Goal: Obtain resource: Download file/media

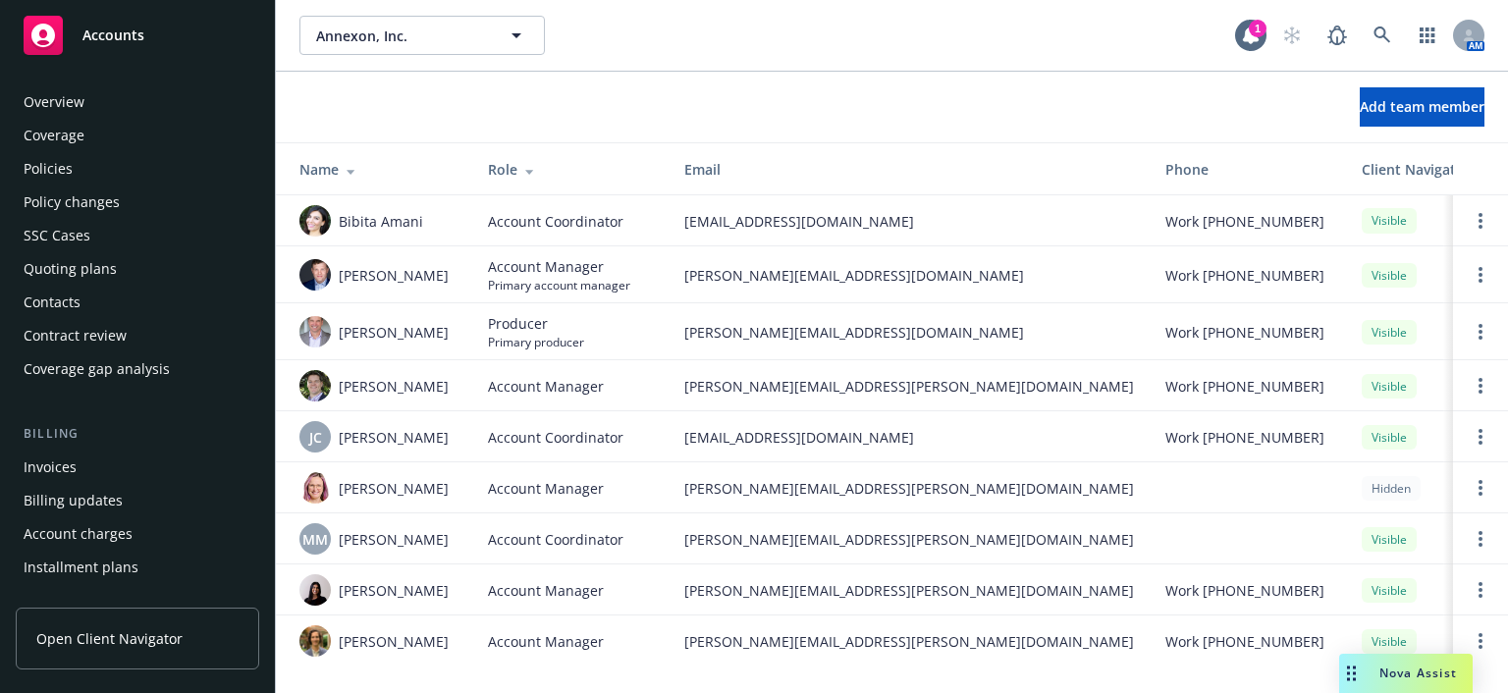
click at [51, 153] on div "Policies" at bounding box center [48, 168] width 49 height 31
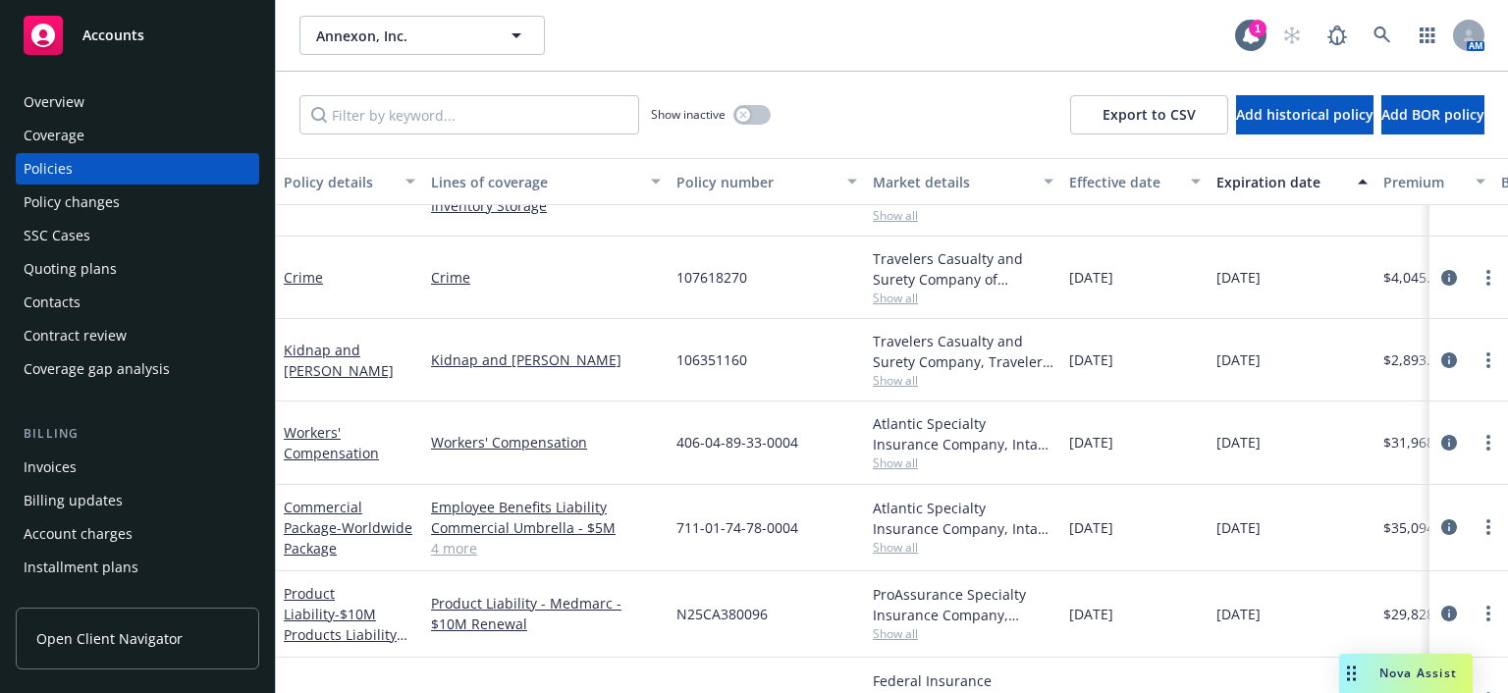
scroll to position [393, 0]
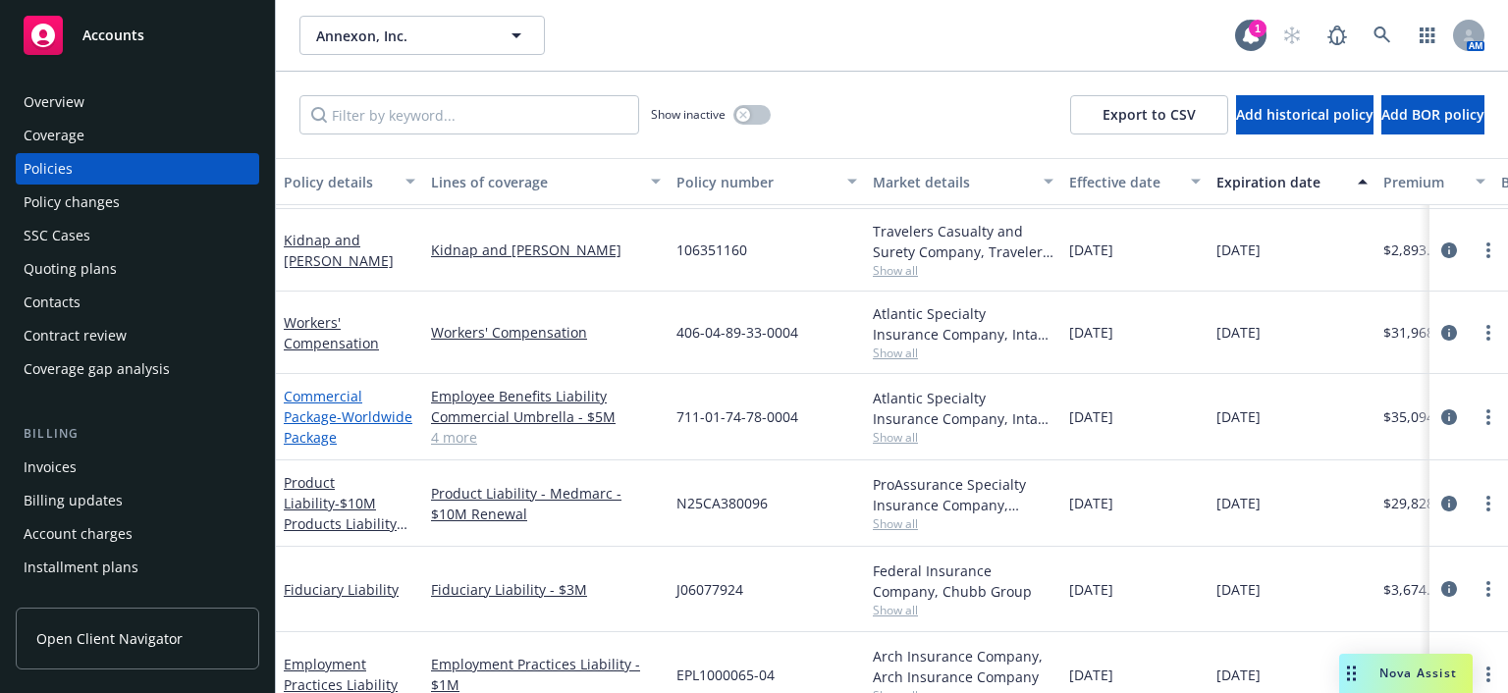
click at [335, 431] on span "- Worldwide Package" at bounding box center [348, 426] width 129 height 39
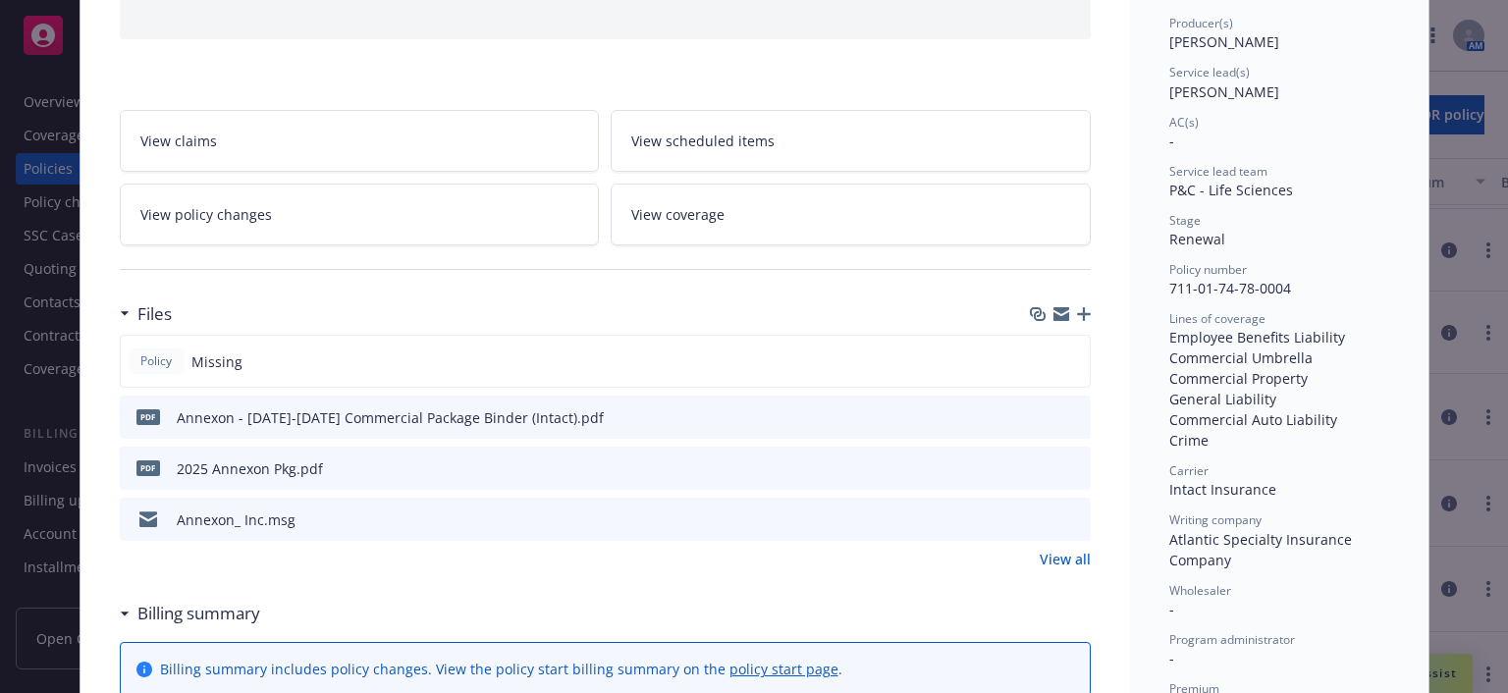
scroll to position [295, 0]
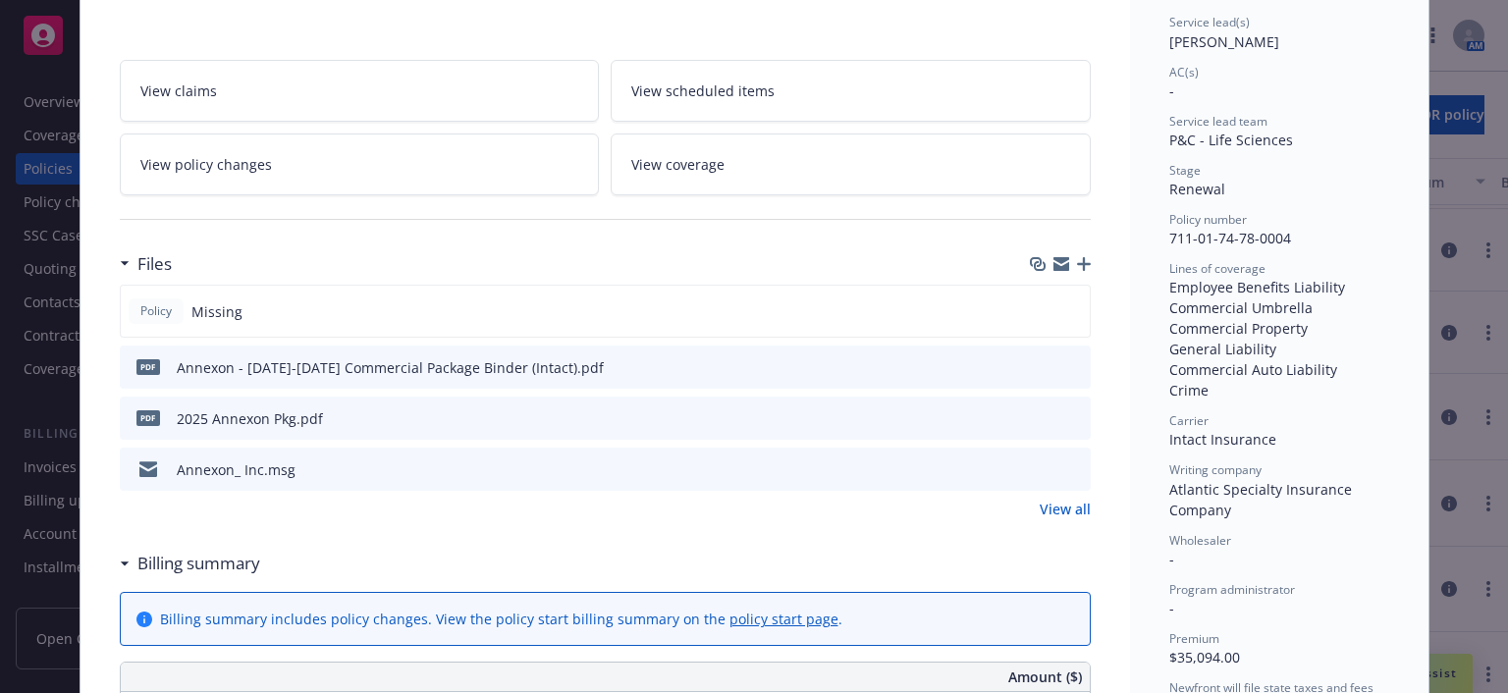
click at [457, 371] on div "Annexon - 2025-2026 Commercial Package Binder (Intact).pdf" at bounding box center [390, 367] width 427 height 21
click at [1066, 360] on icon "preview file" at bounding box center [1072, 366] width 18 height 14
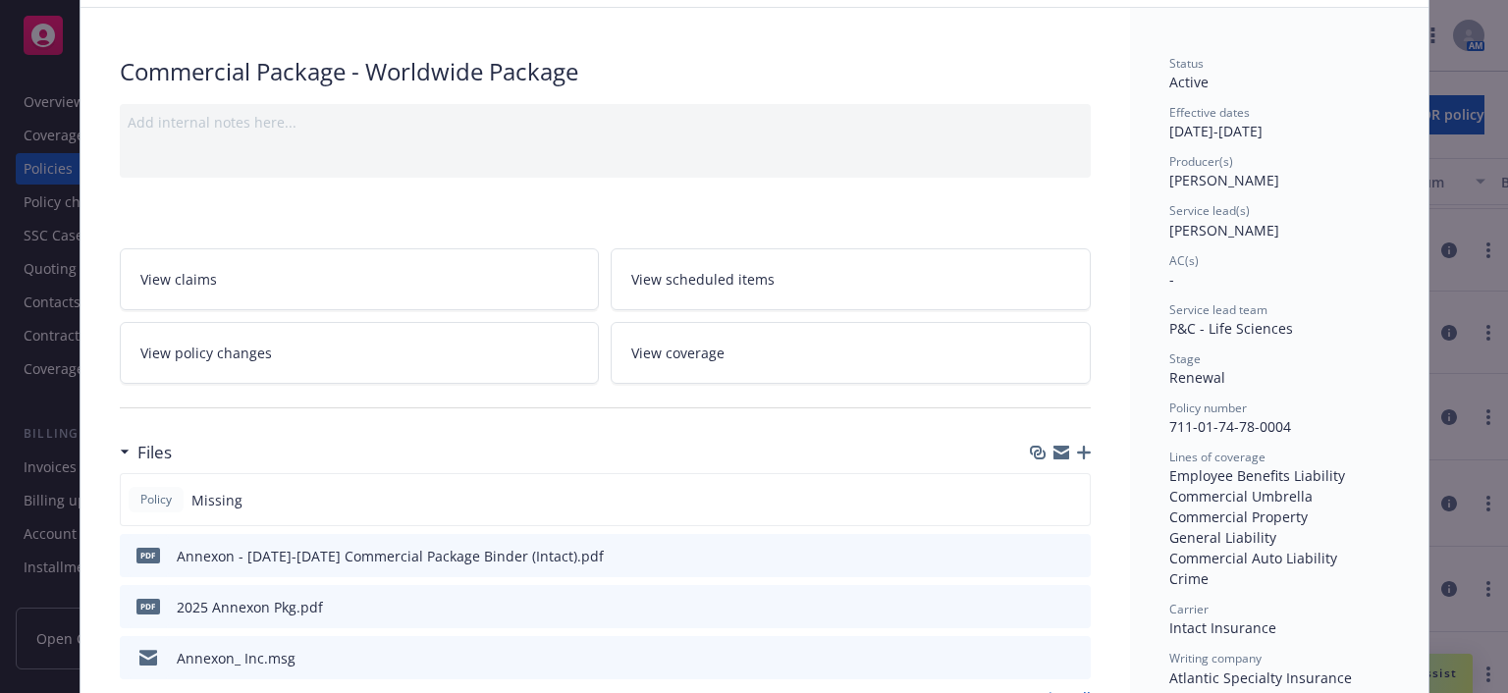
scroll to position [0, 0]
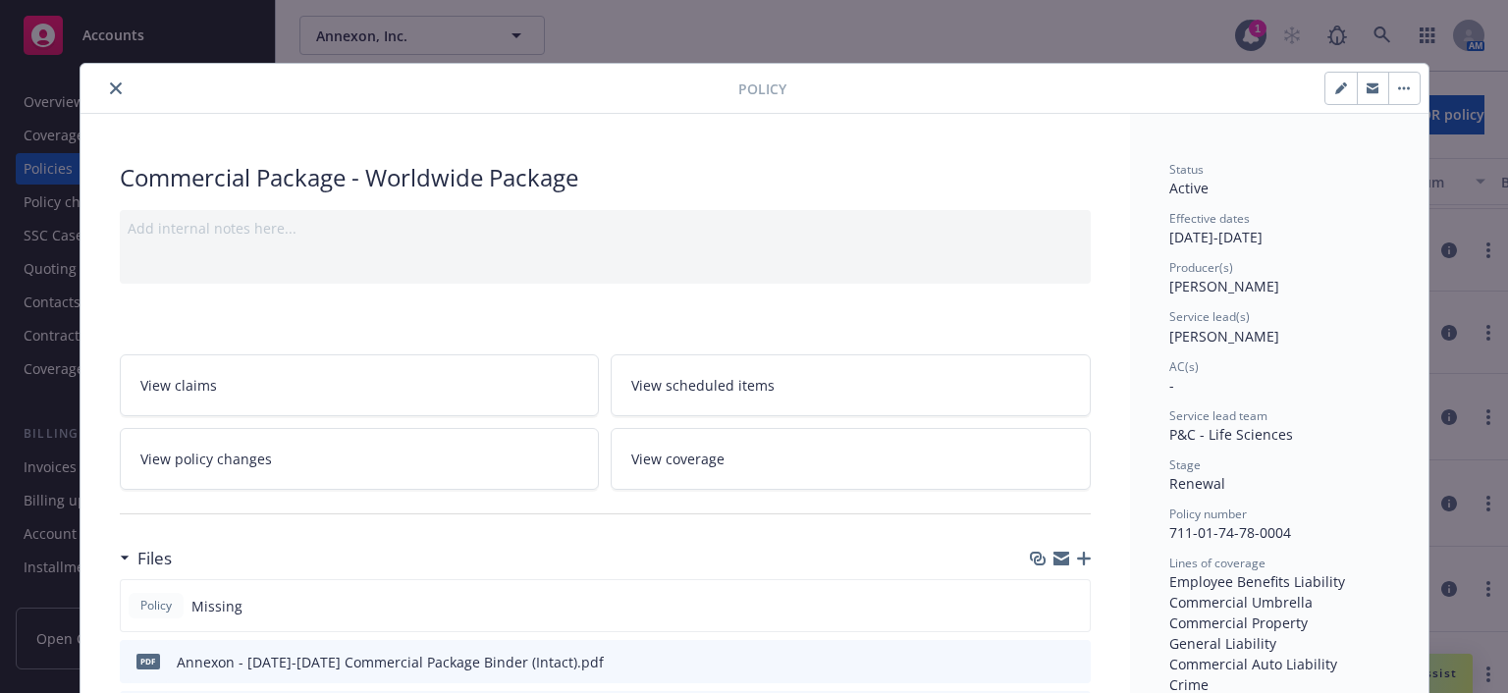
click at [110, 85] on icon "close" at bounding box center [116, 88] width 12 height 12
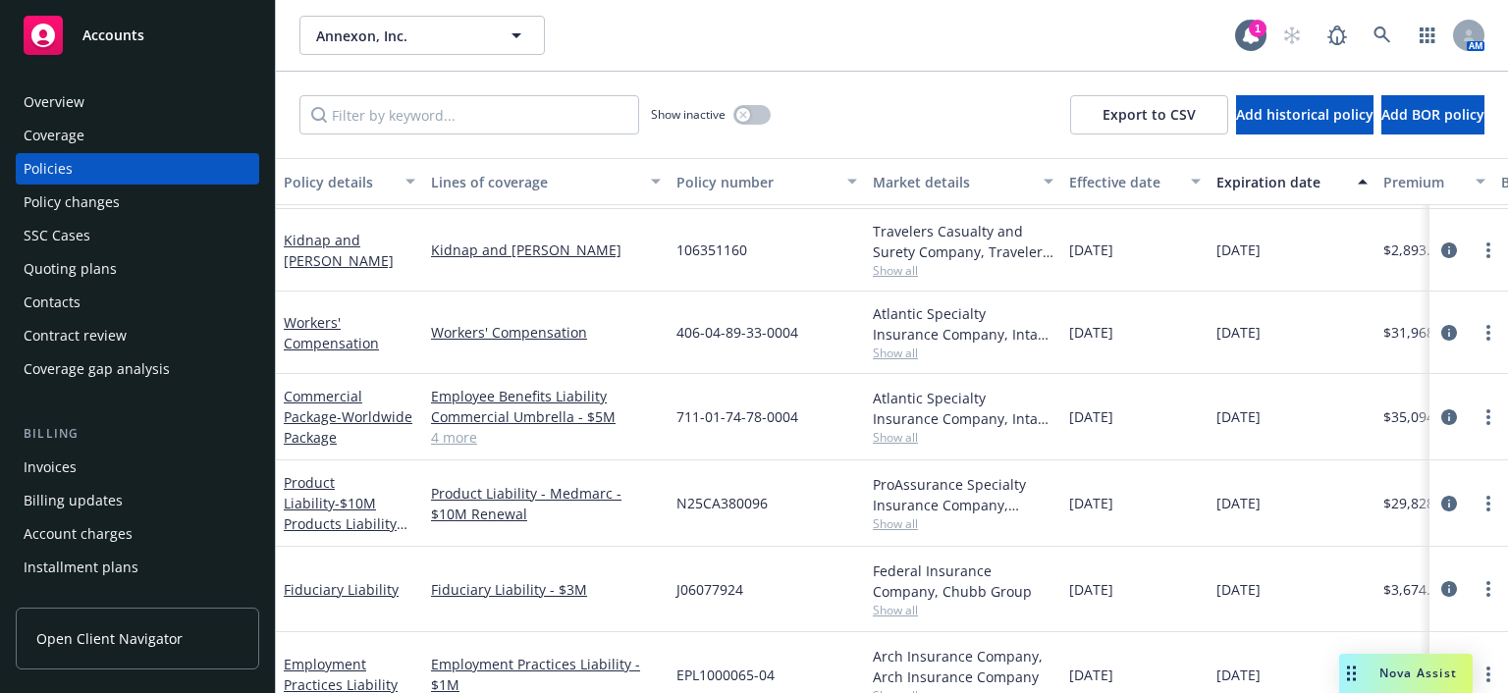
click at [106, 88] on div "Overview" at bounding box center [138, 101] width 228 height 31
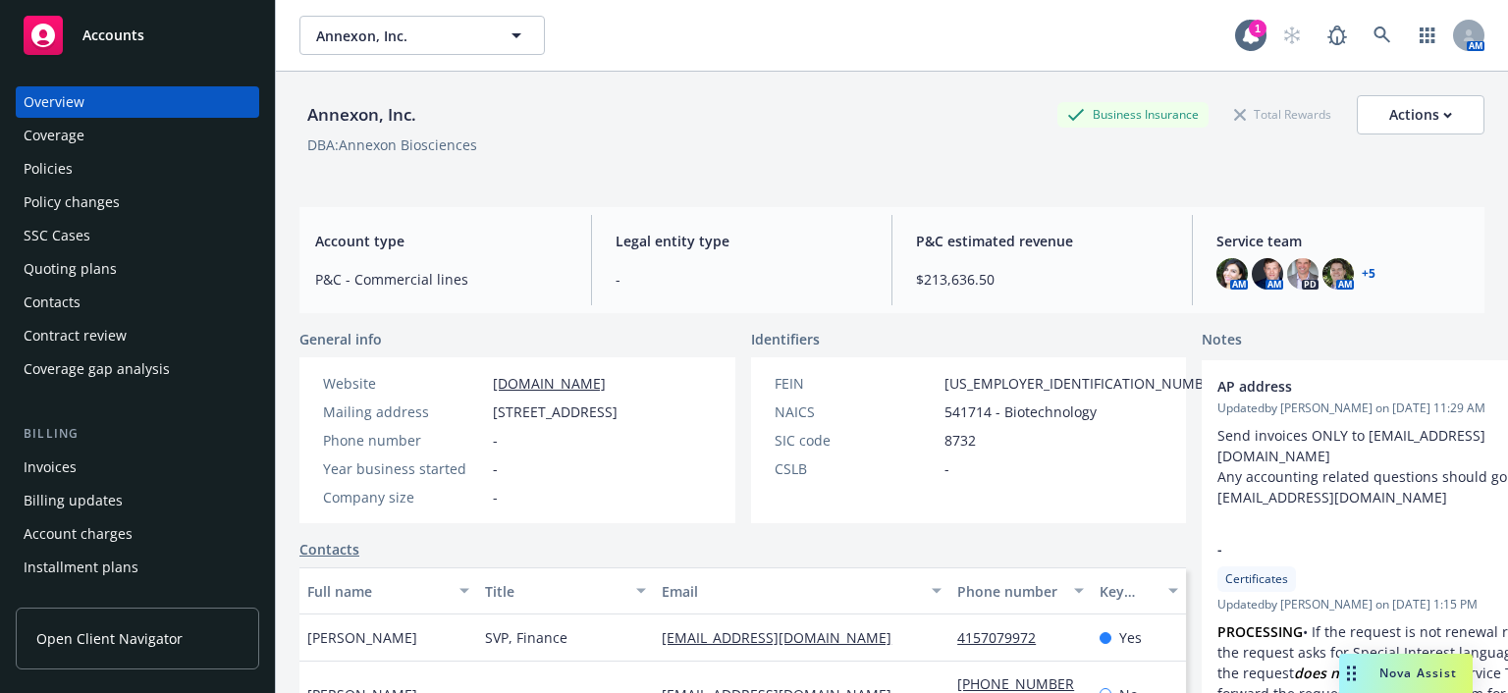
click at [81, 138] on div "Coverage" at bounding box center [54, 135] width 61 height 31
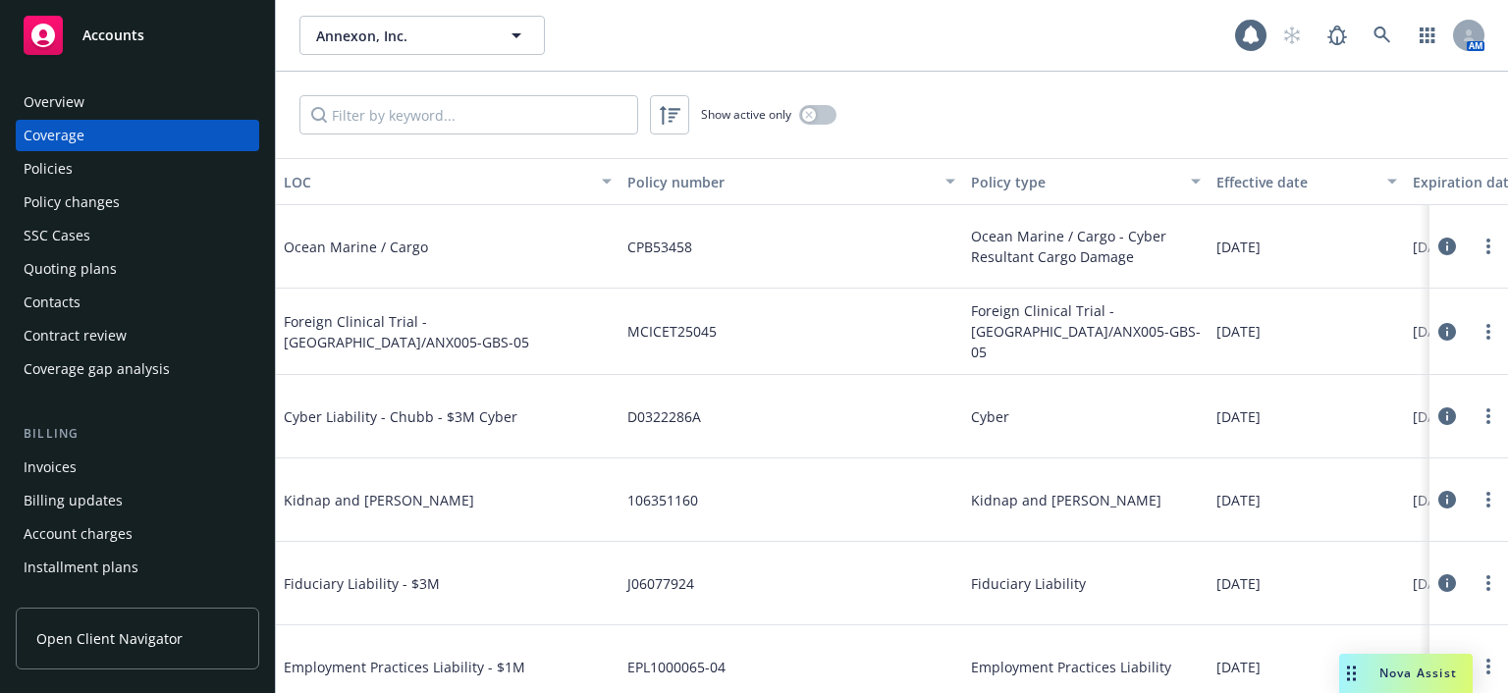
click at [81, 166] on div "Policies" at bounding box center [138, 168] width 228 height 31
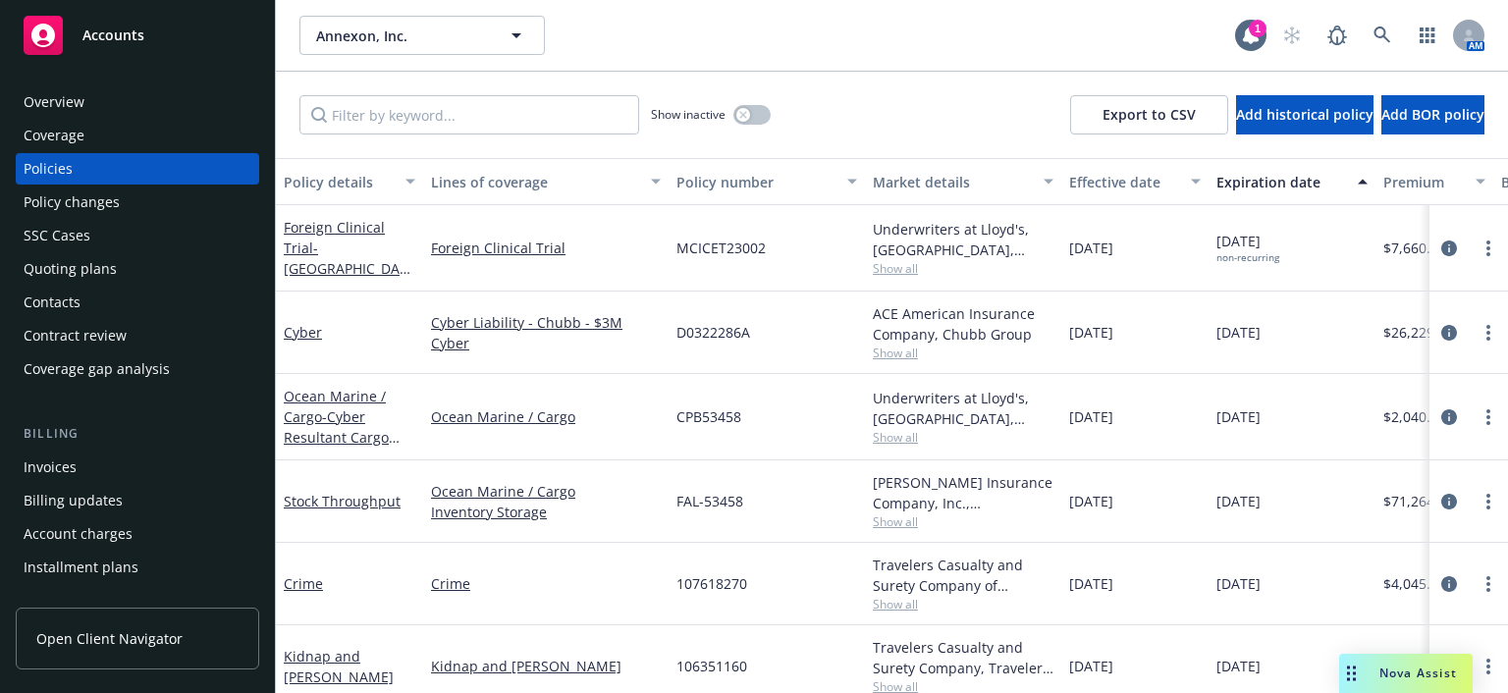
scroll to position [196, 0]
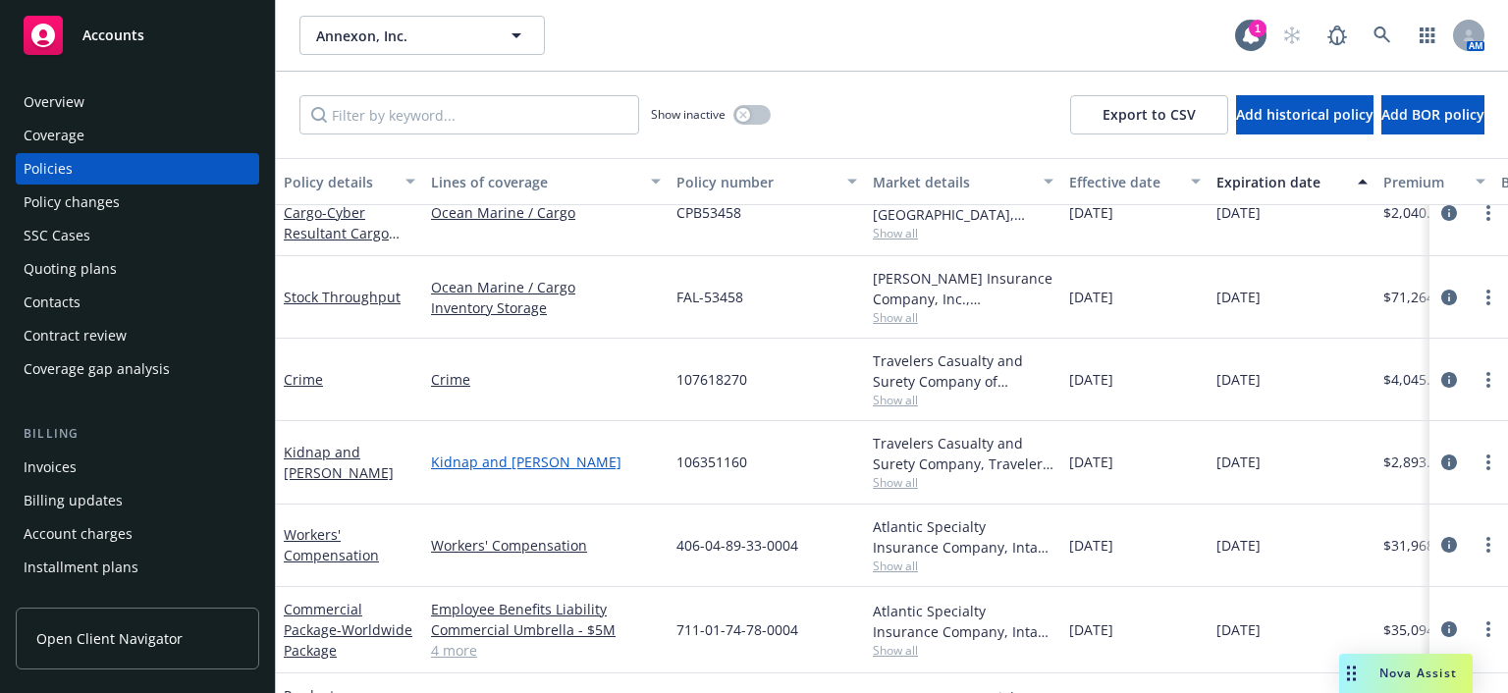
click at [458, 459] on link "Kidnap and Ransom" at bounding box center [546, 462] width 230 height 21
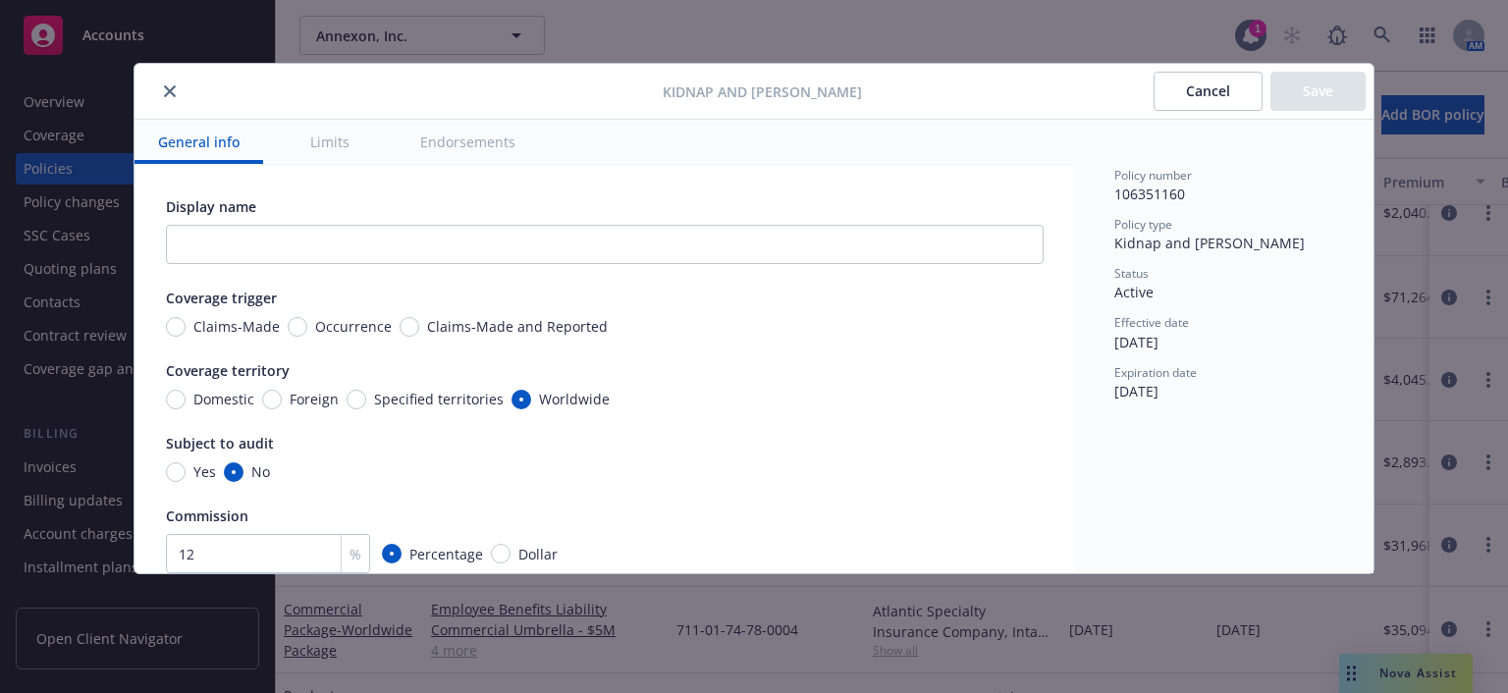
click at [165, 88] on icon "close" at bounding box center [170, 91] width 12 height 12
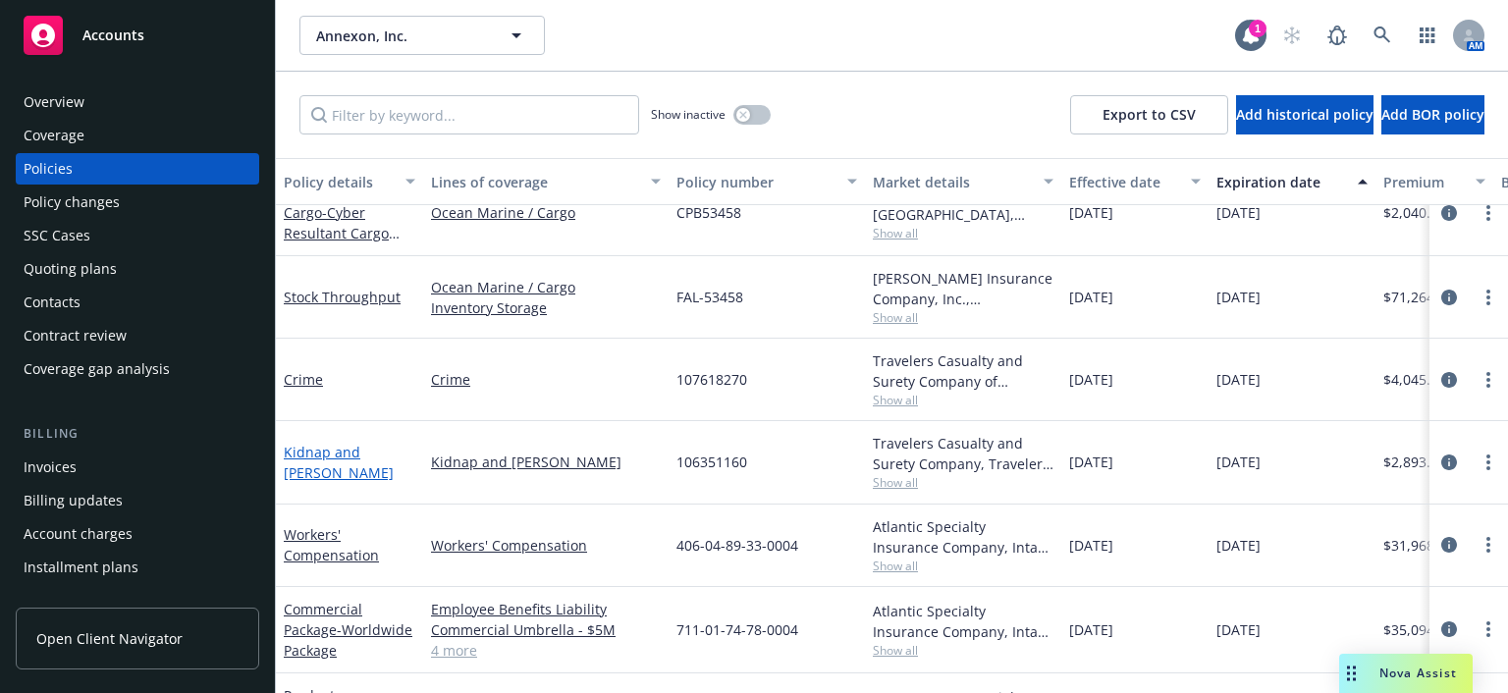
click at [370, 458] on link "Kidnap and Ransom" at bounding box center [339, 462] width 110 height 39
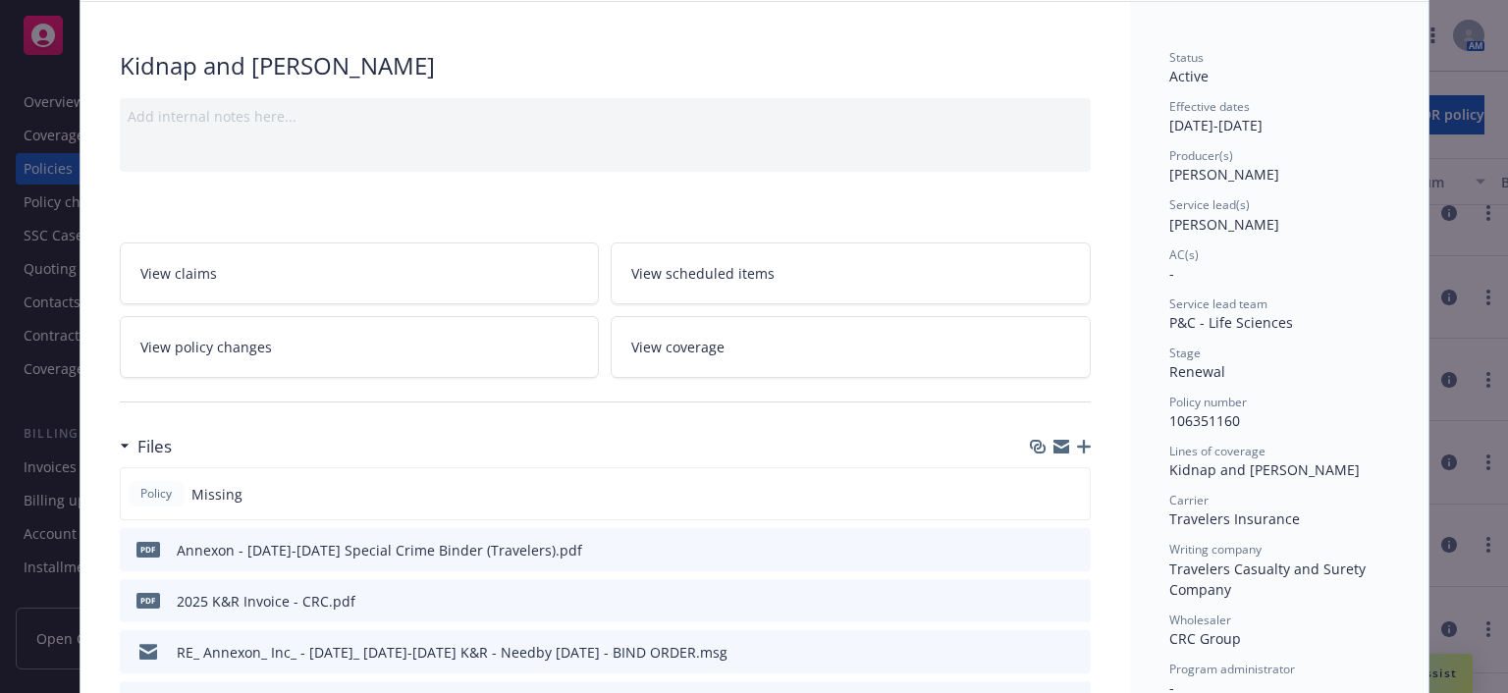
scroll to position [196, 0]
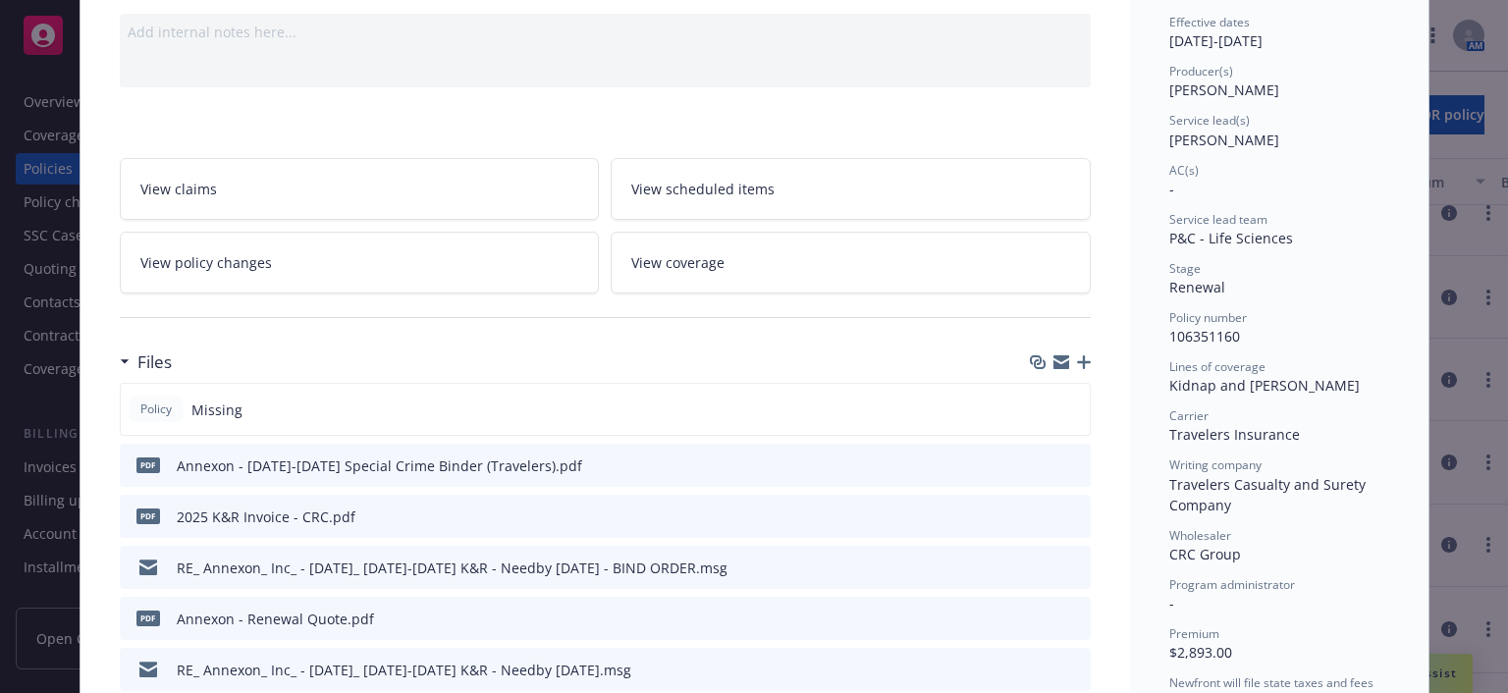
click at [1067, 465] on icon "preview file" at bounding box center [1072, 465] width 18 height 14
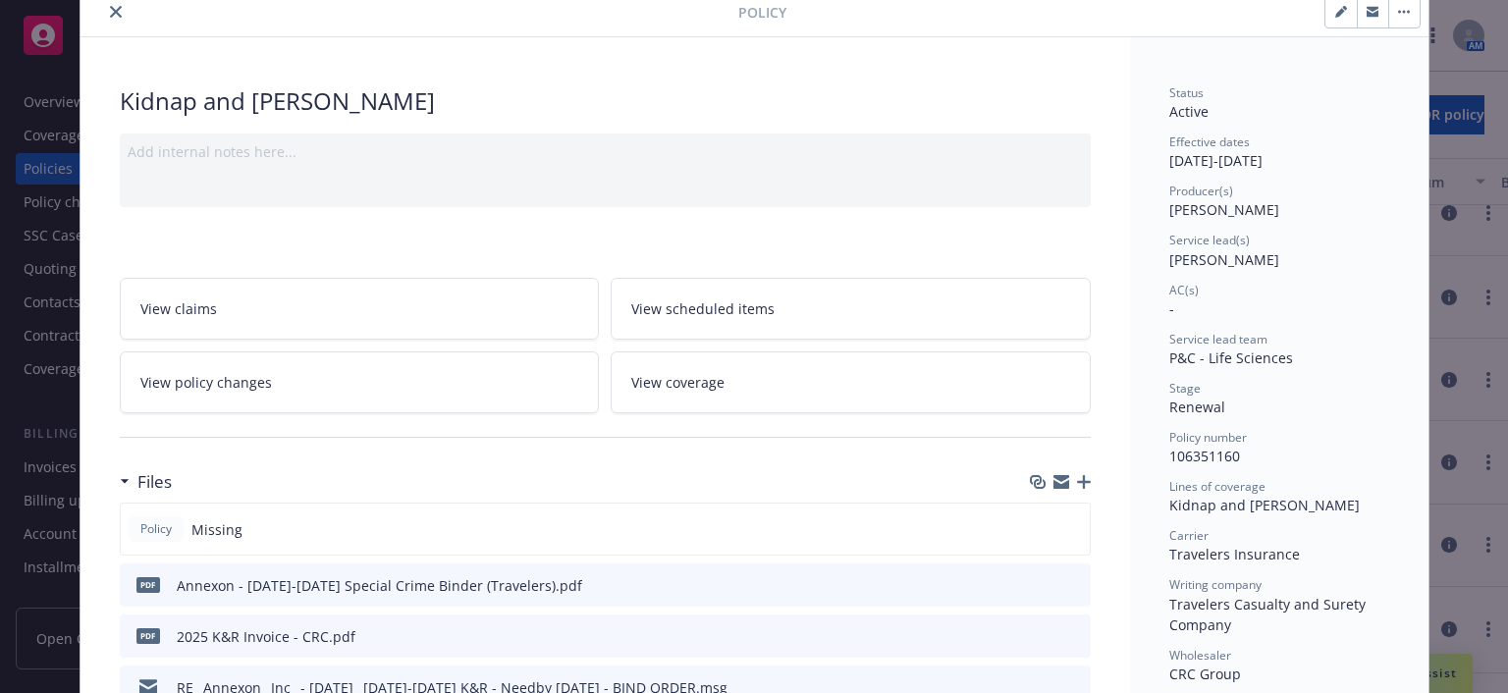
scroll to position [0, 0]
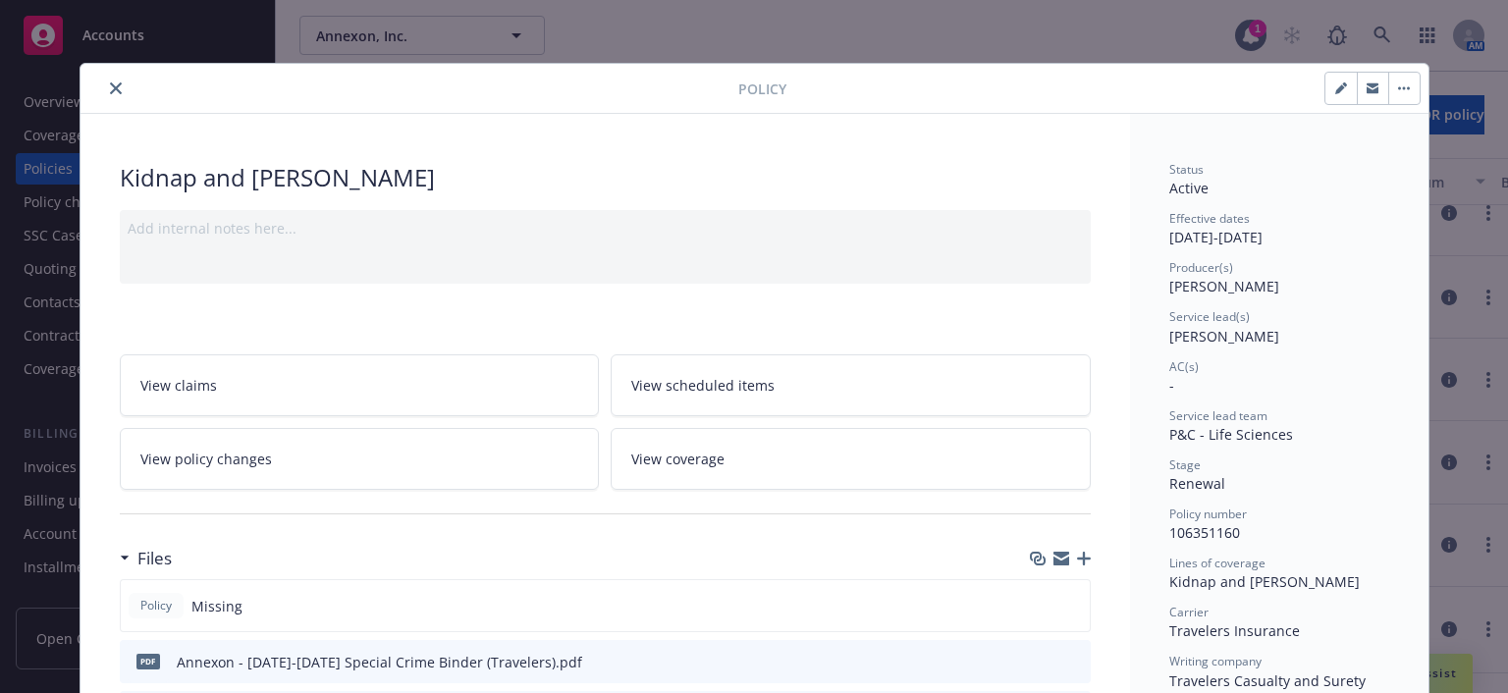
click at [112, 88] on icon "close" at bounding box center [116, 88] width 12 height 12
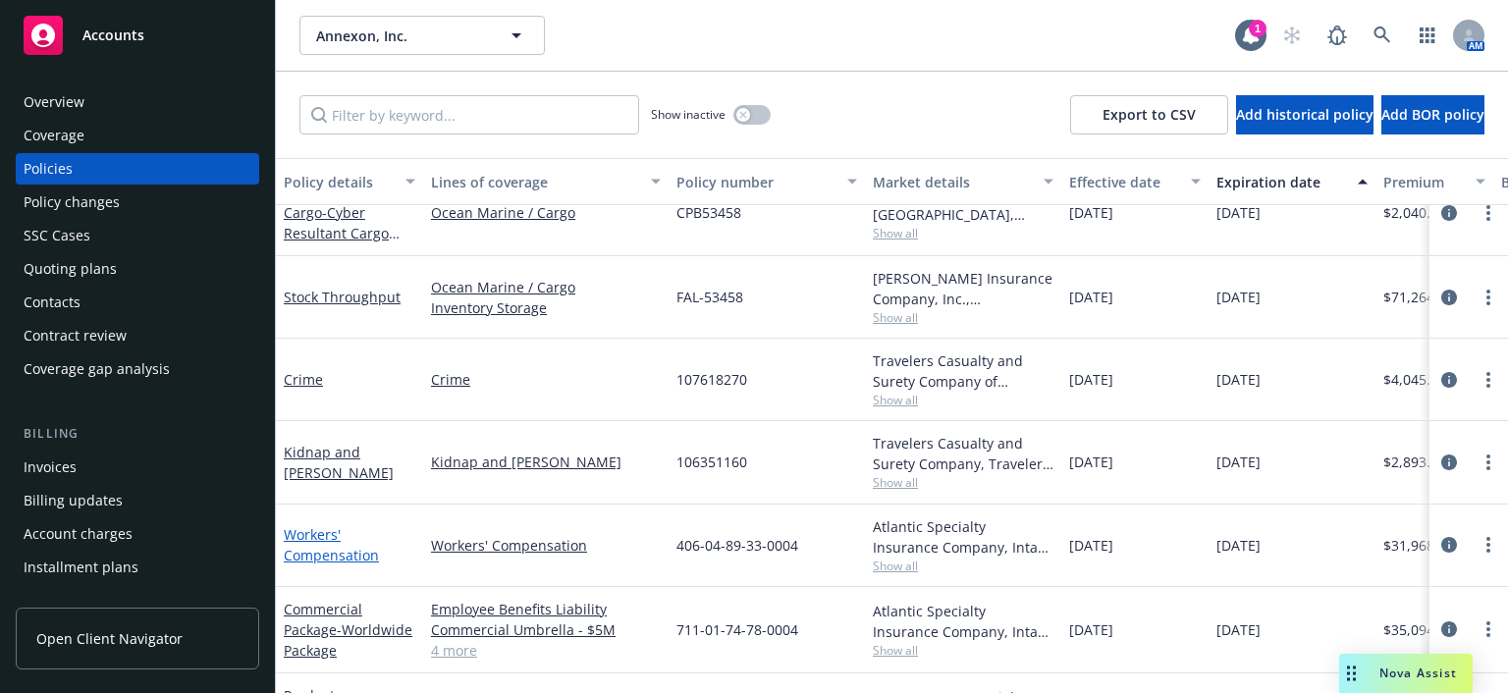
click at [311, 538] on link "Workers' Compensation" at bounding box center [331, 544] width 95 height 39
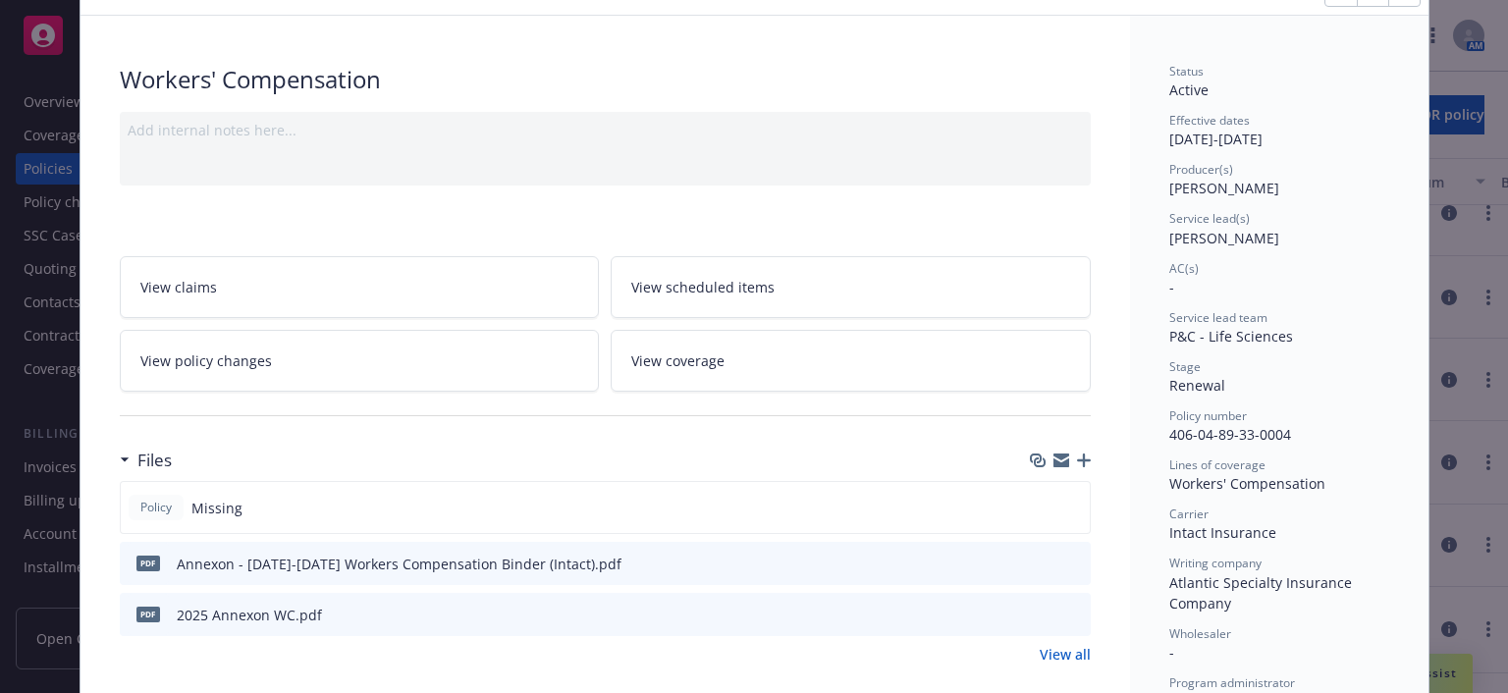
scroll to position [196, 0]
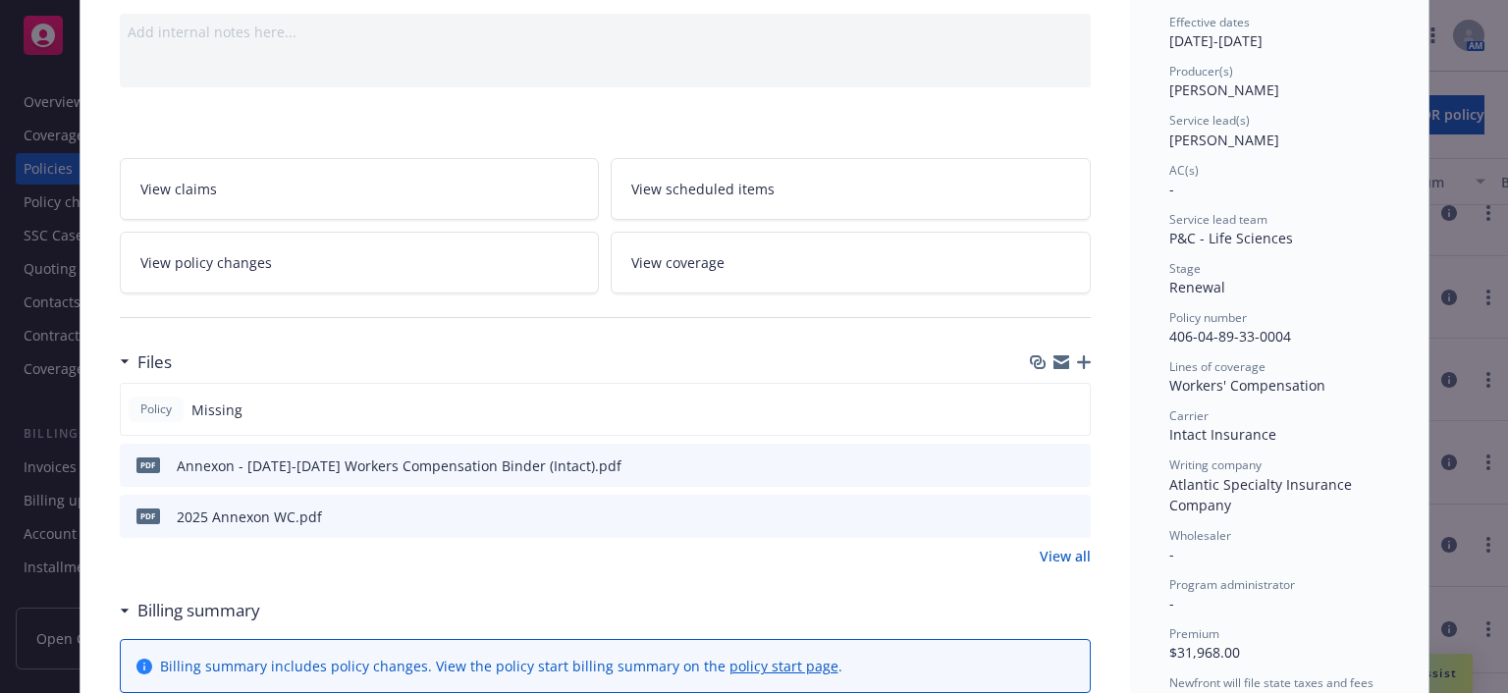
click at [396, 466] on div "Annexon - 2025-2026 Workers Compensation Binder (Intact).pdf" at bounding box center [399, 466] width 445 height 21
click at [1063, 460] on icon "preview file" at bounding box center [1072, 465] width 18 height 14
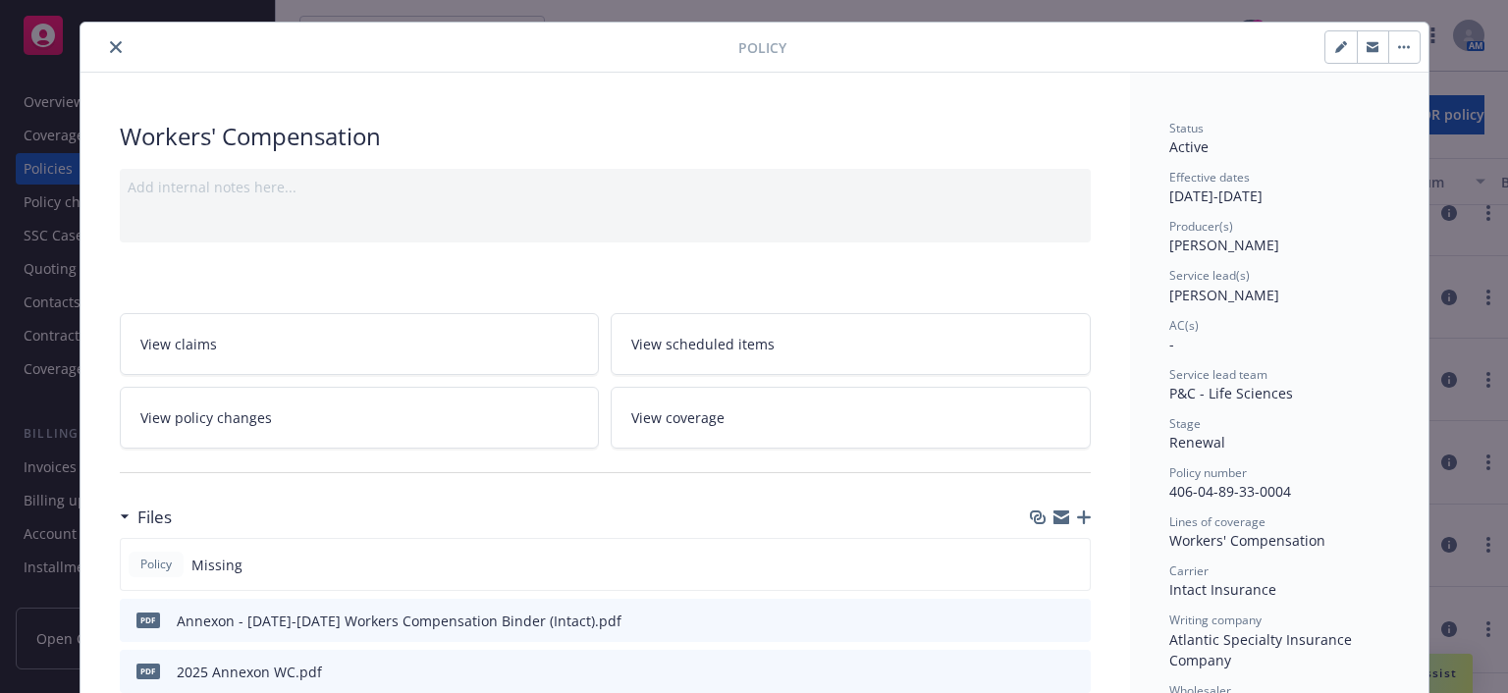
scroll to position [0, 0]
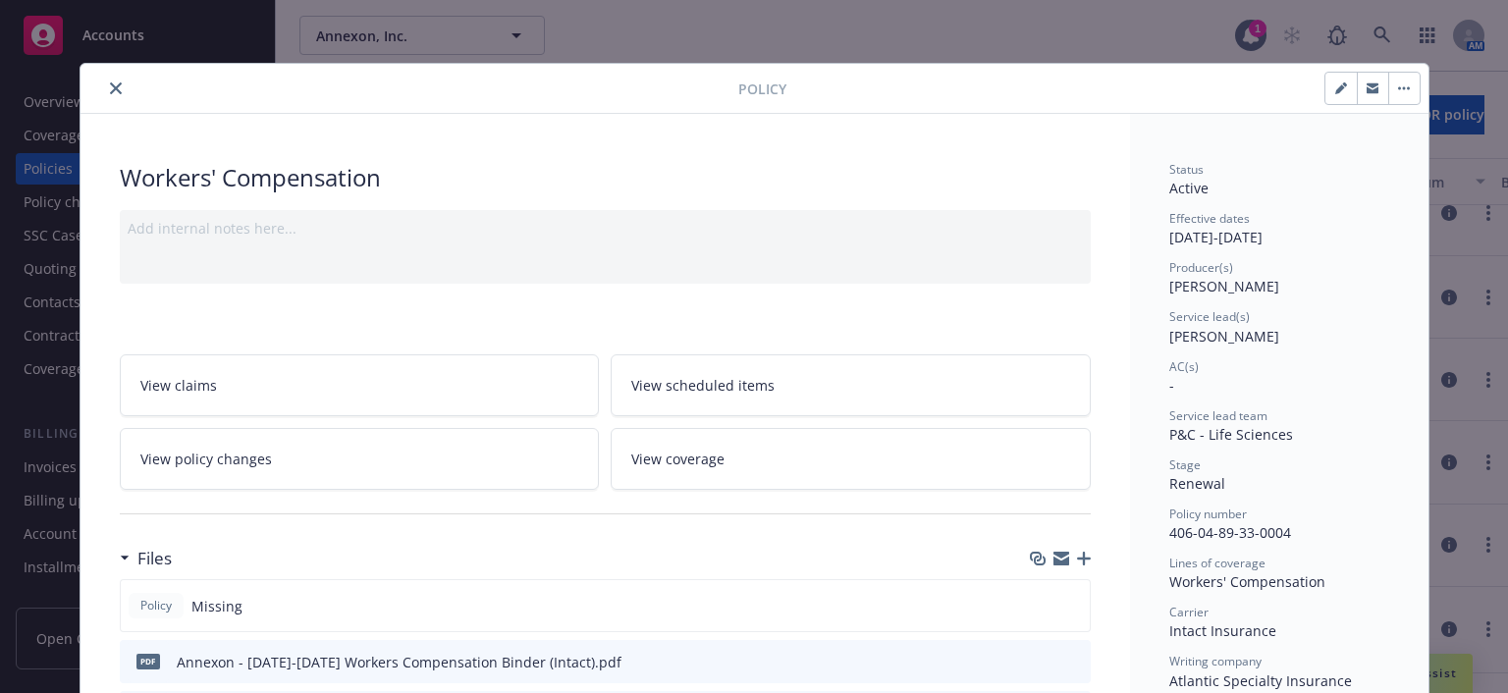
click at [110, 84] on icon "close" at bounding box center [116, 88] width 12 height 12
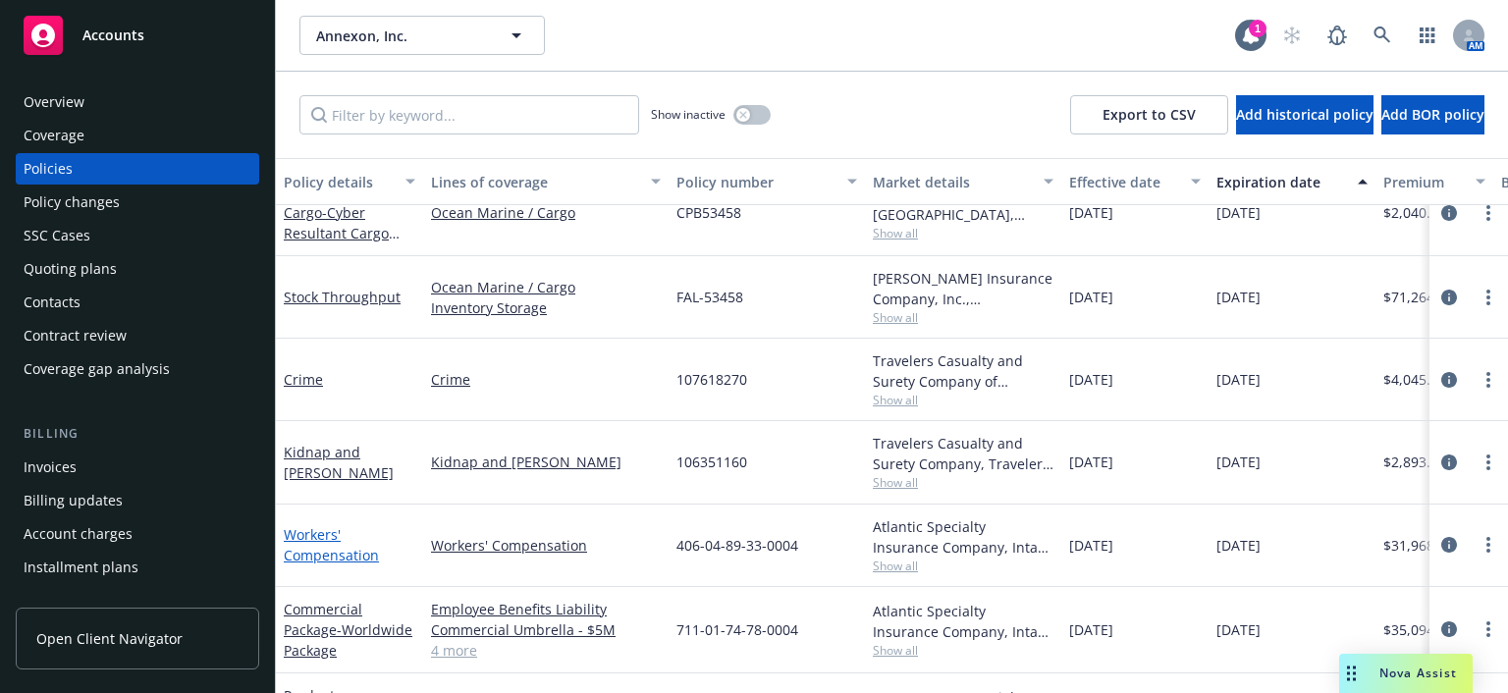
click at [343, 551] on link "Workers' Compensation" at bounding box center [331, 544] width 95 height 39
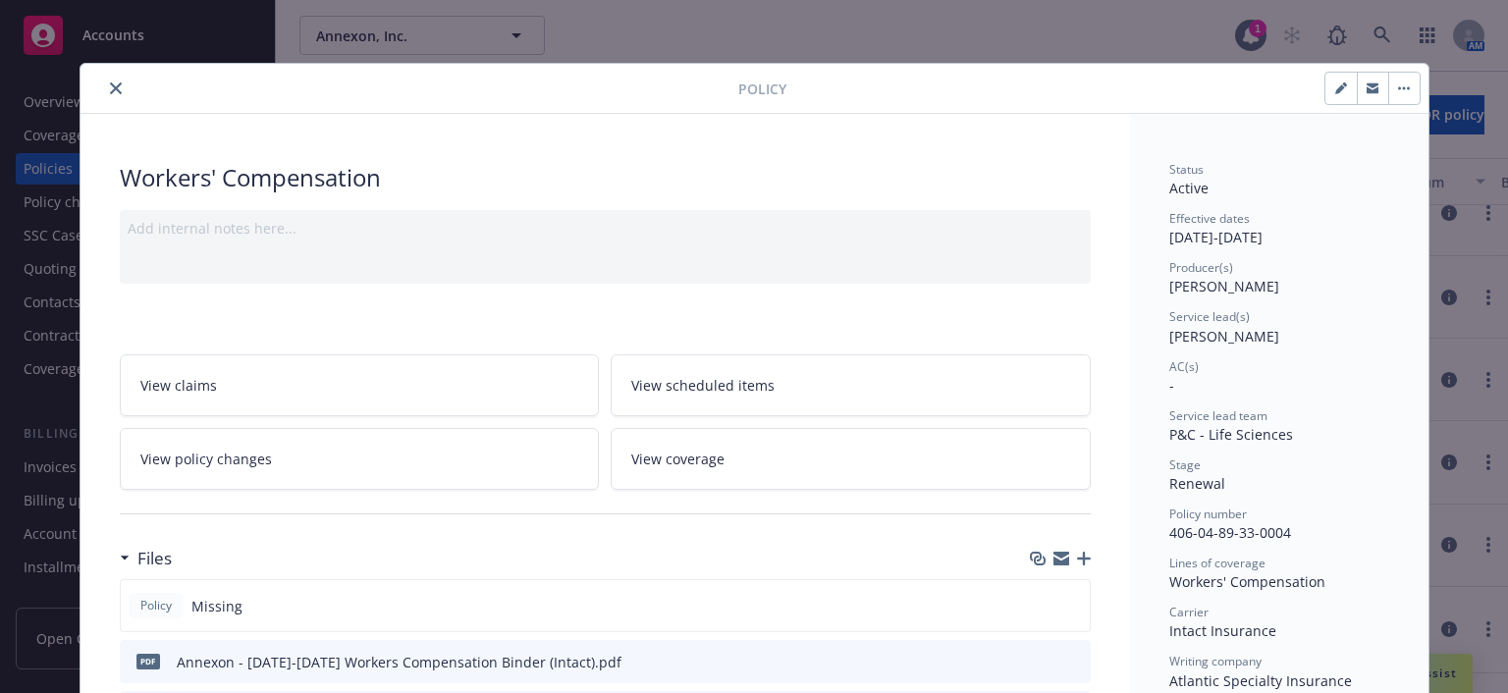
scroll to position [59, 0]
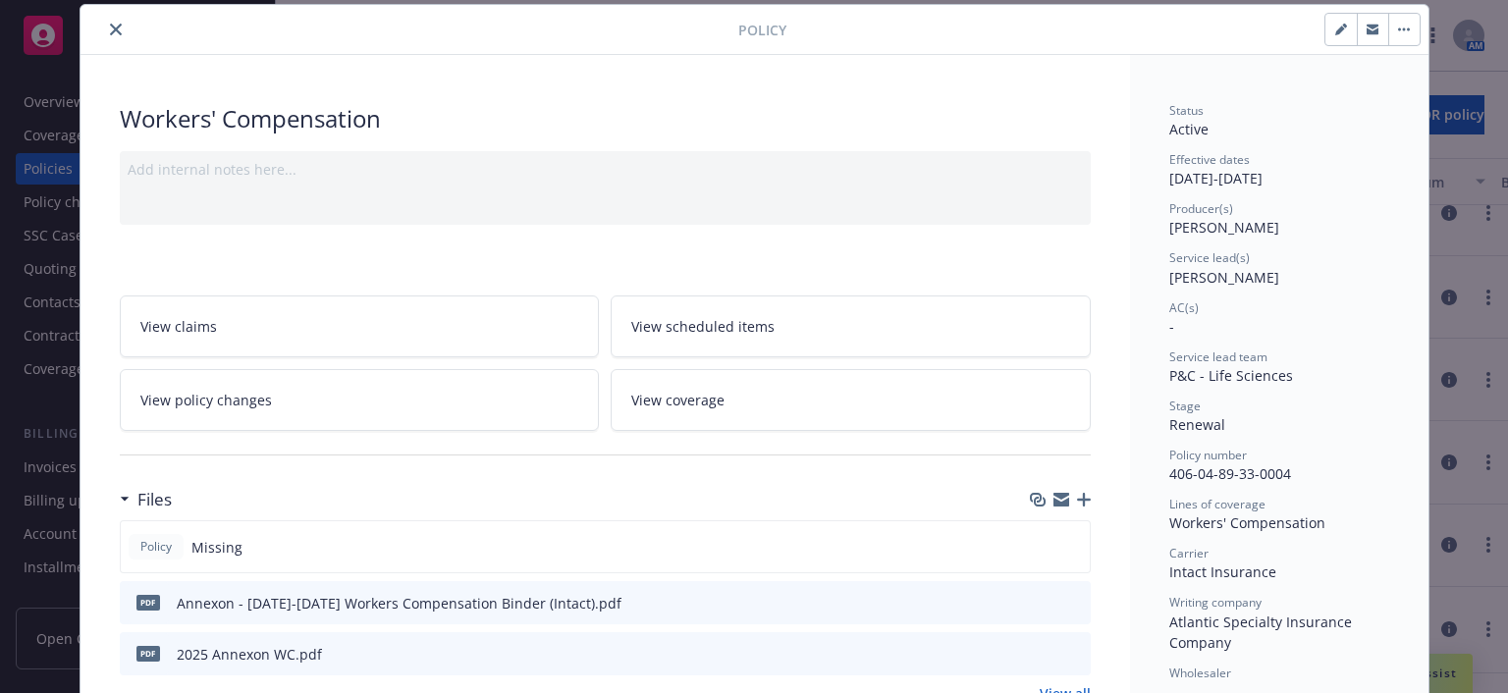
click at [295, 602] on div "Annexon - 2025-2026 Workers Compensation Binder (Intact).pdf" at bounding box center [399, 603] width 445 height 21
click at [1064, 601] on icon "preview file" at bounding box center [1072, 602] width 18 height 14
click at [117, 25] on button "close" at bounding box center [116, 30] width 24 height 24
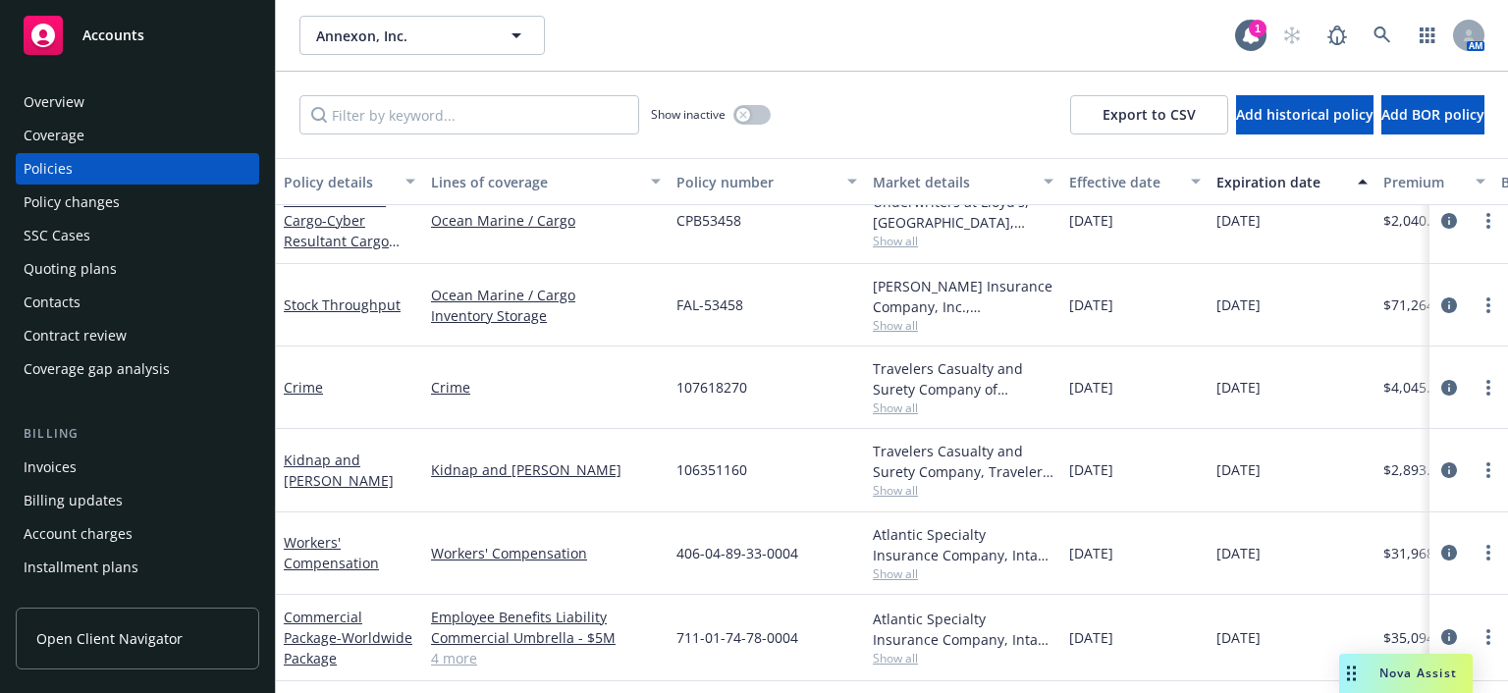
scroll to position [98, 0]
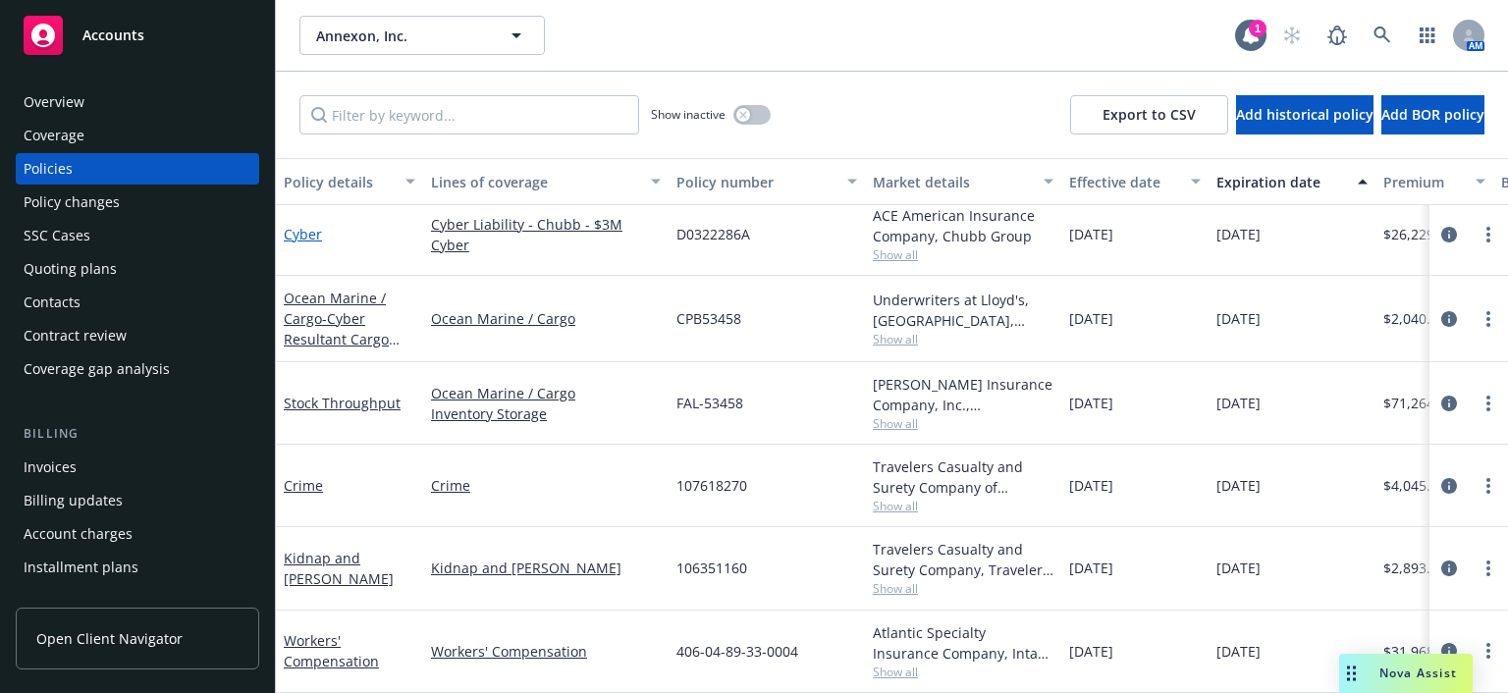
click at [299, 231] on link "Cyber" at bounding box center [303, 234] width 38 height 19
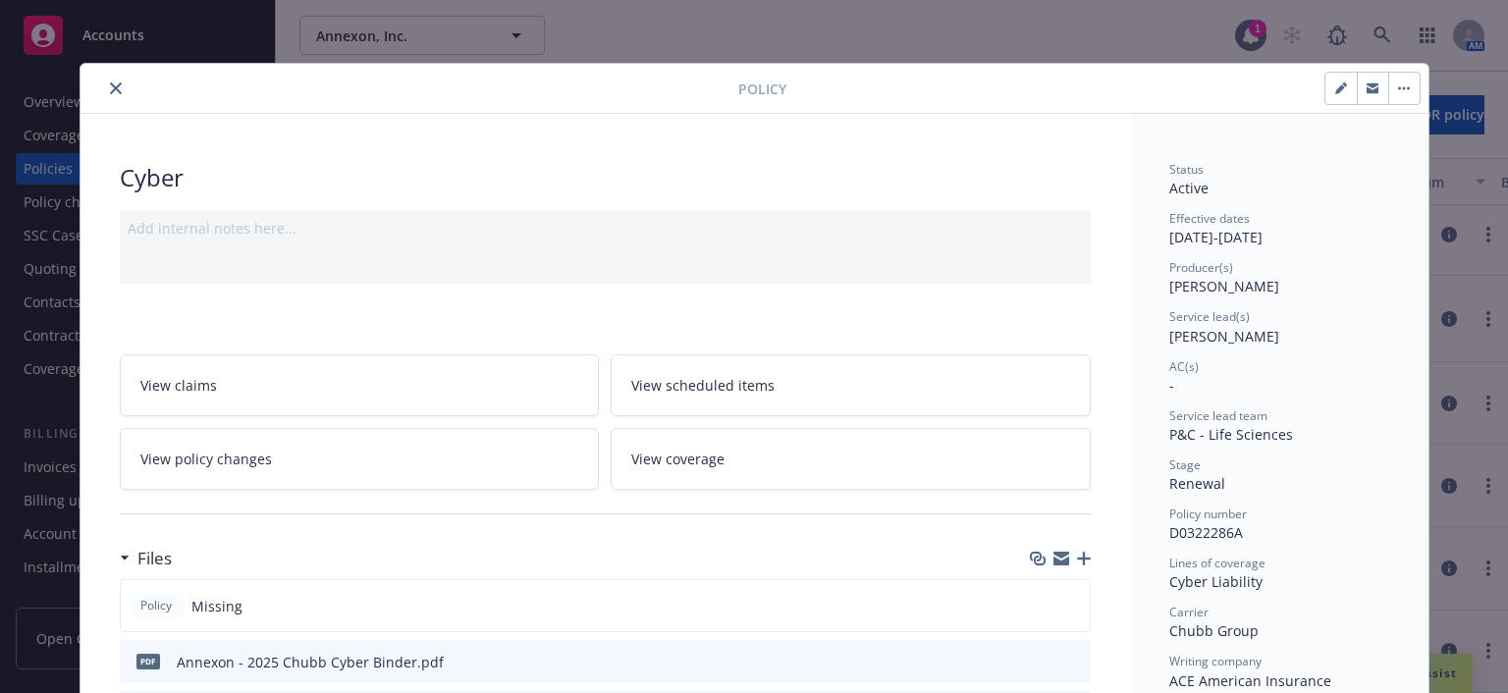
scroll to position [98, 0]
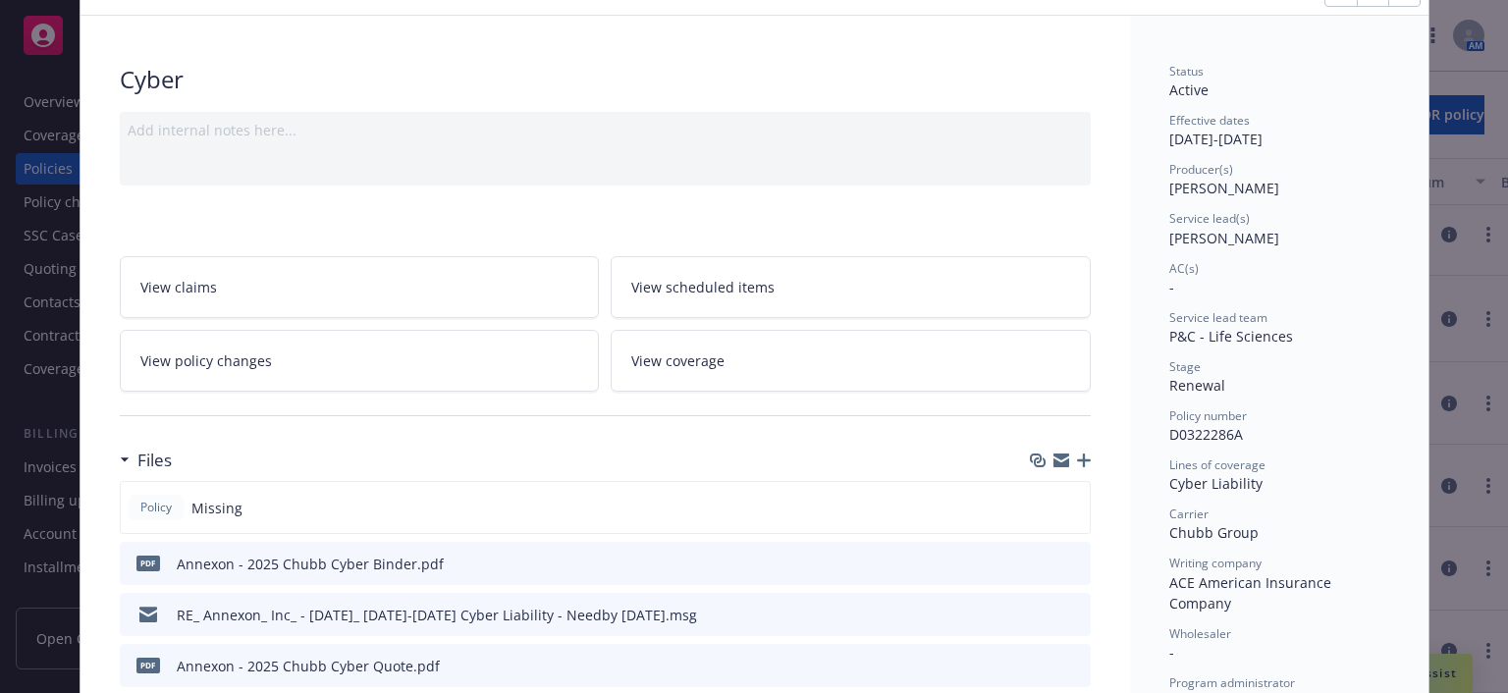
click at [1032, 560] on icon "download file" at bounding box center [1040, 563] width 16 height 16
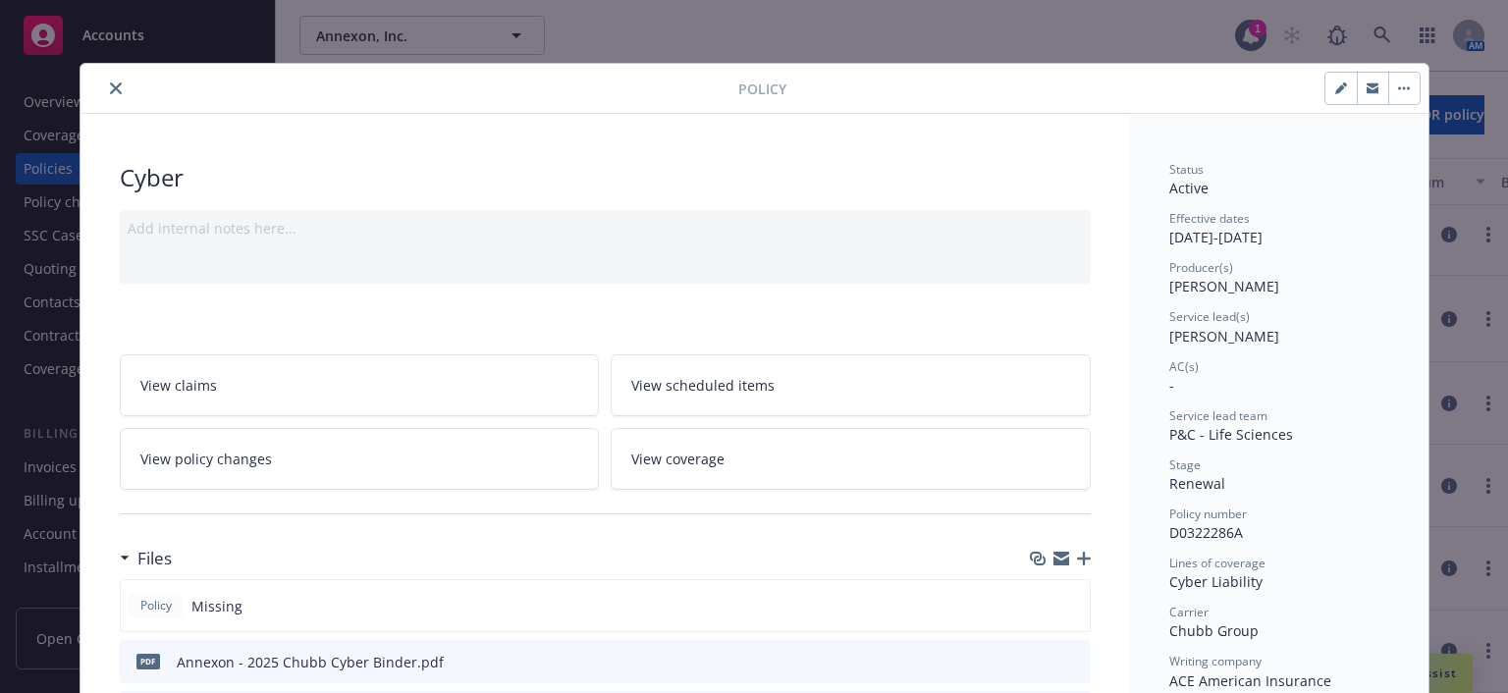
click at [110, 82] on icon "close" at bounding box center [116, 88] width 12 height 12
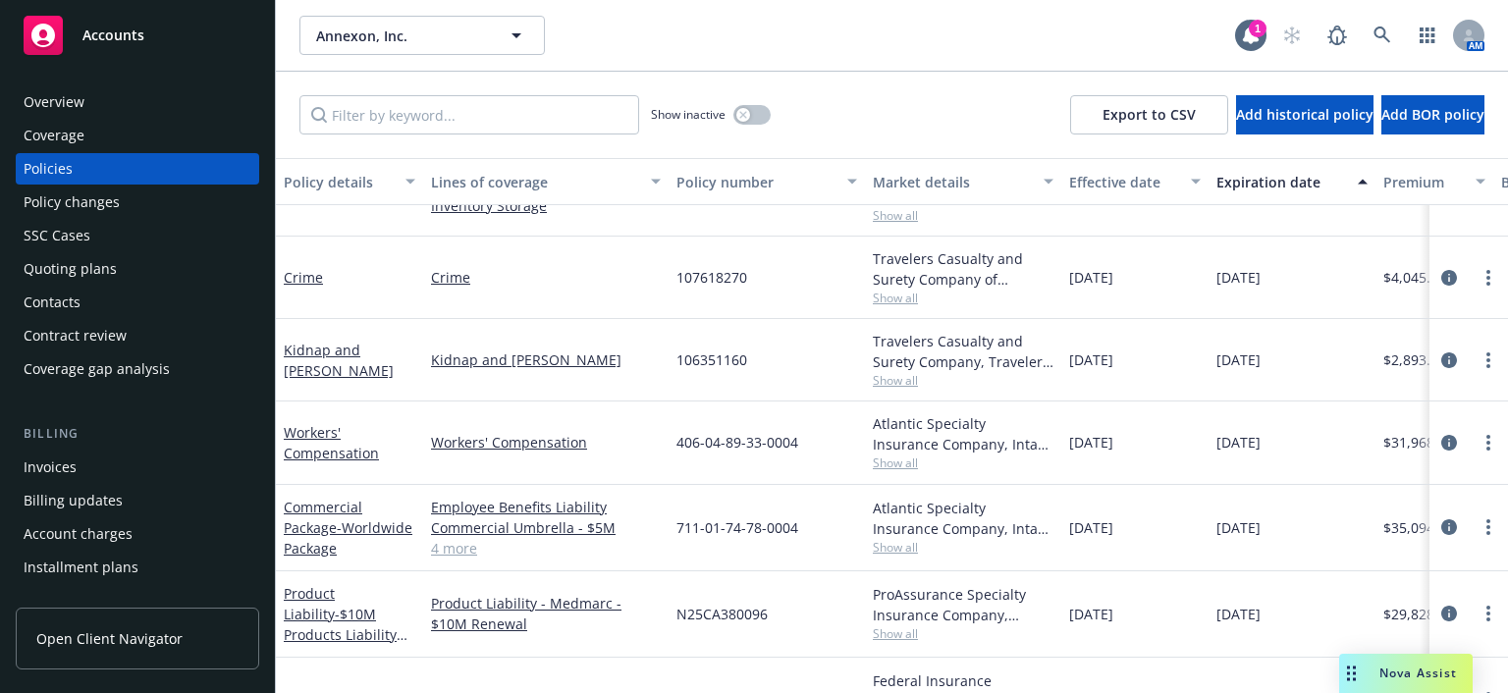
scroll to position [393, 0]
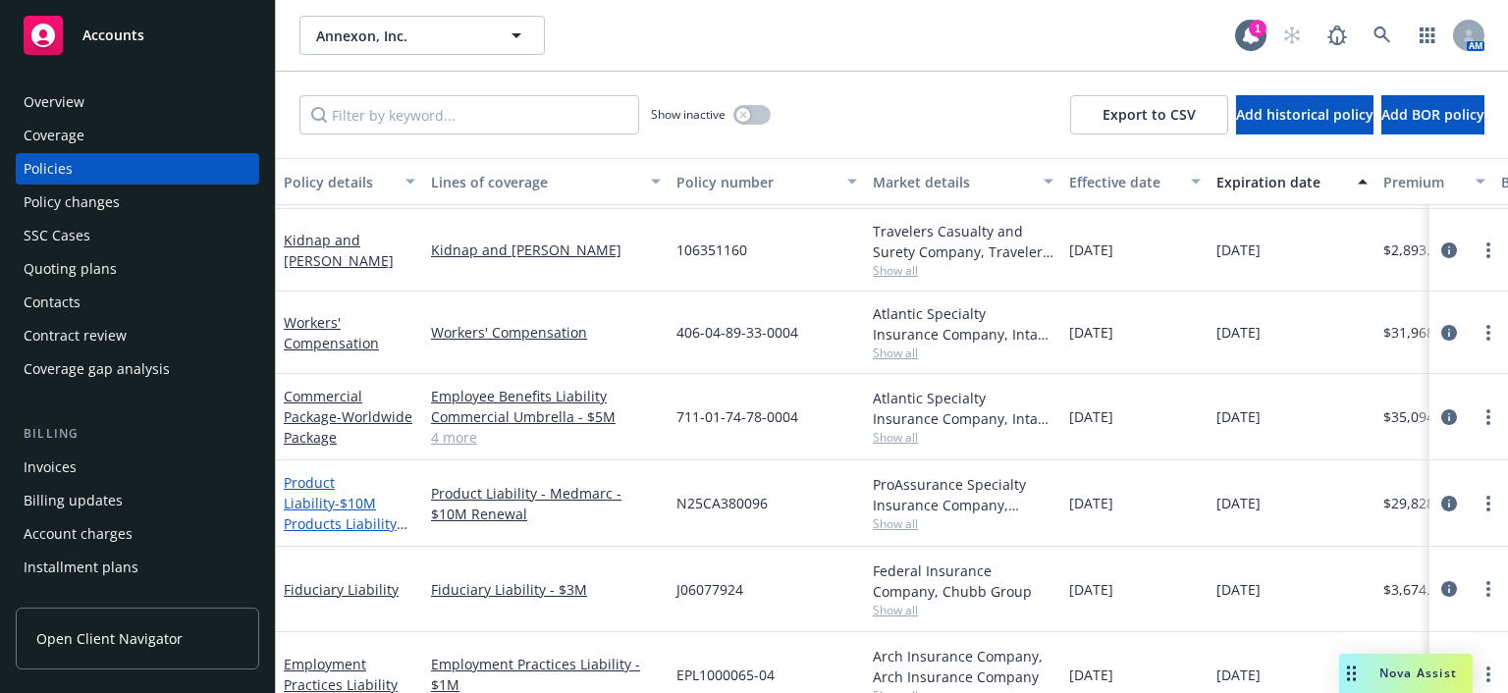
click at [327, 494] on span "- $10M Products Liability (Inc. Clinical Trials)" at bounding box center [346, 524] width 124 height 60
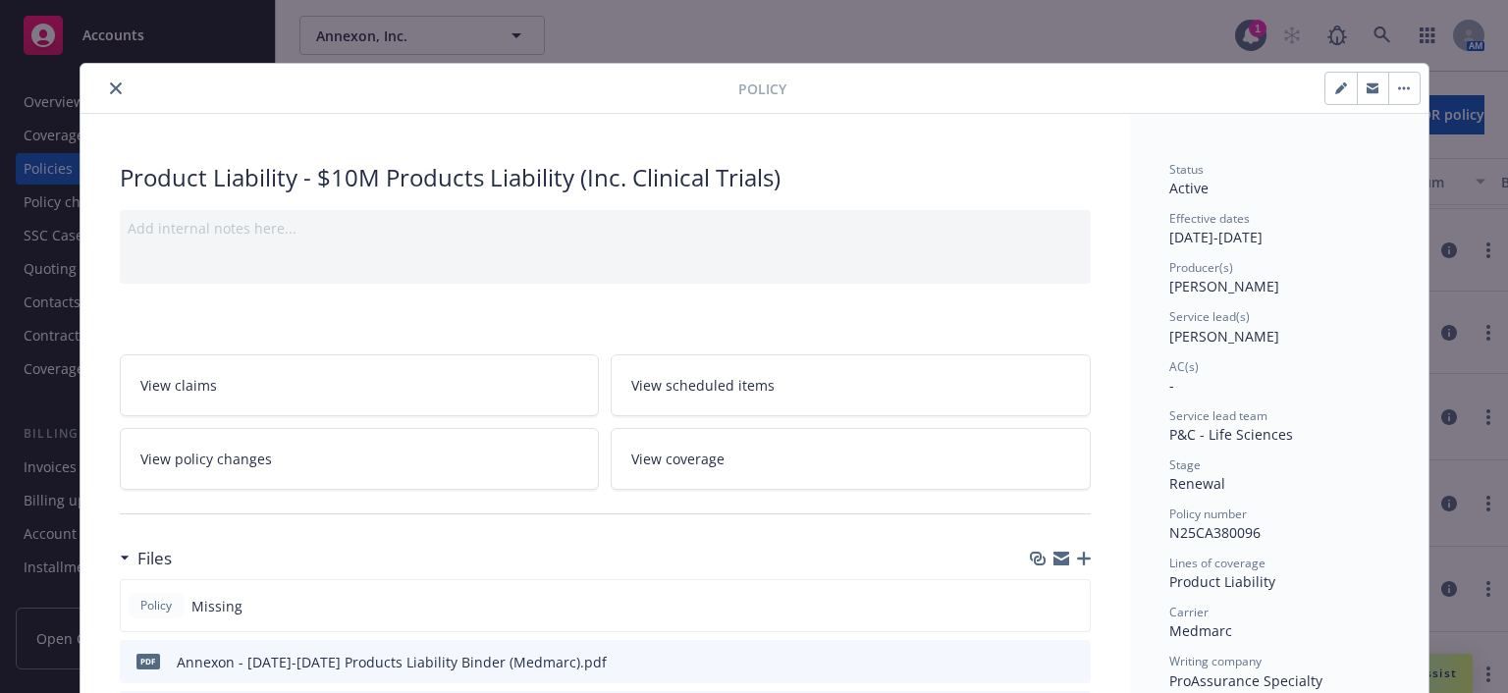
scroll to position [98, 0]
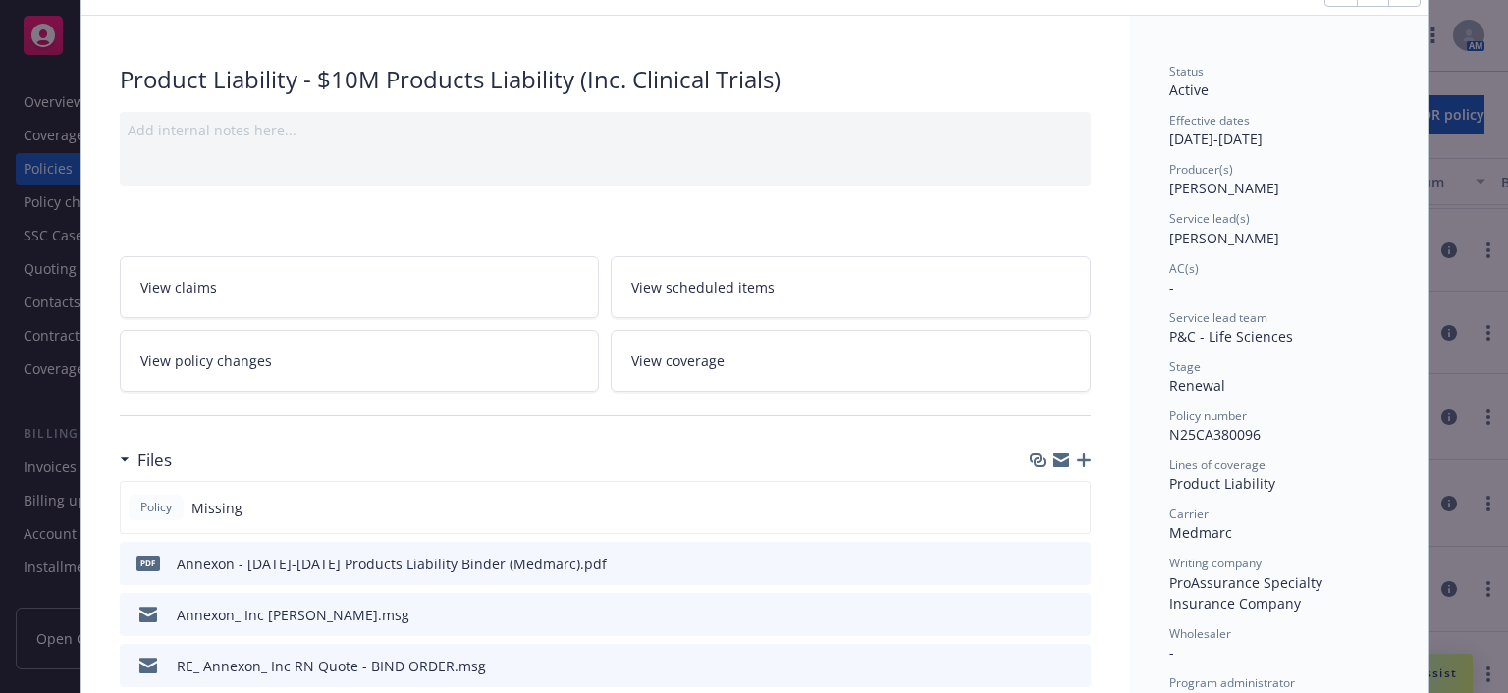
click at [1032, 557] on icon "download file" at bounding box center [1040, 563] width 16 height 16
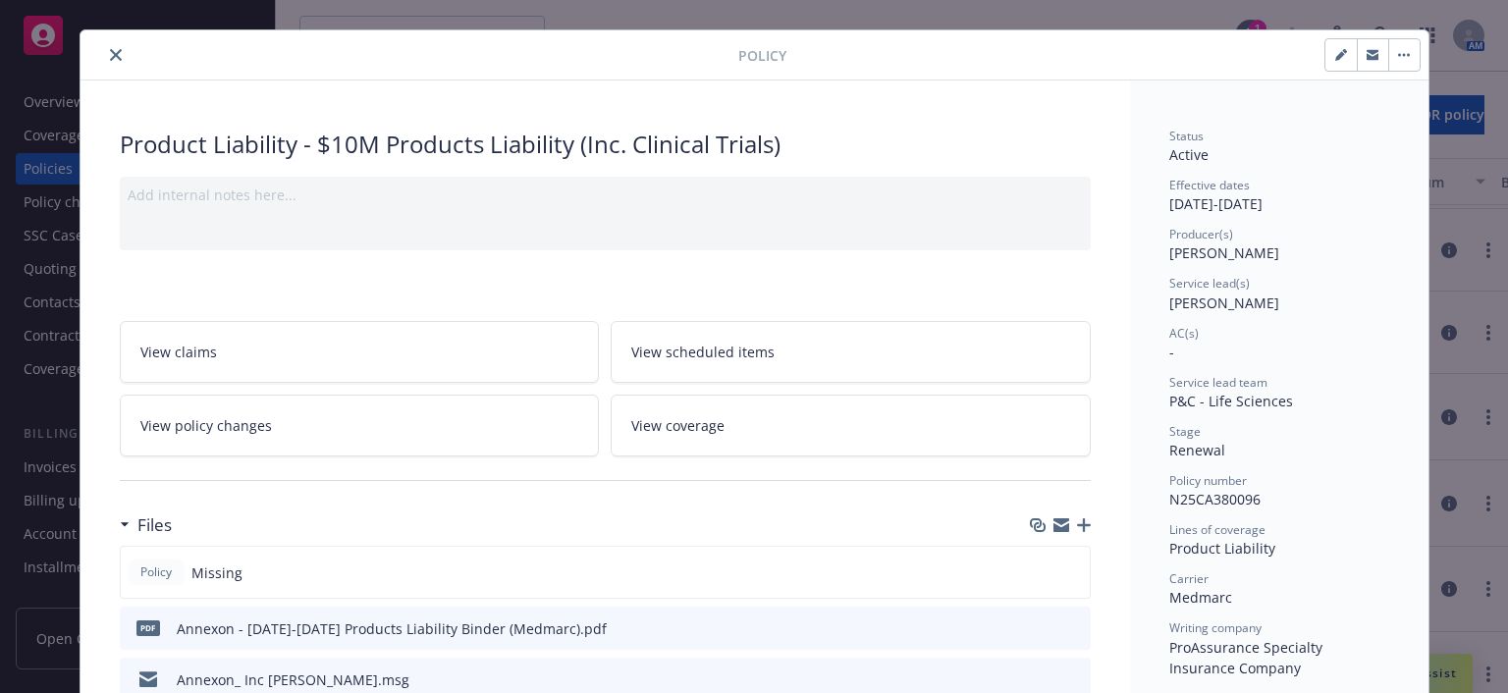
scroll to position [0, 0]
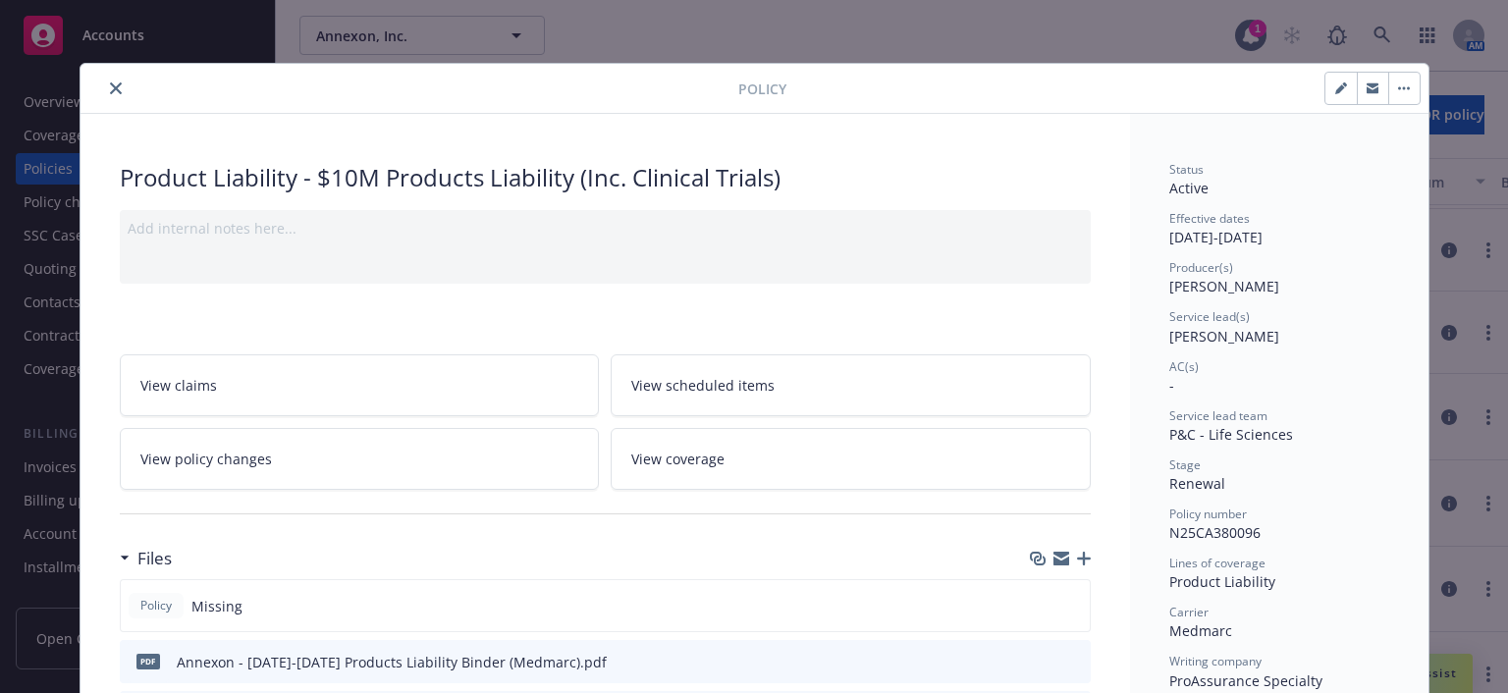
click at [110, 82] on icon "close" at bounding box center [116, 88] width 12 height 12
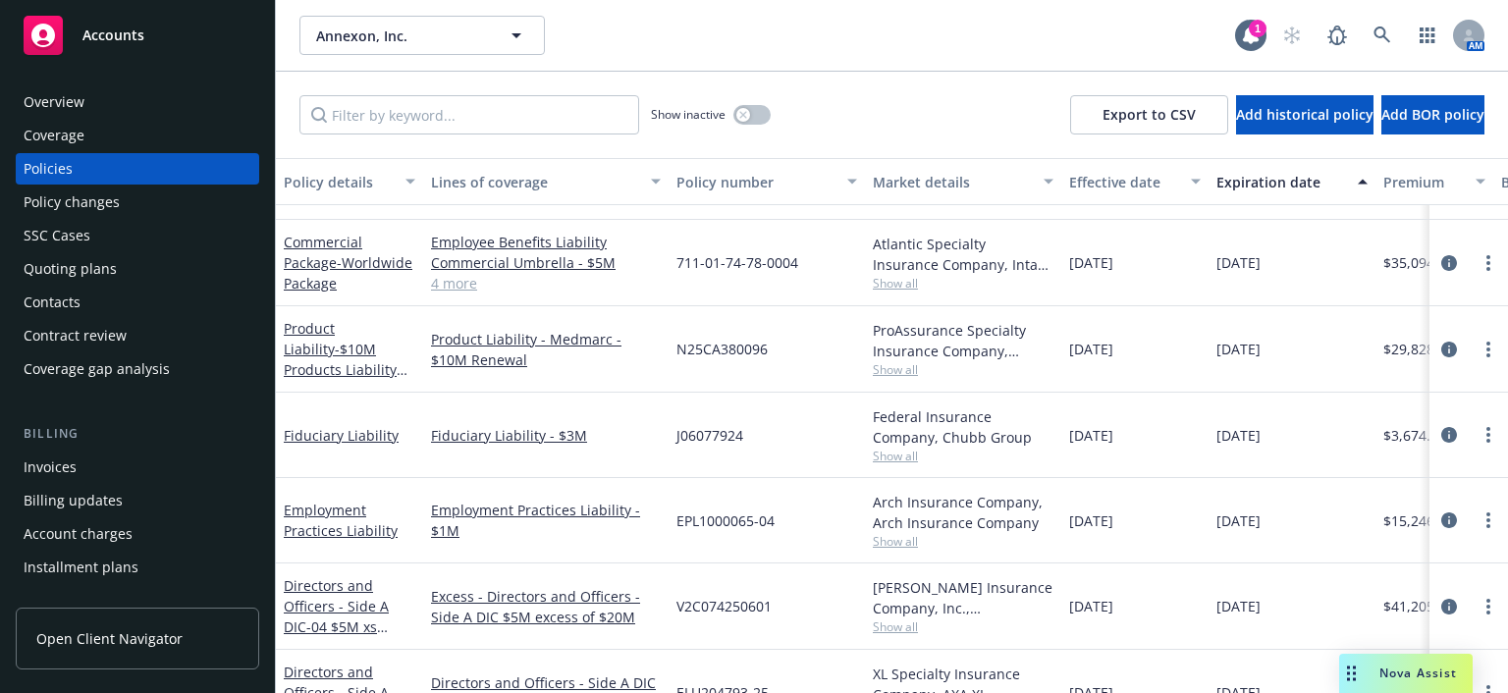
scroll to position [589, 0]
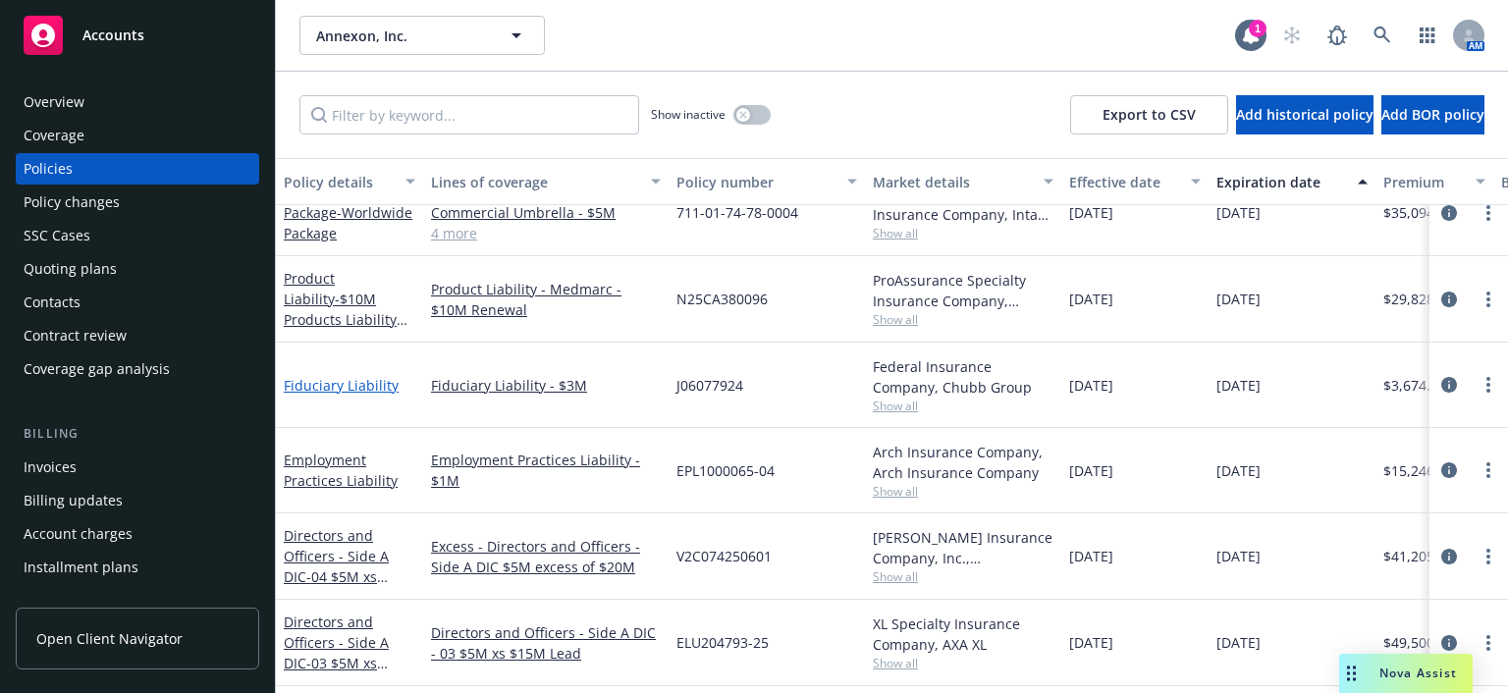
click at [354, 380] on link "Fiduciary Liability" at bounding box center [341, 385] width 115 height 19
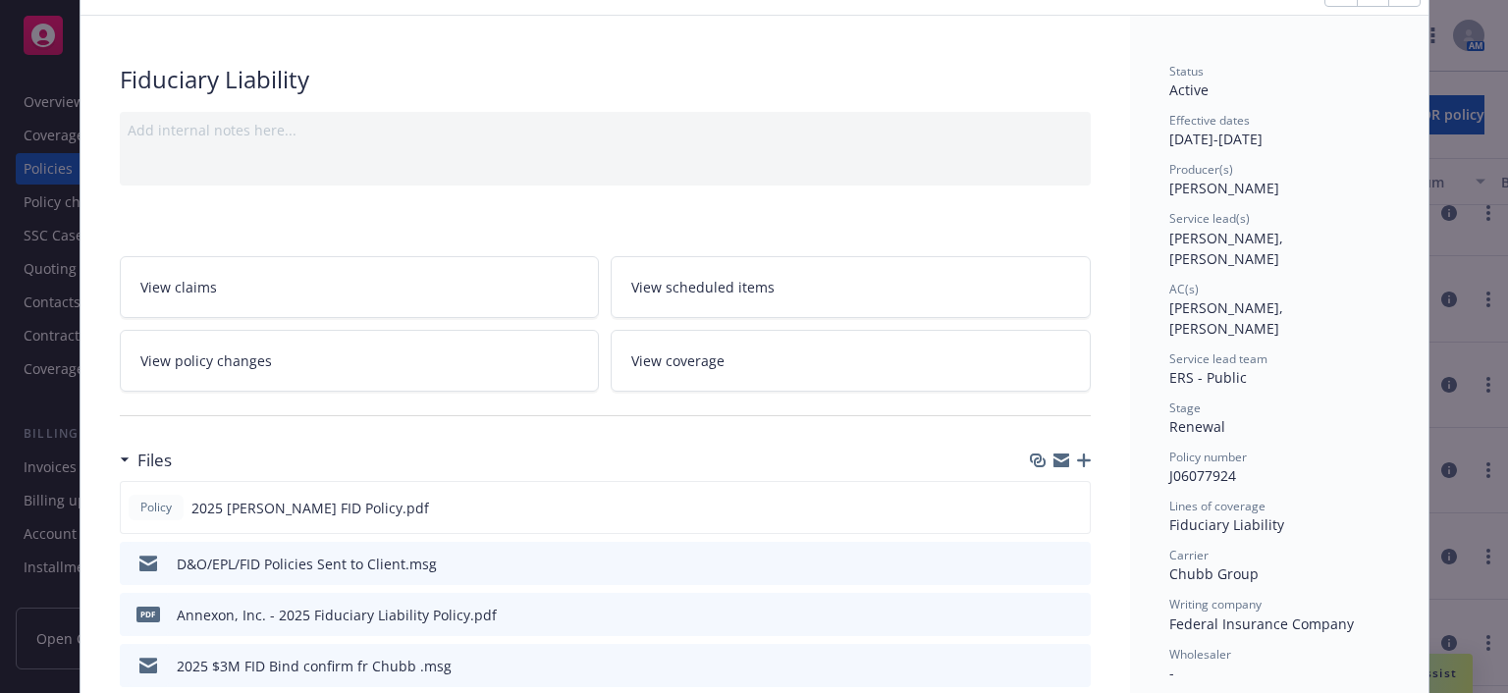
scroll to position [196, 0]
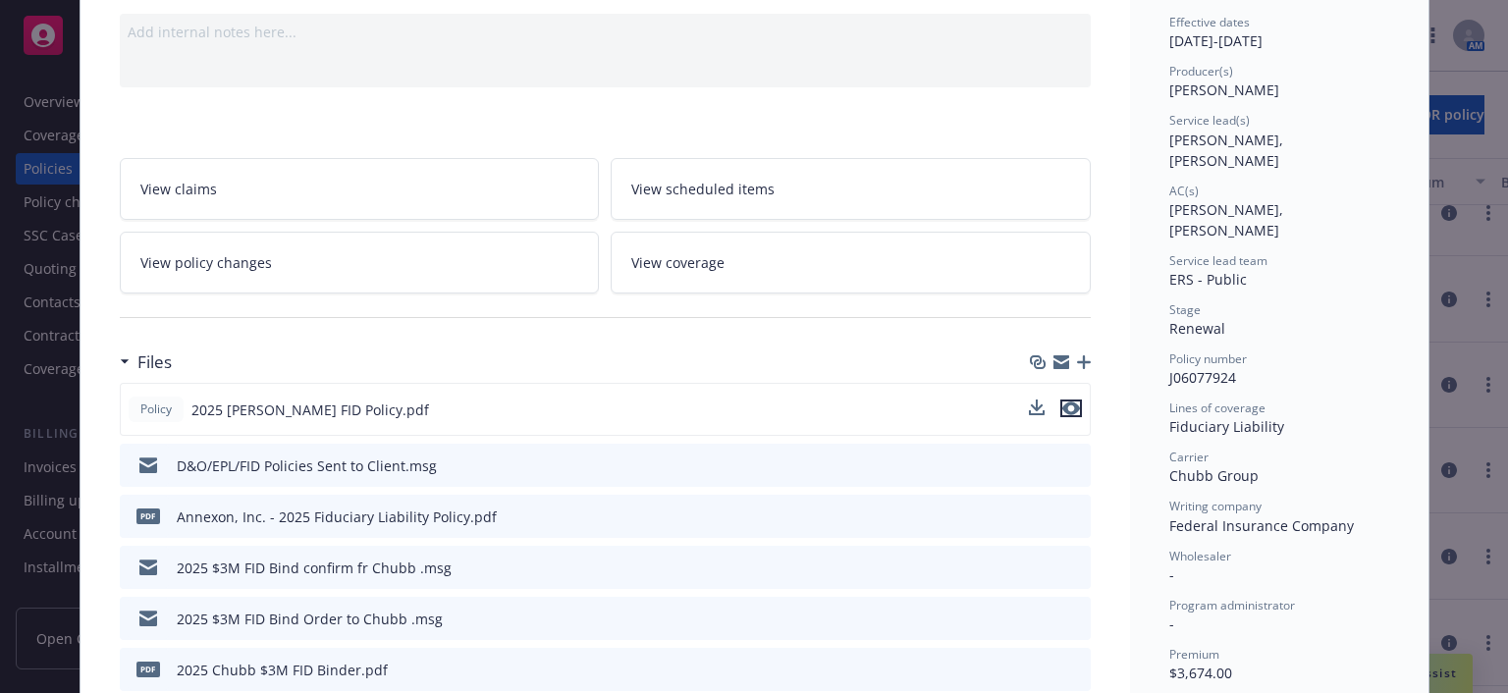
click at [1069, 404] on icon "preview file" at bounding box center [1071, 409] width 18 height 14
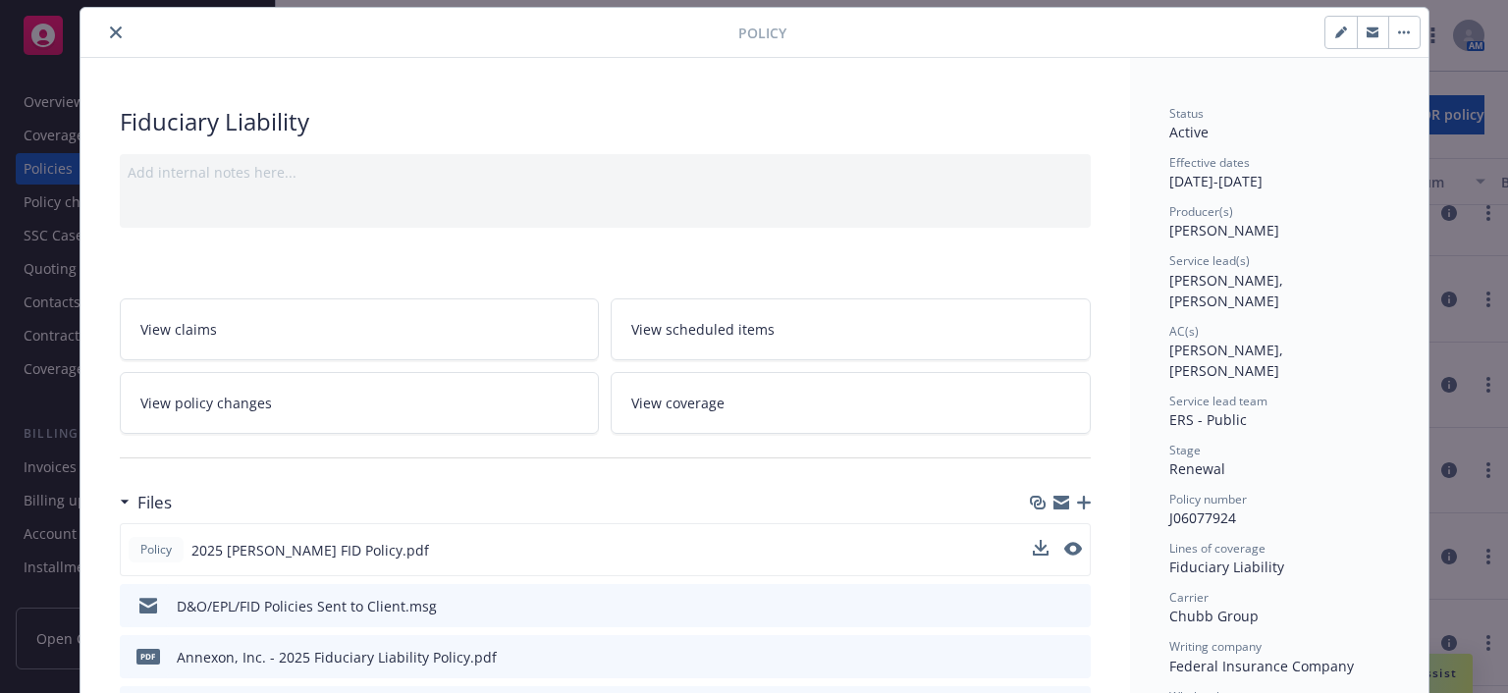
scroll to position [0, 0]
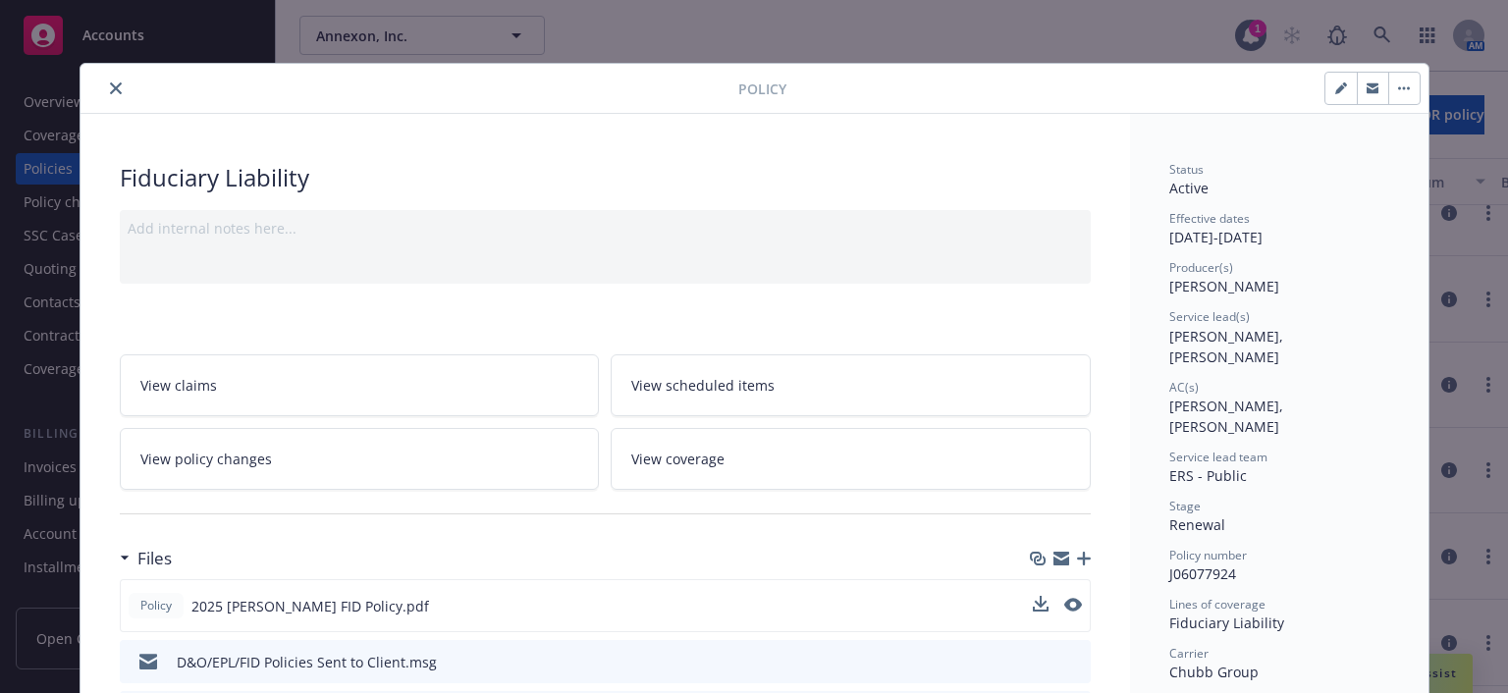
click at [118, 87] on button "close" at bounding box center [116, 89] width 24 height 24
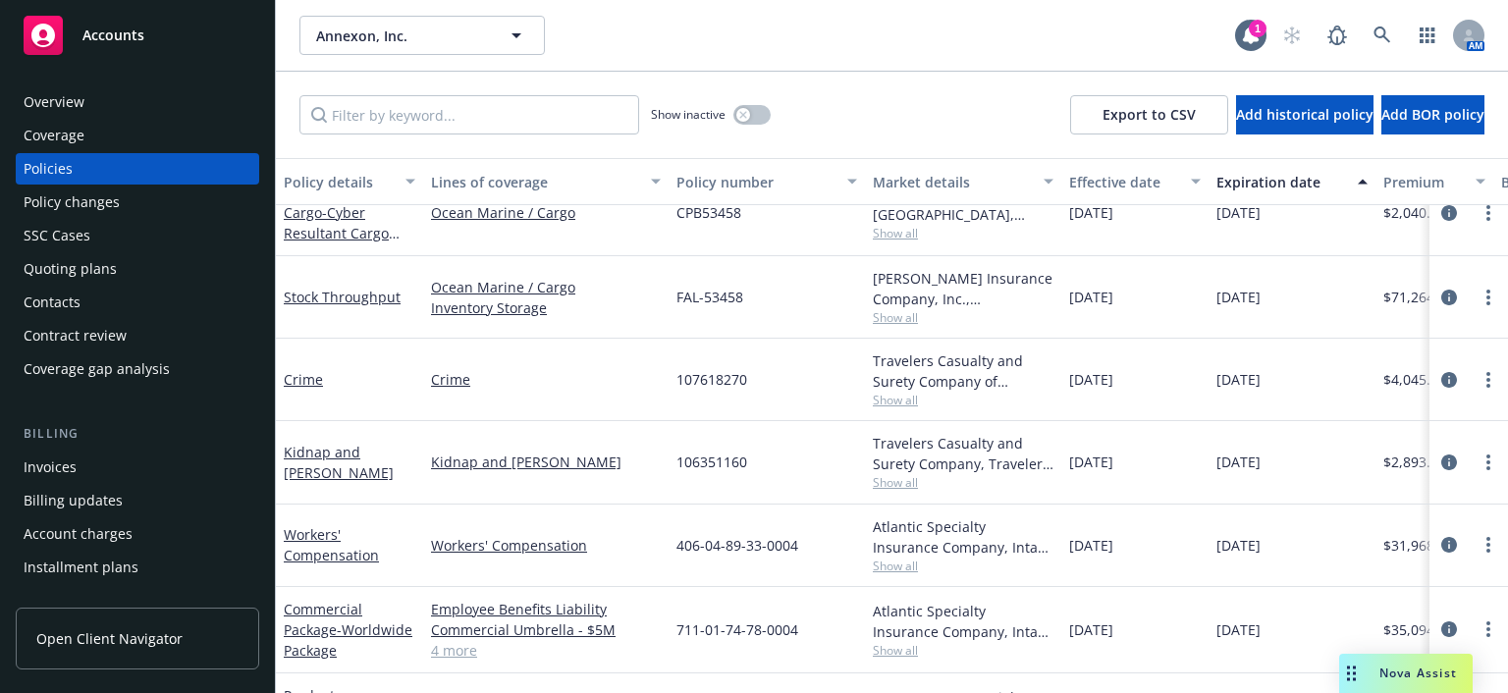
scroll to position [295, 0]
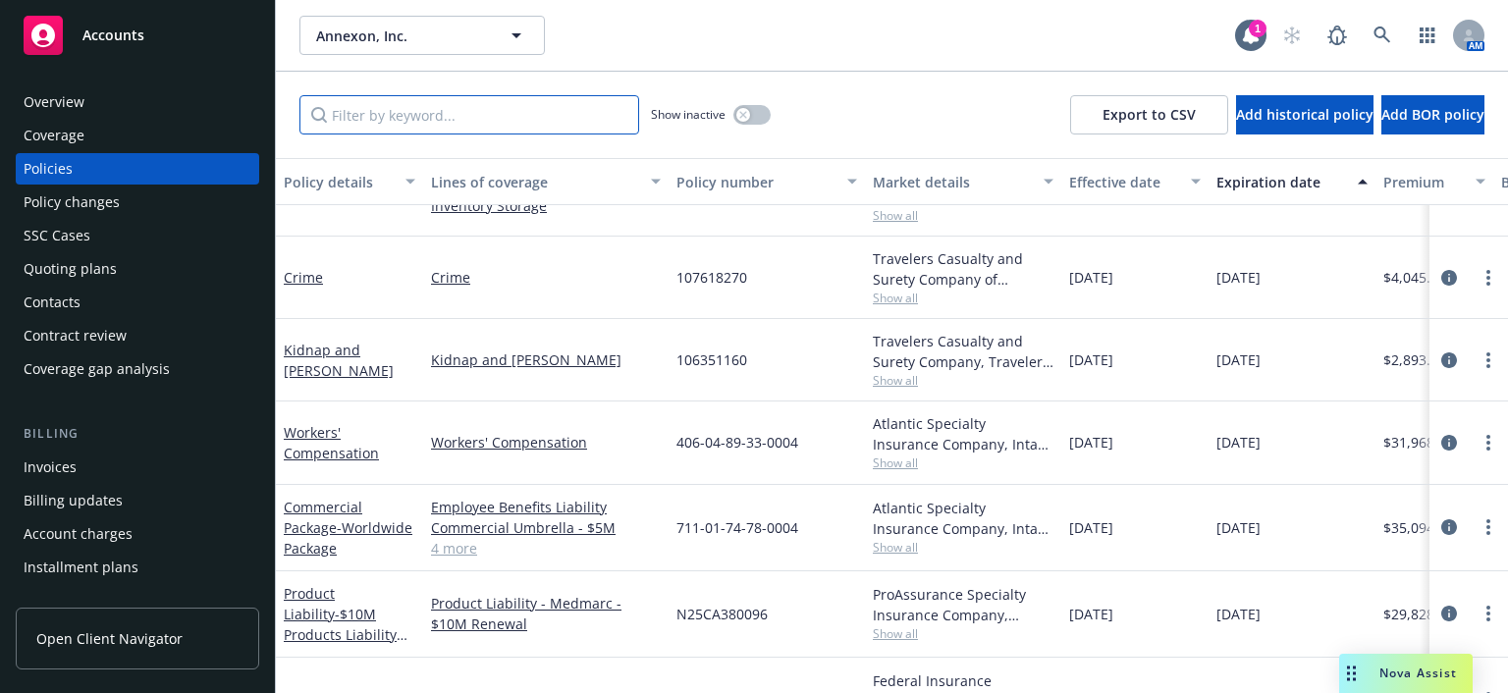
click at [452, 107] on input "Filter by keyword..." at bounding box center [469, 114] width 340 height 39
type input "cpb"
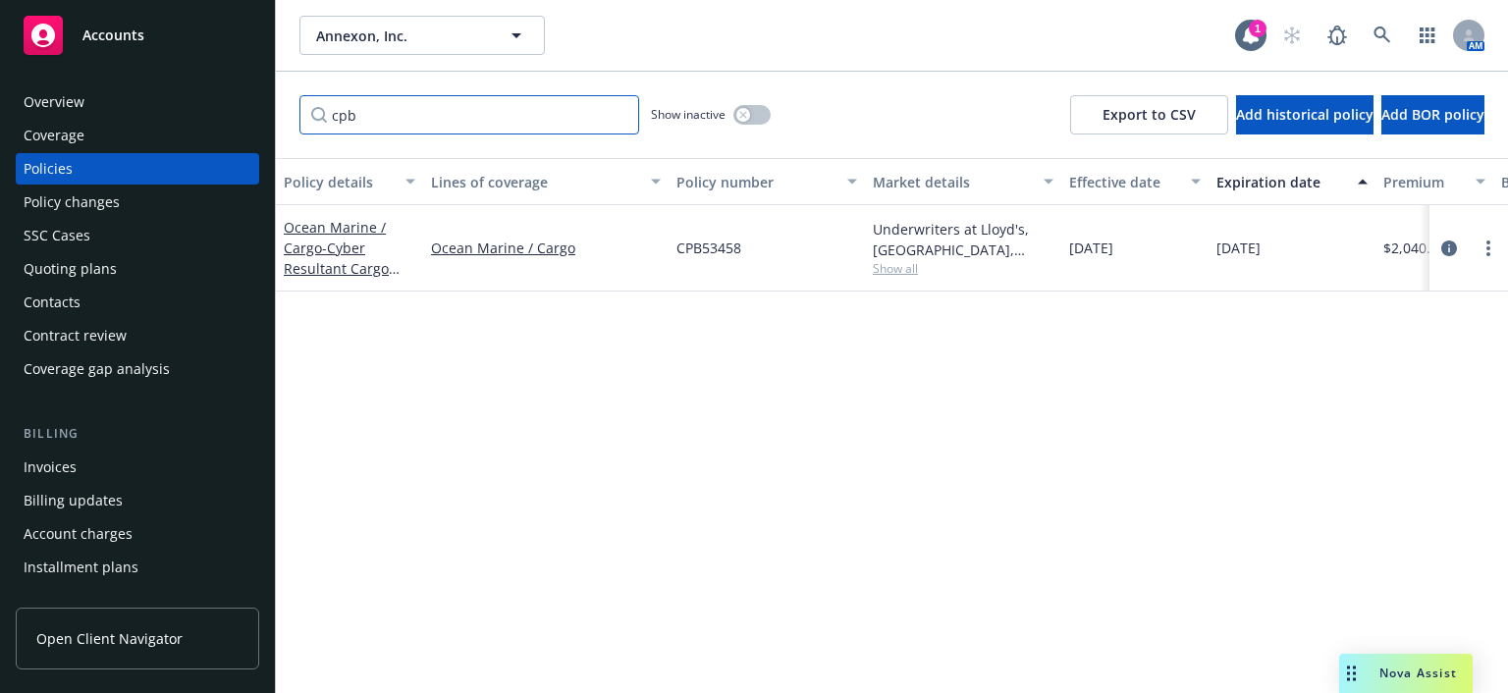
scroll to position [0, 0]
click at [622, 118] on input "cpb" at bounding box center [469, 114] width 340 height 39
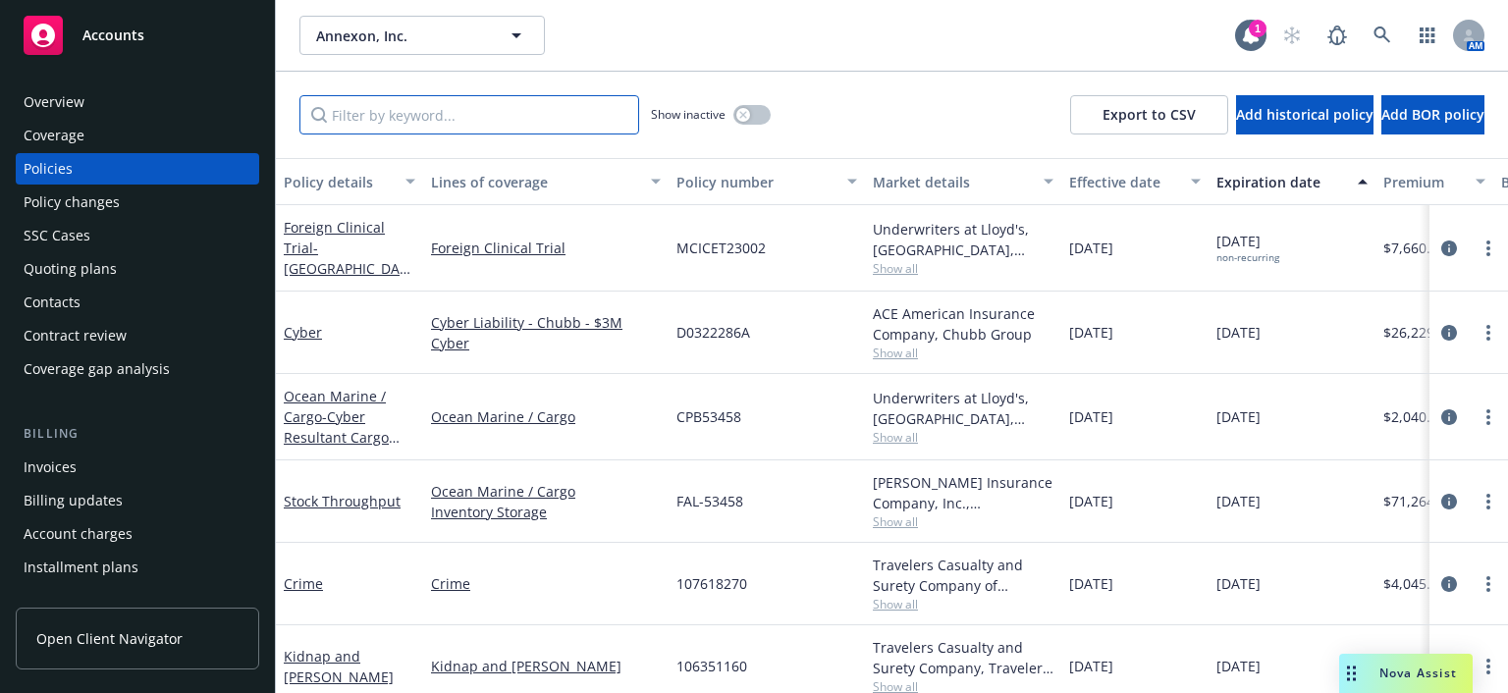
click at [507, 110] on input "Filter by keyword..." at bounding box center [469, 114] width 340 height 39
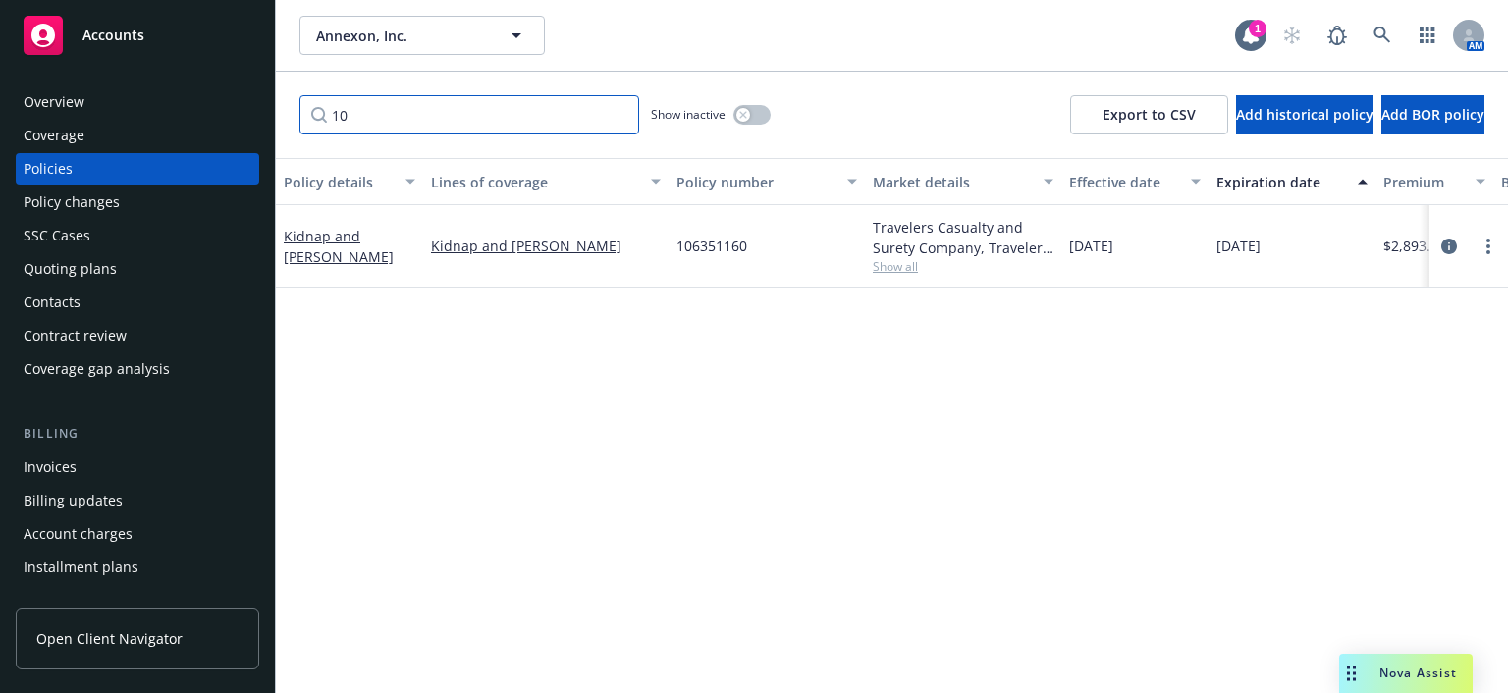
type input "1"
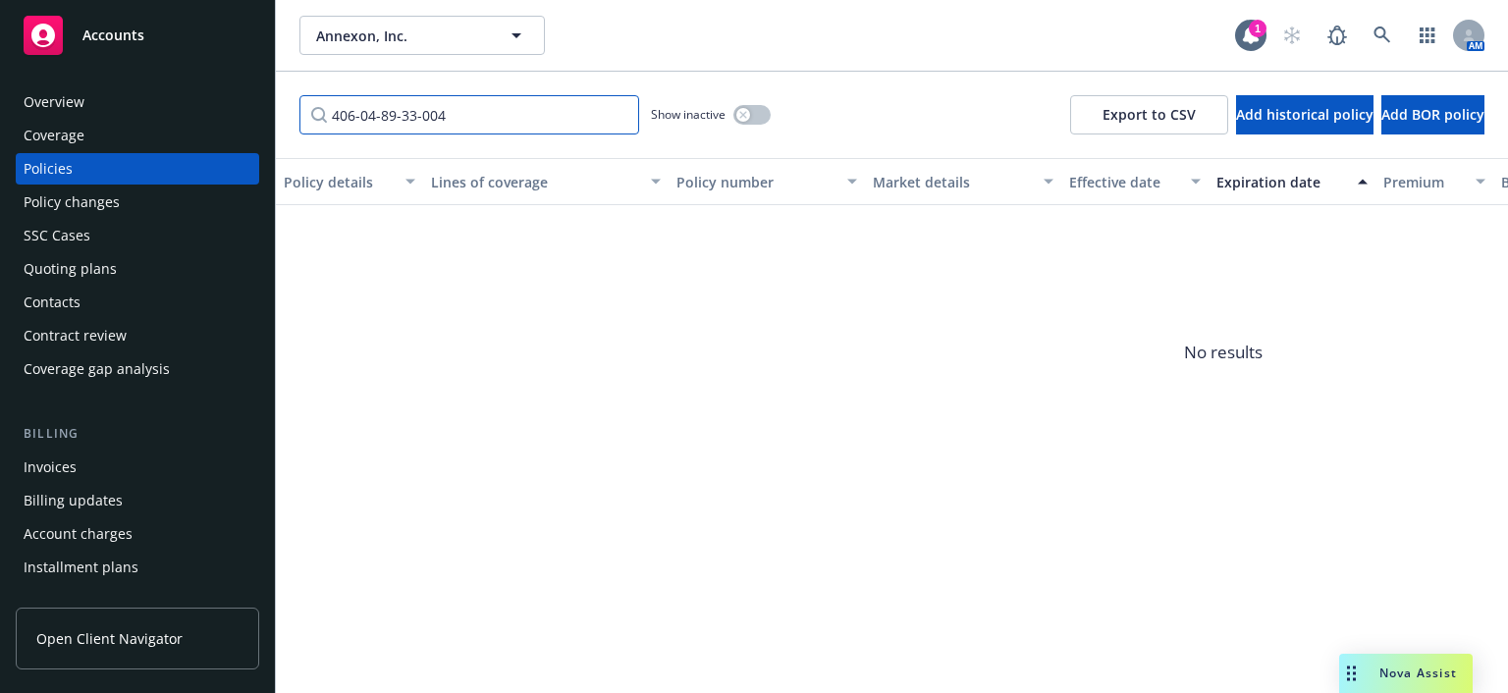
type input "406-04-89-33-004"
drag, startPoint x: 470, startPoint y: 121, endPoint x: 287, endPoint y: 96, distance: 185.3
click at [287, 96] on div "406-04-89-33-004 Show inactive Export to CSV Add historical policy Add BOR poli…" at bounding box center [892, 115] width 1232 height 86
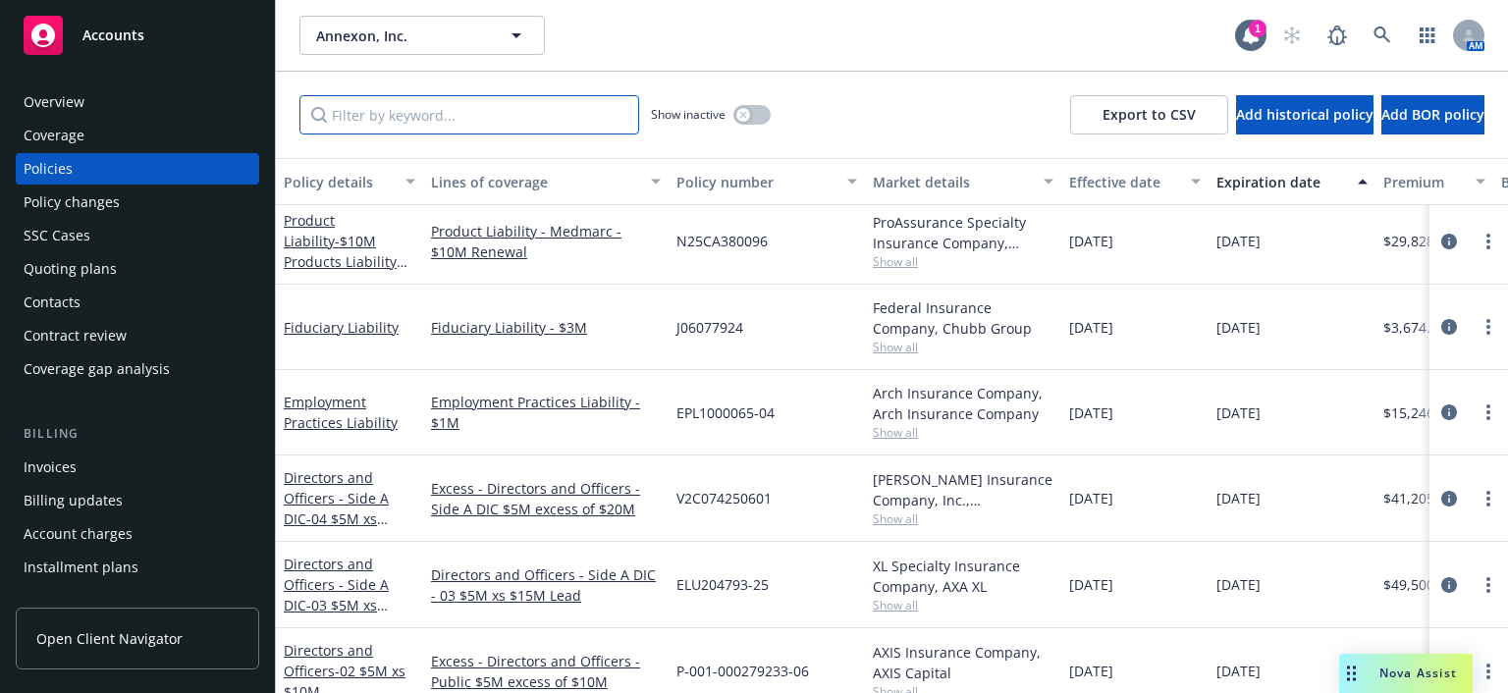
scroll to position [687, 0]
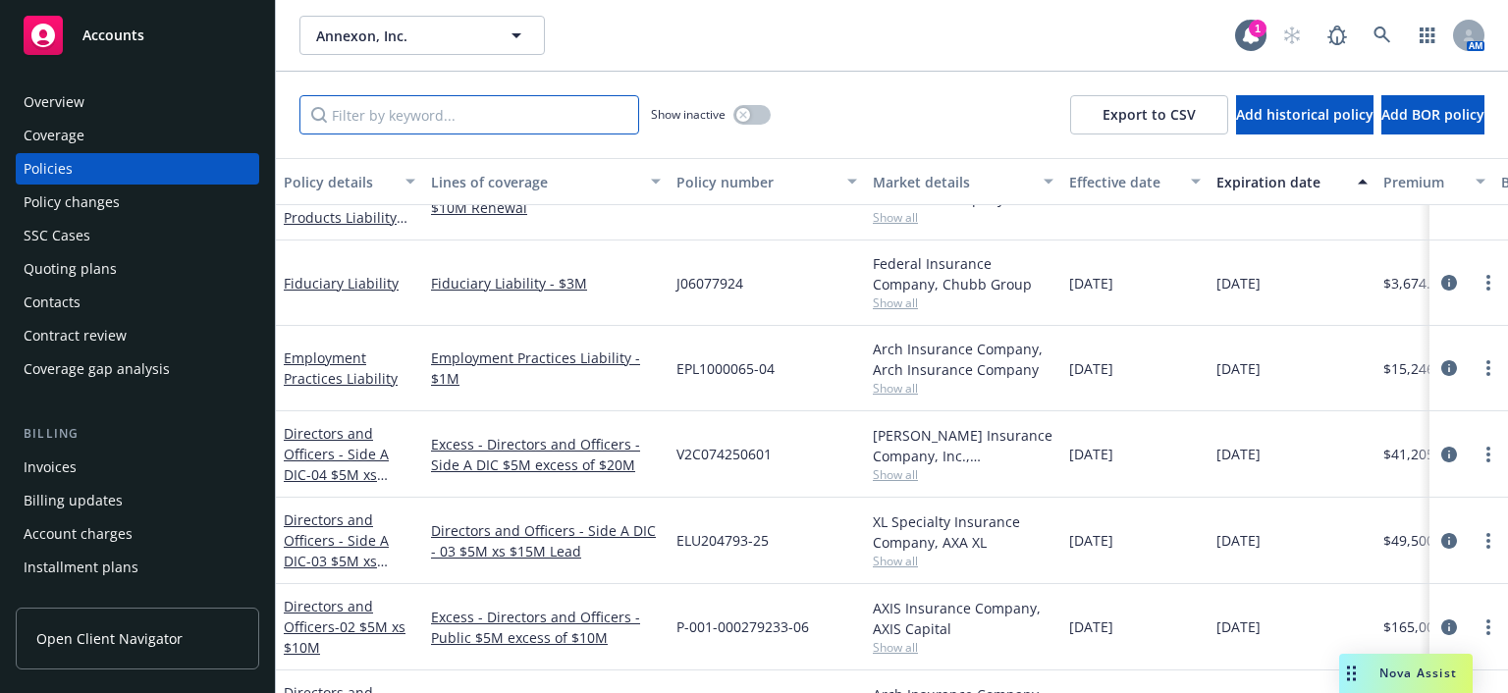
drag, startPoint x: 412, startPoint y: 116, endPoint x: 412, endPoint y: 133, distance: 16.7
click at [412, 117] on input "Filter by keyword..." at bounding box center [469, 114] width 340 height 39
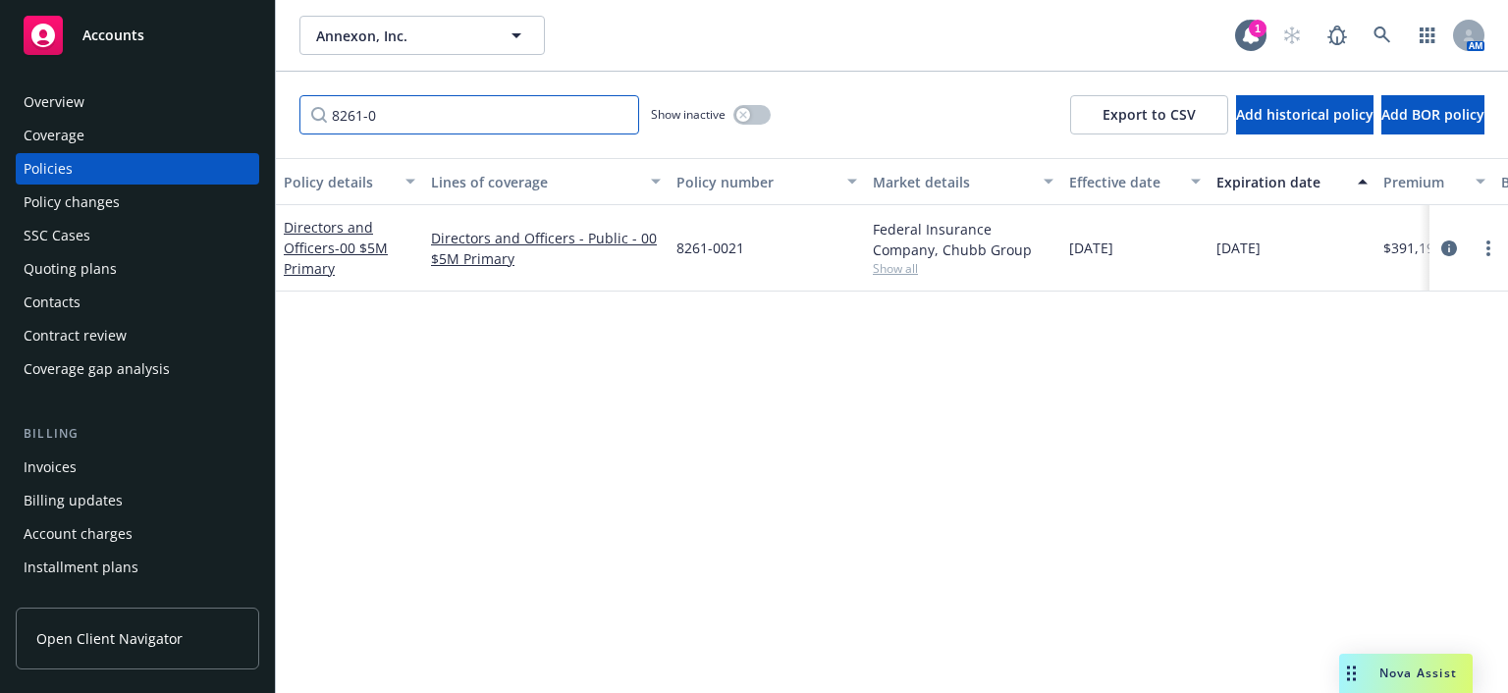
scroll to position [0, 0]
click at [333, 250] on span "- 00 $5M Primary" at bounding box center [336, 258] width 104 height 39
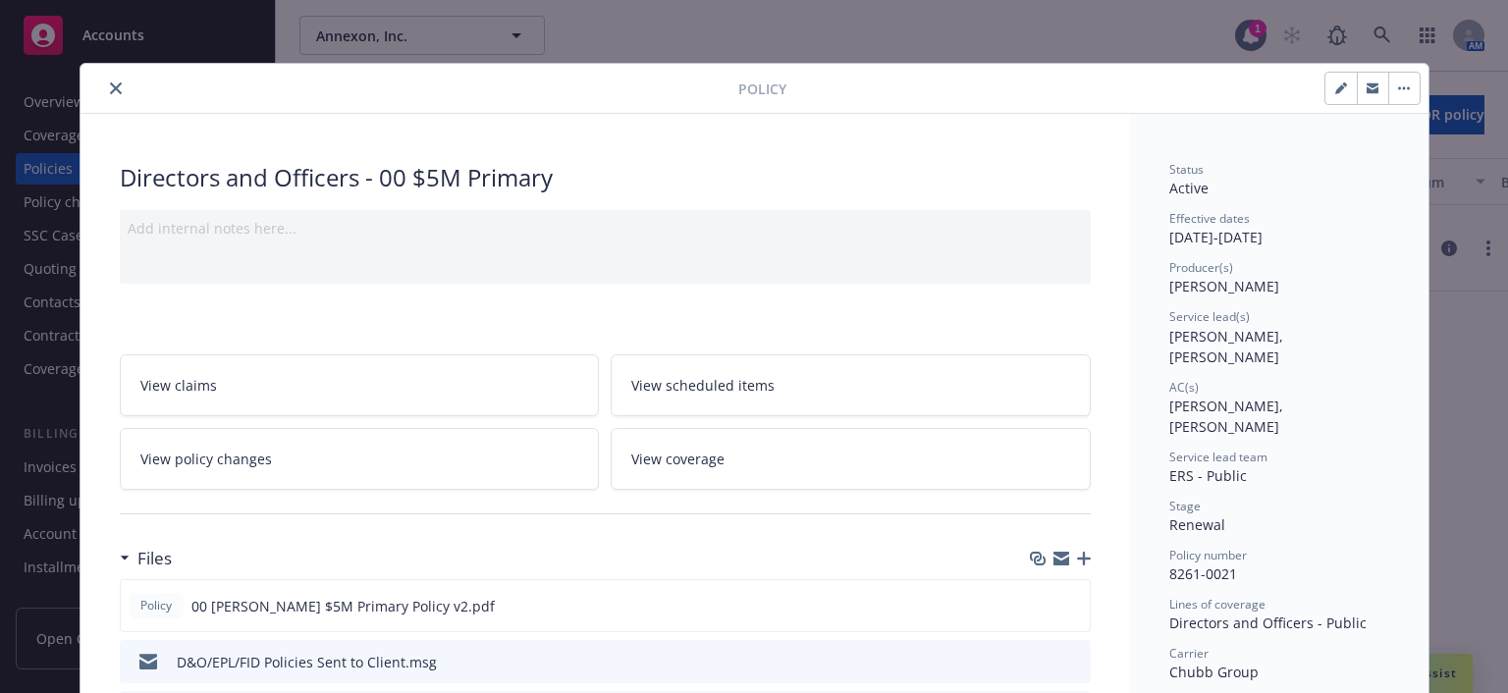
scroll to position [98, 0]
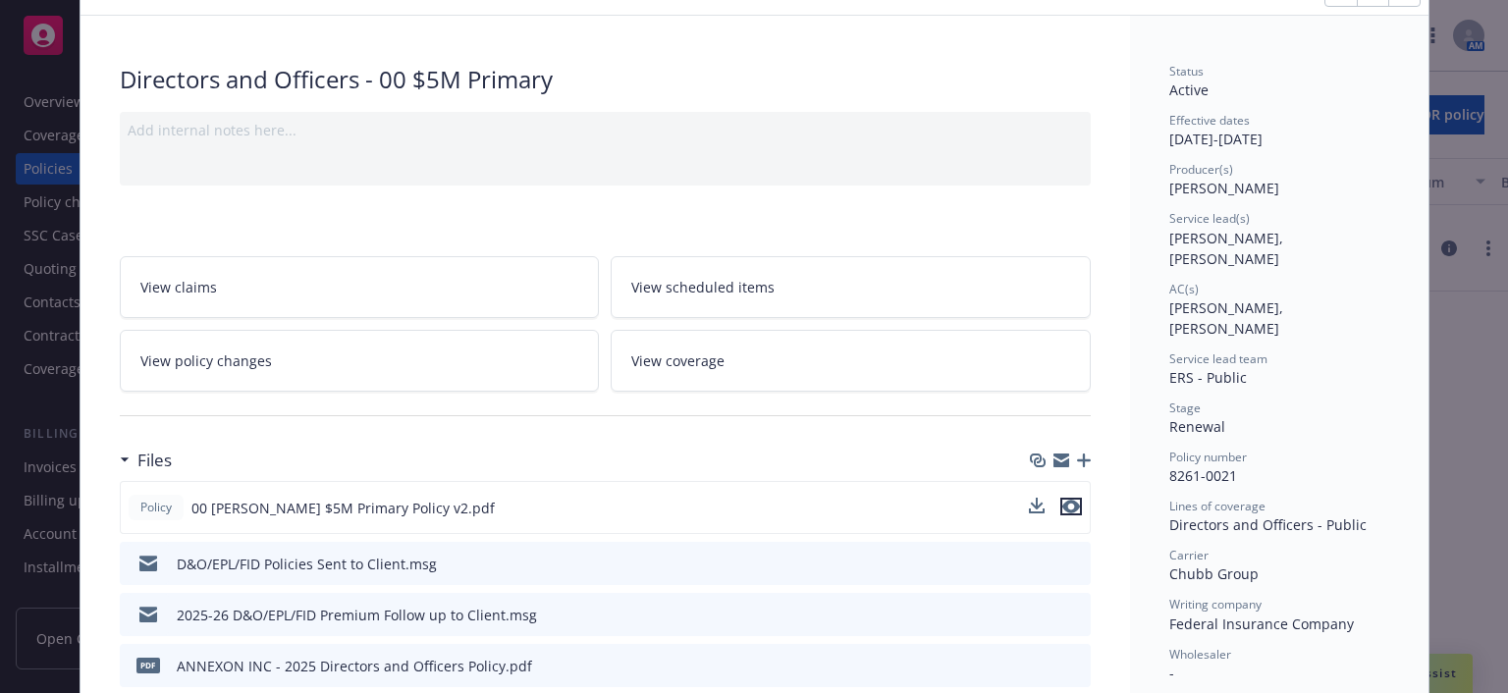
click at [1062, 504] on icon "preview file" at bounding box center [1071, 507] width 18 height 14
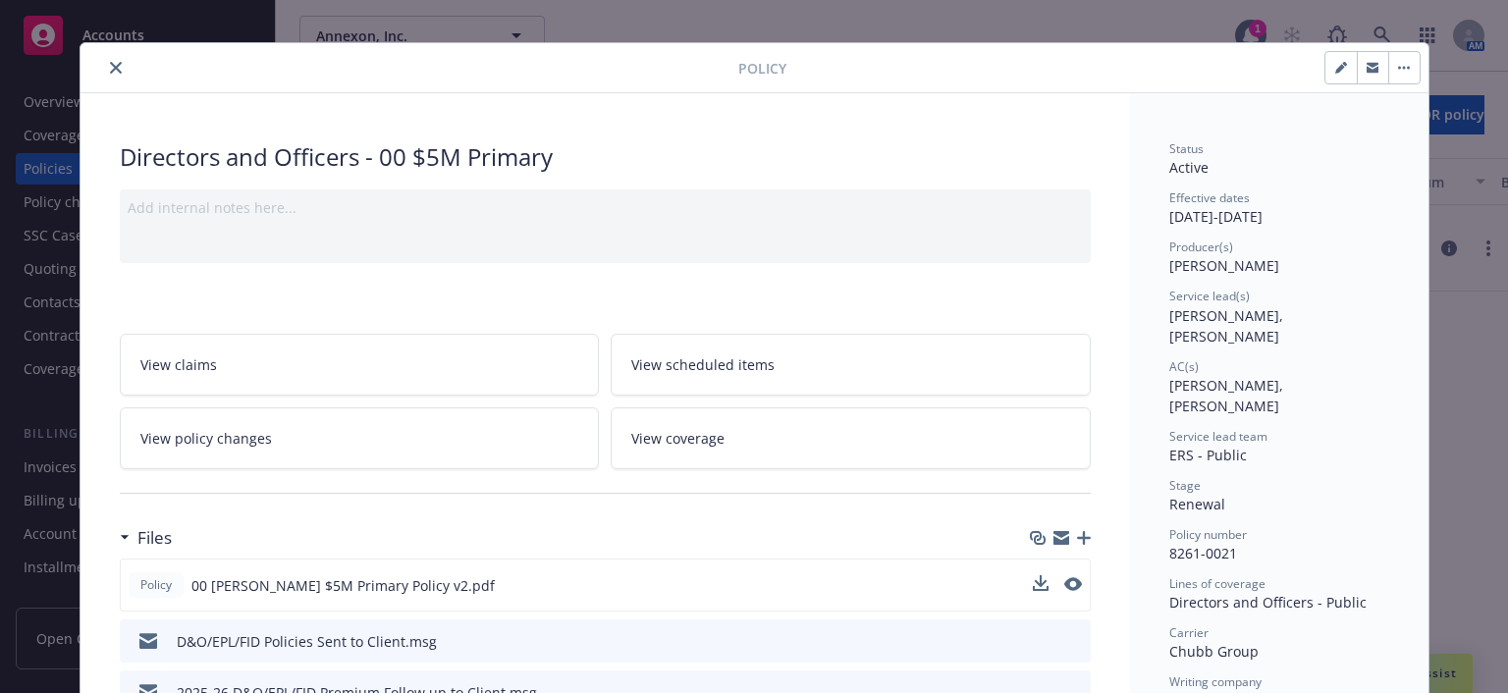
scroll to position [0, 0]
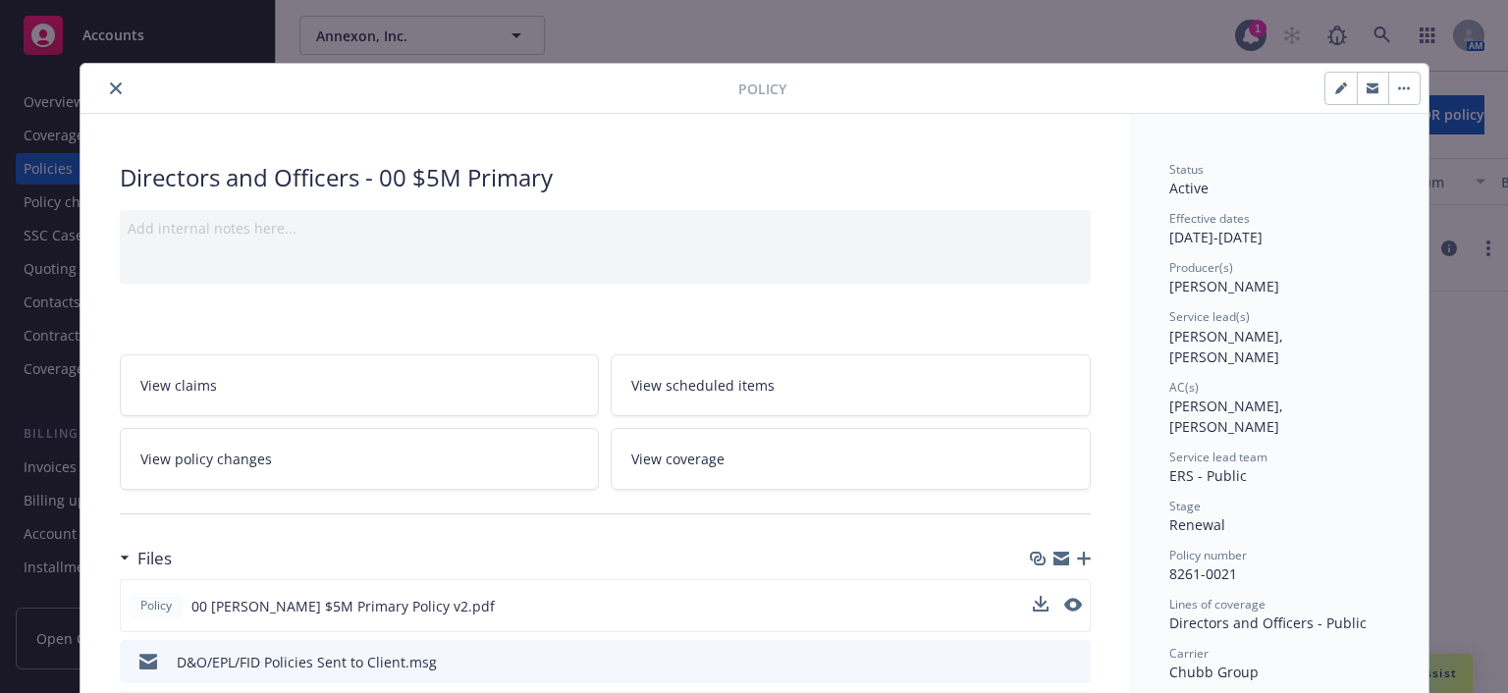
click at [110, 84] on icon "close" at bounding box center [116, 88] width 12 height 12
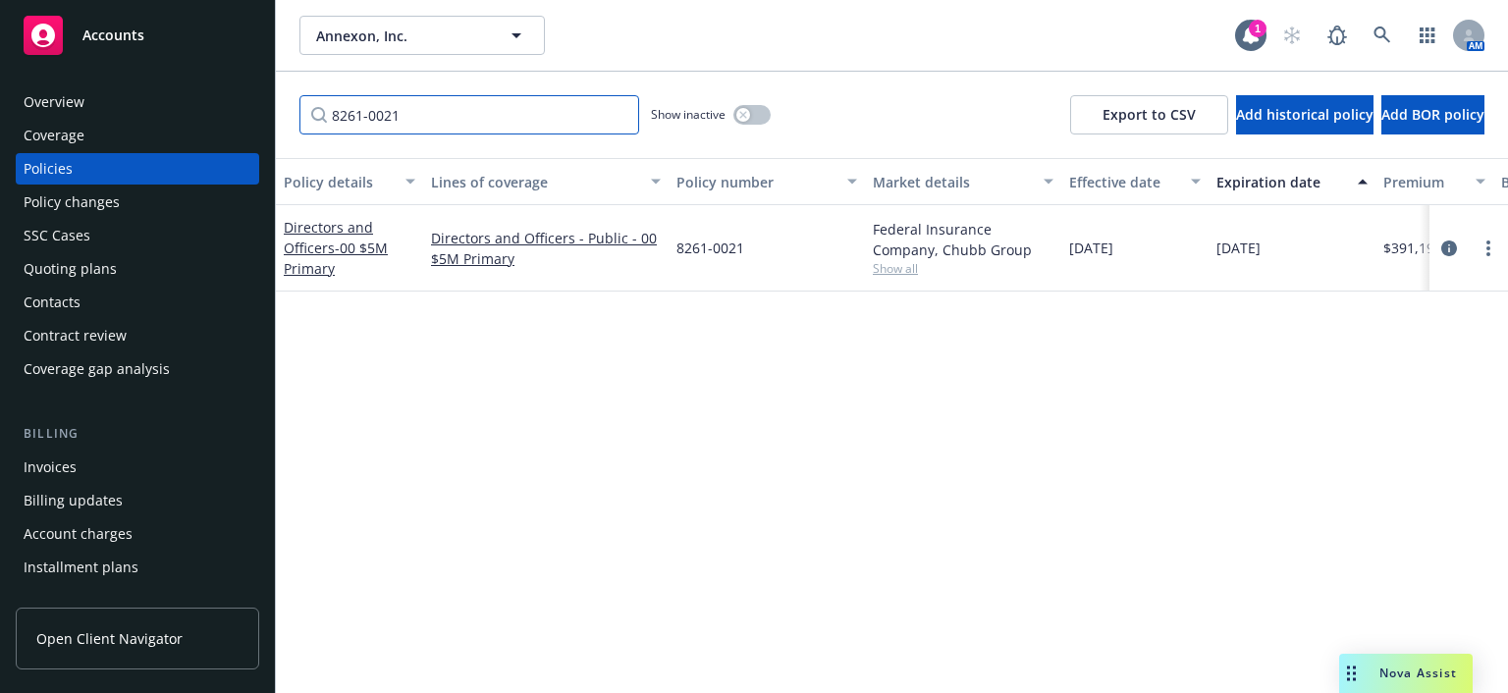
click at [315, 115] on input "8261-0021" at bounding box center [469, 114] width 340 height 39
drag, startPoint x: 363, startPoint y: 117, endPoint x: 273, endPoint y: 112, distance: 90.5
click at [282, 112] on div "dox Show inactive Export to CSV Add historical policy Add BOR policy" at bounding box center [892, 115] width 1232 height 86
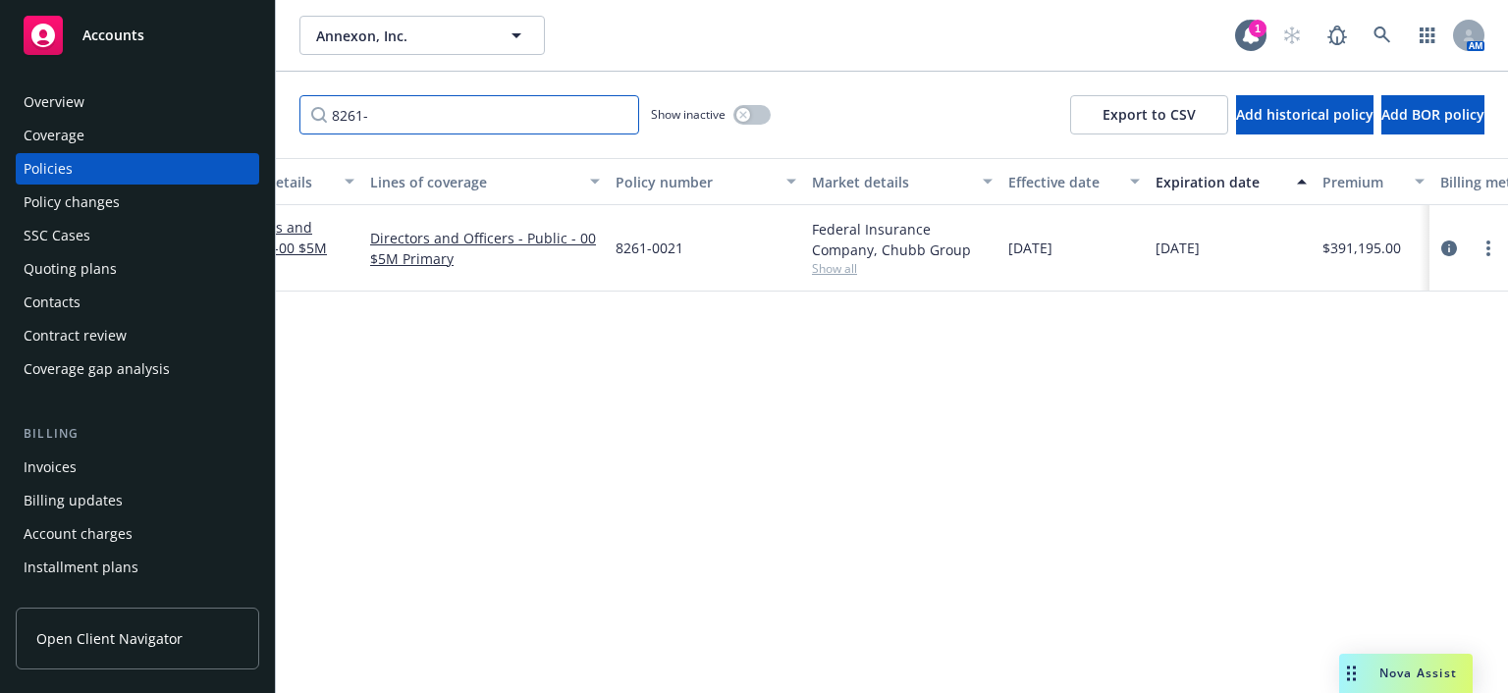
scroll to position [0, 66]
drag, startPoint x: 371, startPoint y: 117, endPoint x: 318, endPoint y: 102, distance: 55.0
click at [318, 102] on input "8261-" at bounding box center [469, 114] width 340 height 39
type input "p"
click at [379, 113] on input "elu" at bounding box center [469, 114] width 340 height 39
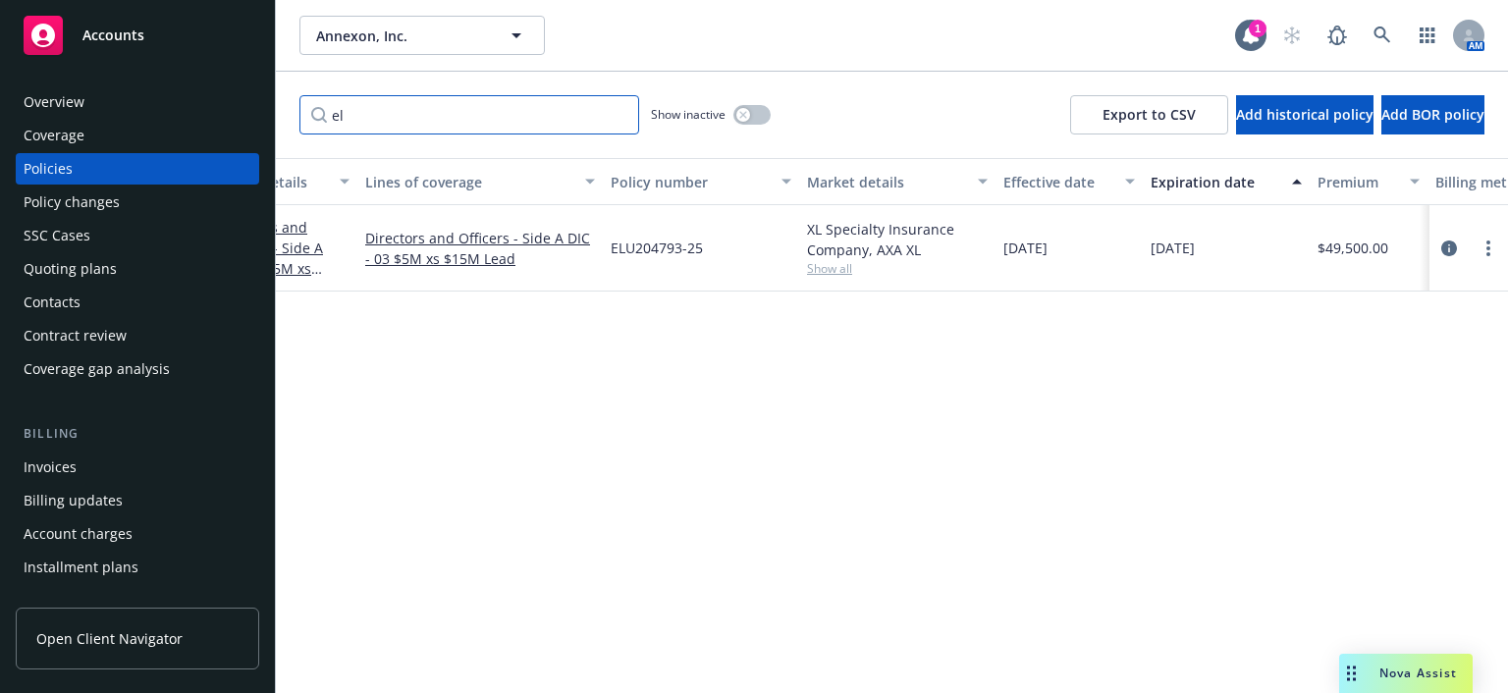
type input "e"
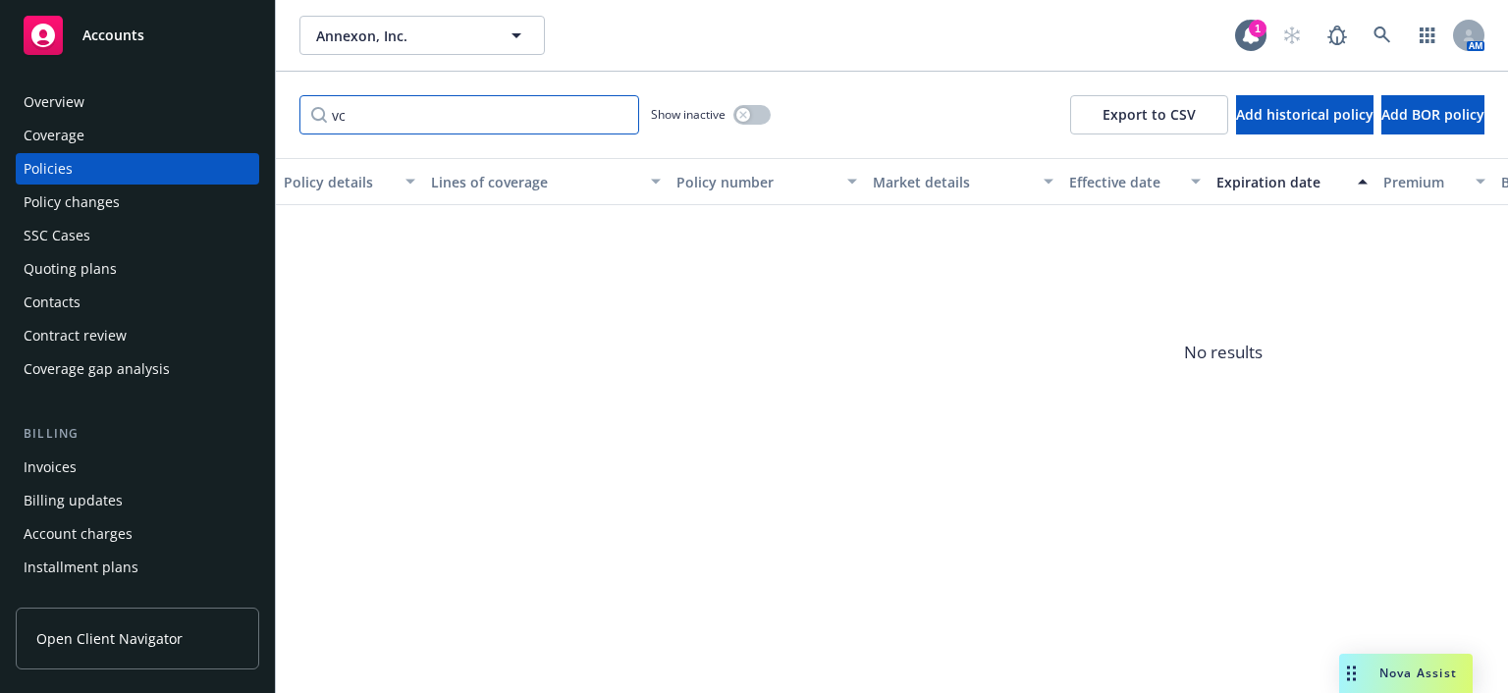
type input "v"
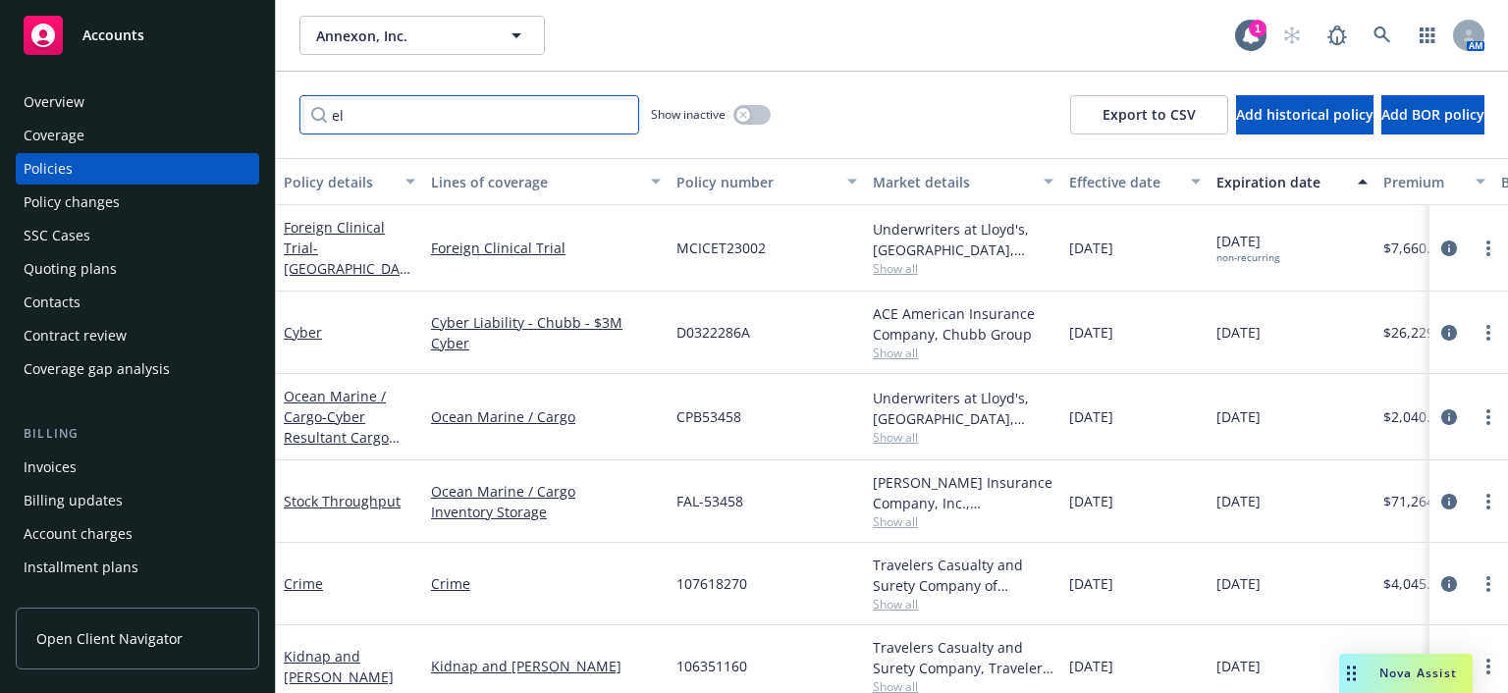
type input "elu"
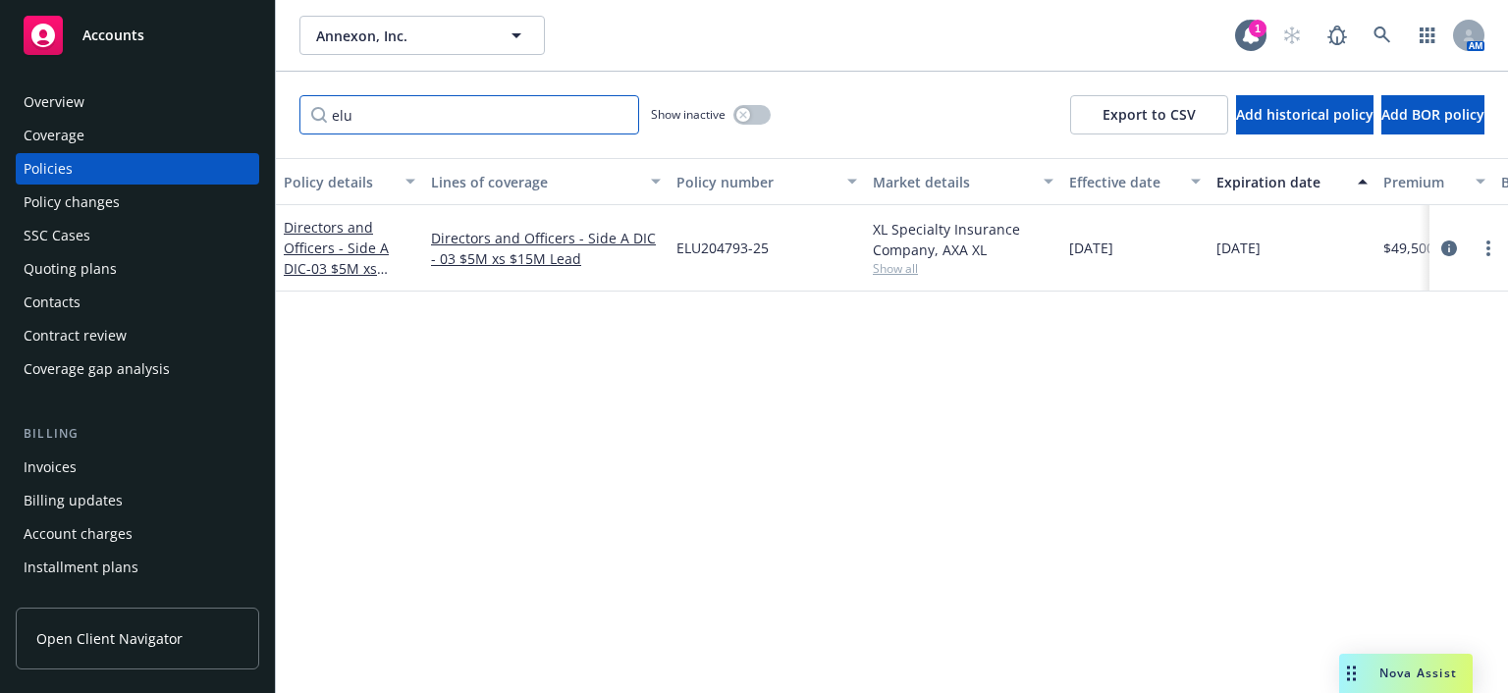
click at [378, 128] on input "elu" at bounding box center [469, 114] width 340 height 39
click at [623, 113] on input "elu" at bounding box center [469, 114] width 340 height 39
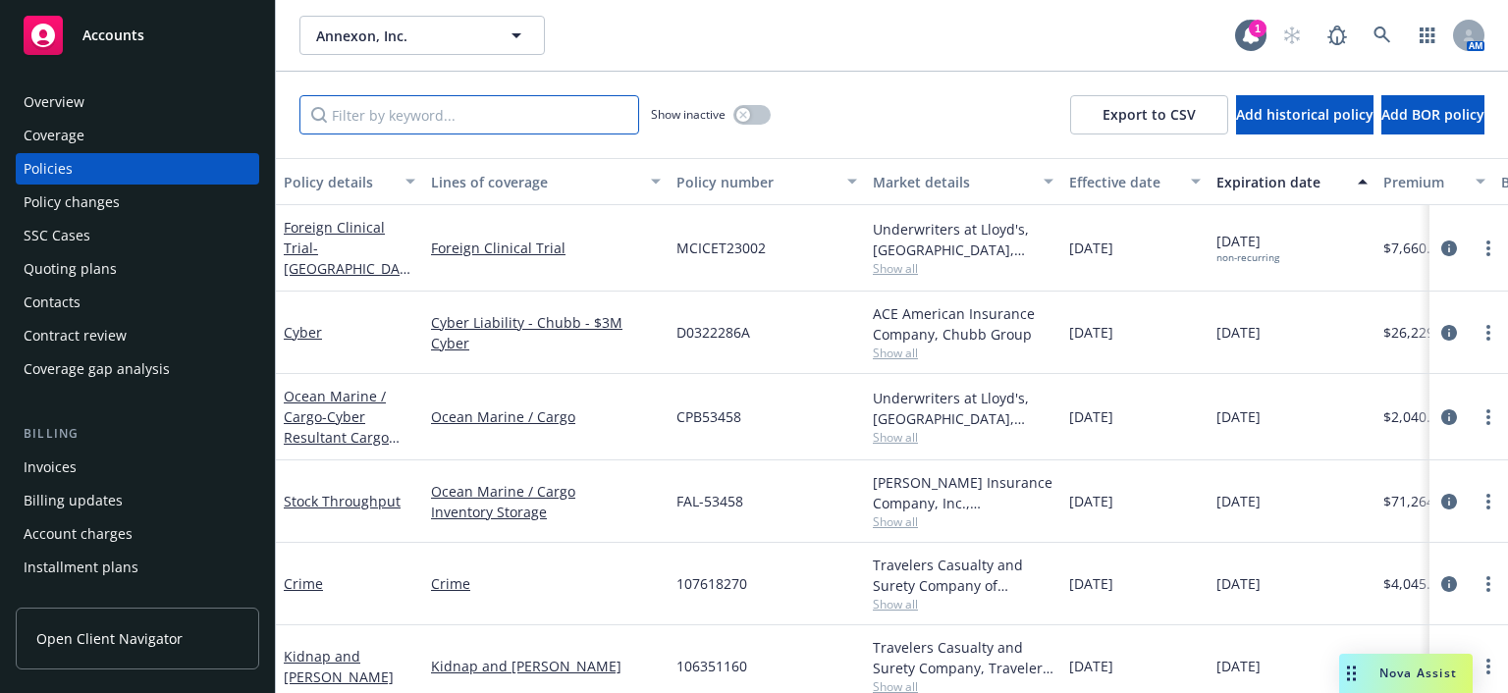
click at [423, 112] on input "Filter by keyword..." at bounding box center [469, 114] width 340 height 39
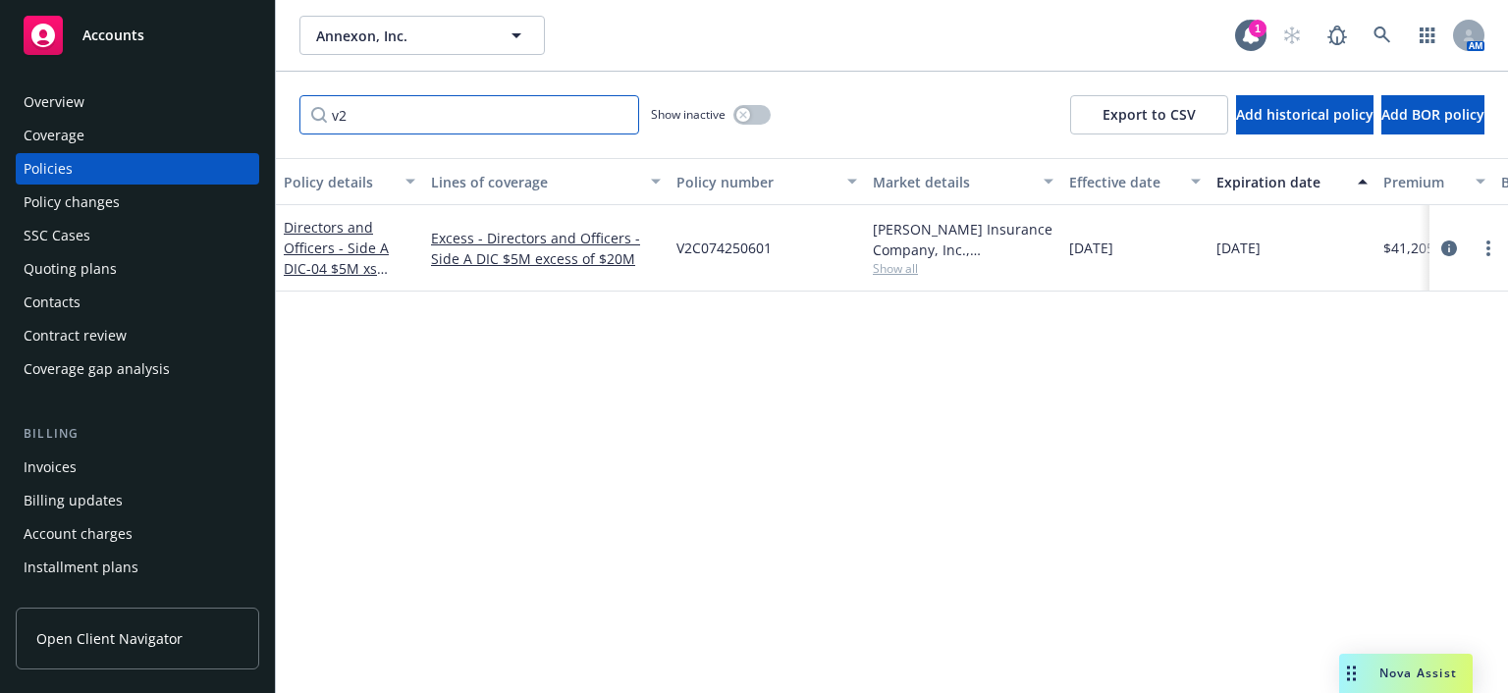
type input "v"
type input "elu"
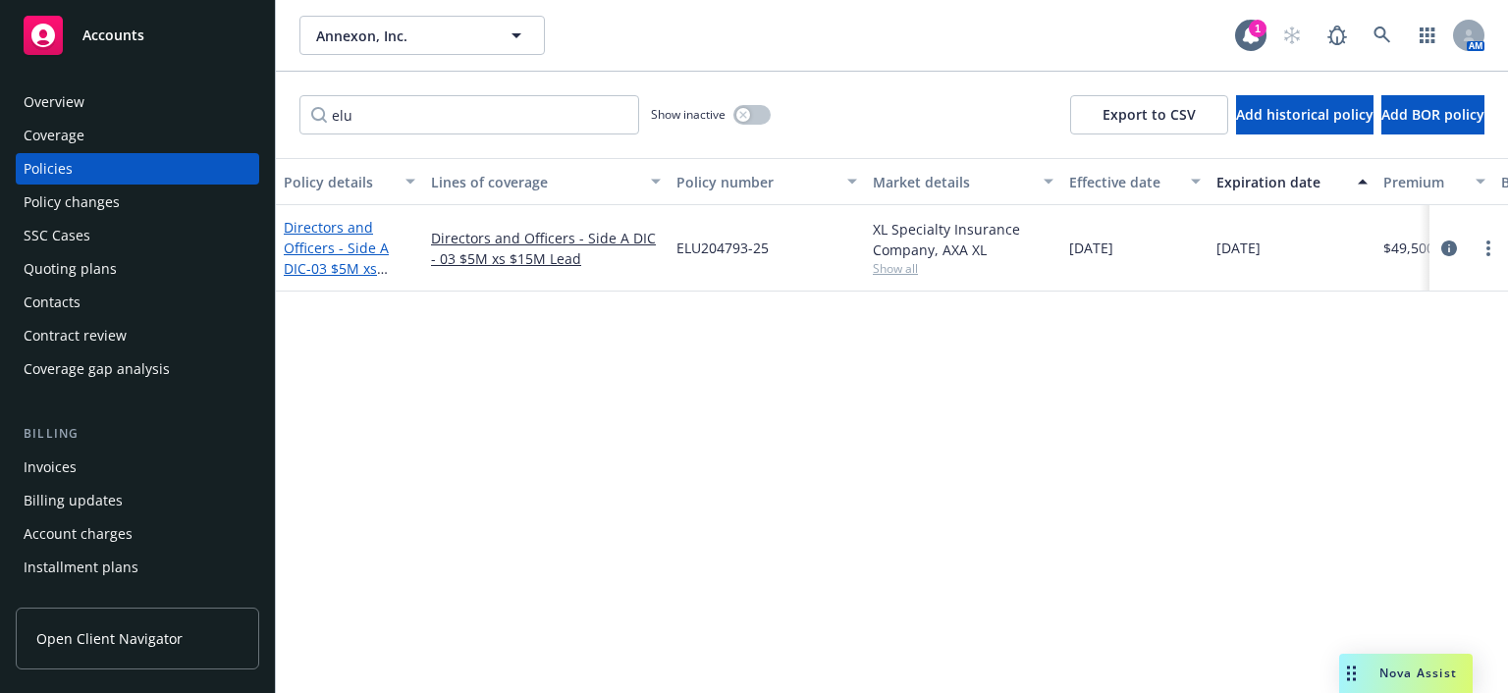
click at [353, 241] on link "Directors and Officers - Side A DIC - 03 $5M xs $15M Lead" at bounding box center [336, 258] width 105 height 81
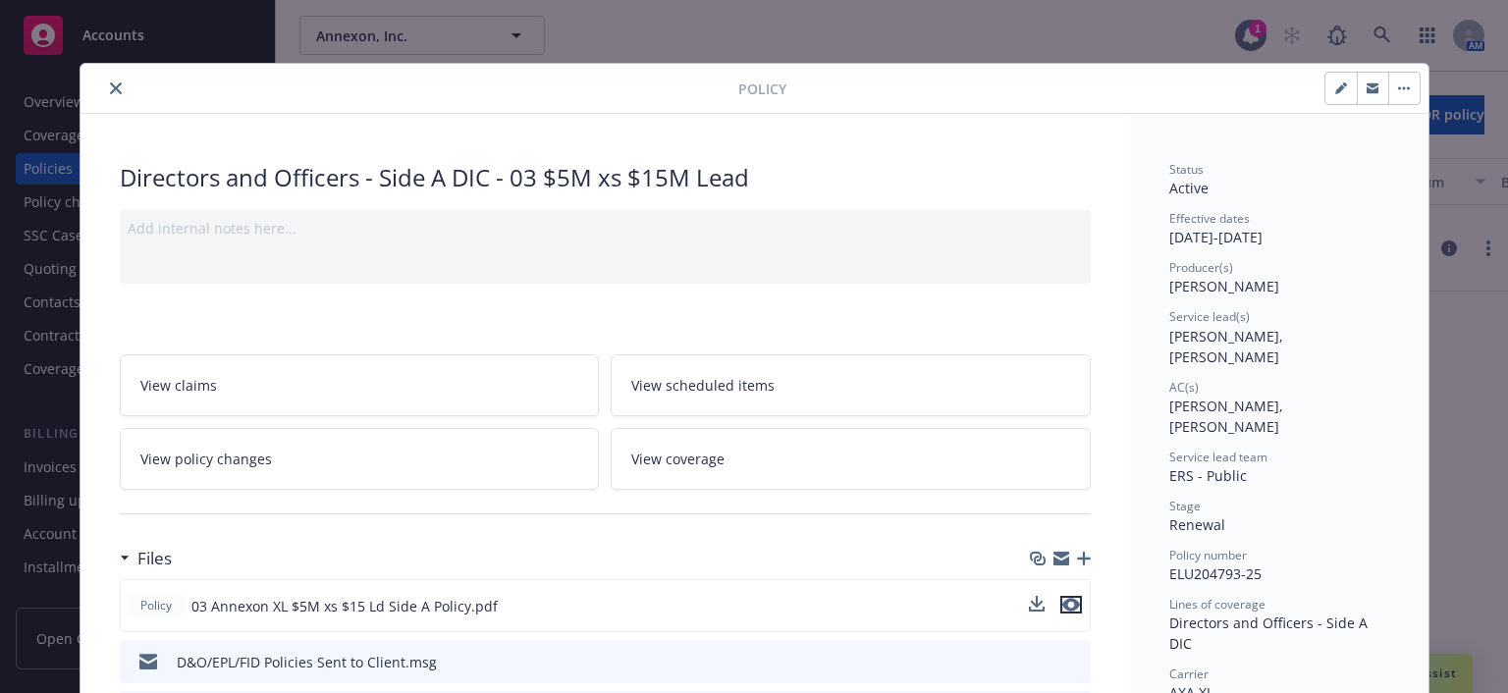
click at [1062, 598] on icon "preview file" at bounding box center [1071, 605] width 18 height 14
click at [110, 83] on icon "close" at bounding box center [116, 88] width 12 height 12
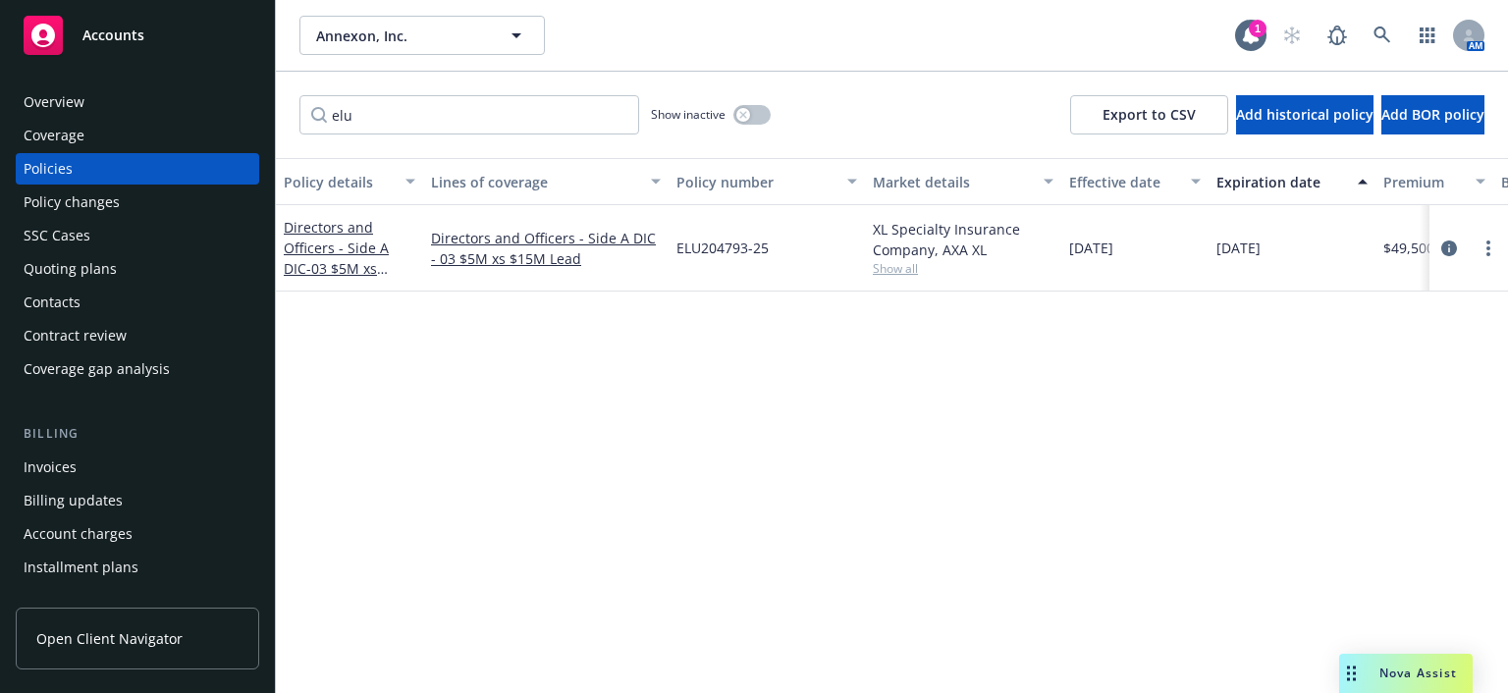
click at [51, 97] on div "Overview" at bounding box center [54, 101] width 61 height 31
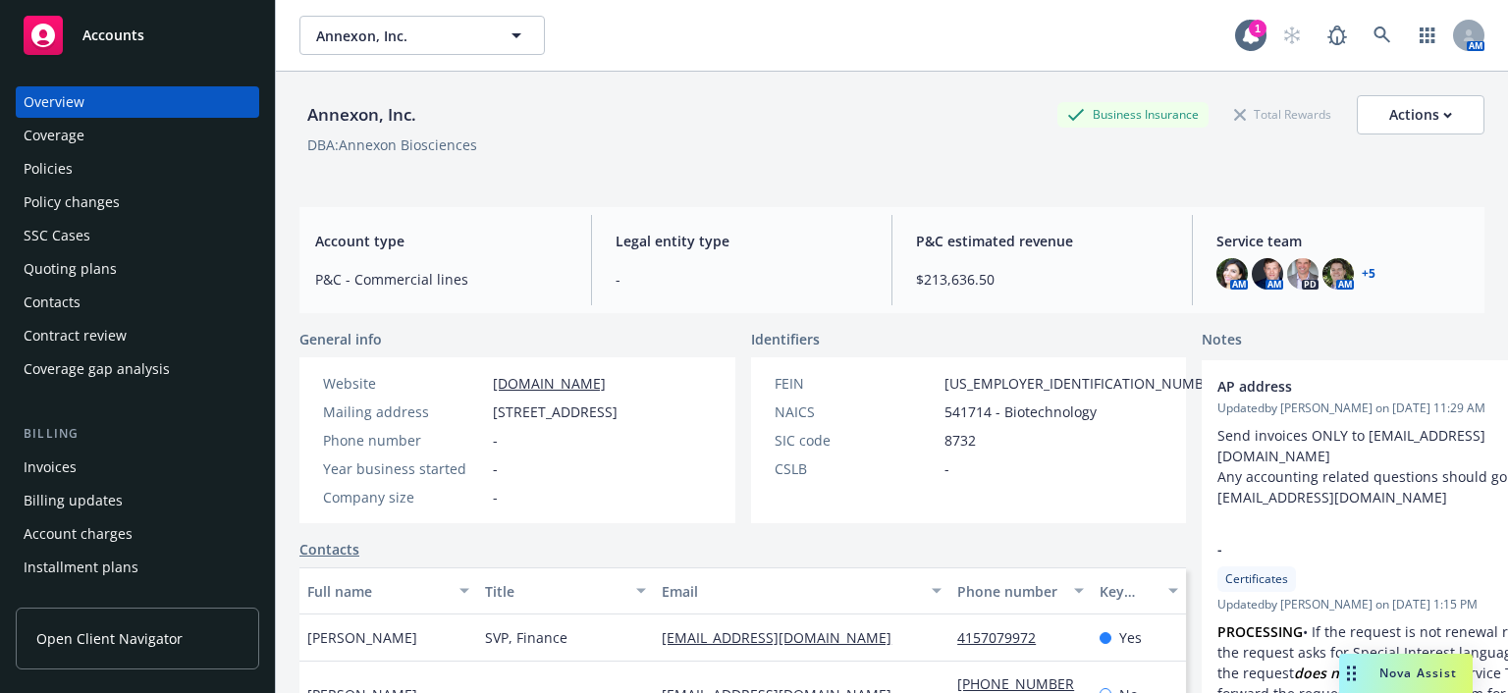
click at [1378, 234] on span "Service team" at bounding box center [1343, 241] width 252 height 21
click at [1362, 272] on link "+ 5" at bounding box center [1369, 274] width 14 height 12
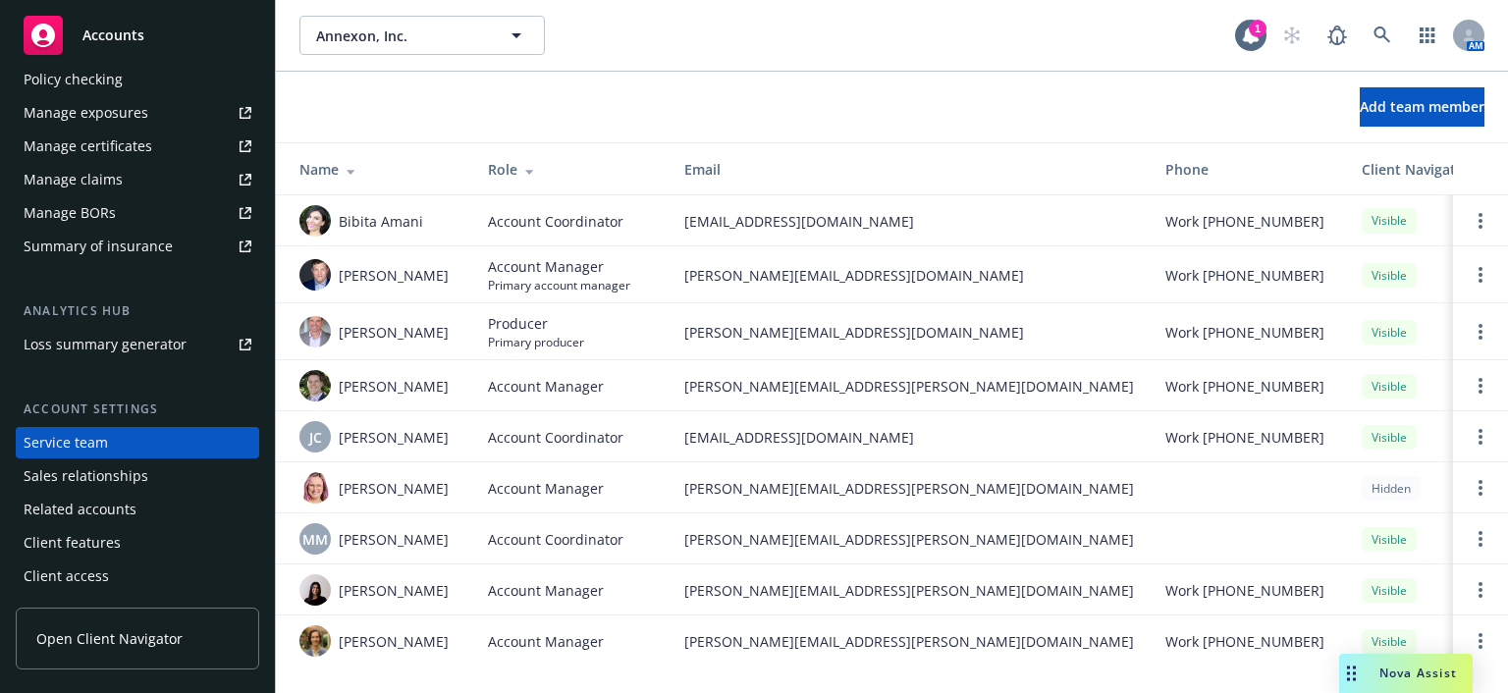
scroll to position [12, 0]
click at [313, 581] on img at bounding box center [314, 589] width 31 height 31
click at [443, 100] on div "Add team member" at bounding box center [892, 106] width 1232 height 39
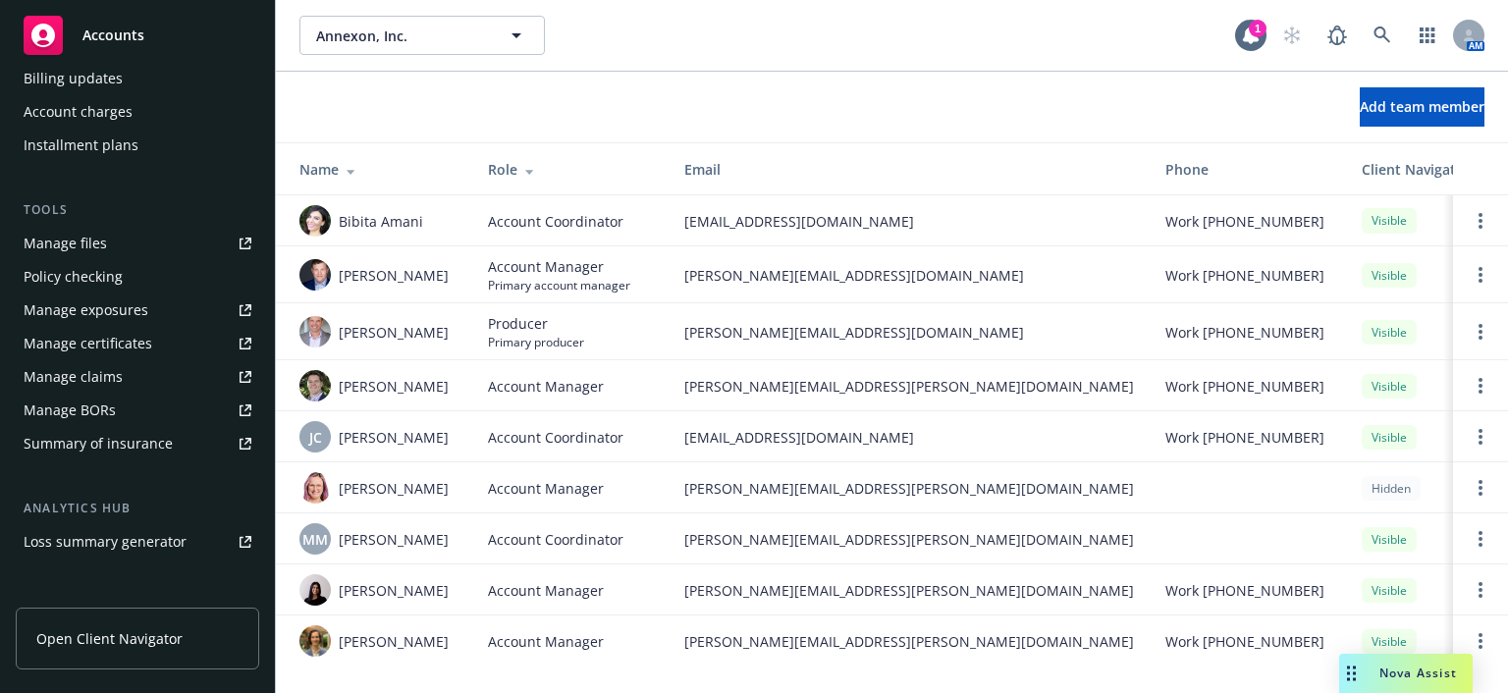
scroll to position [0, 0]
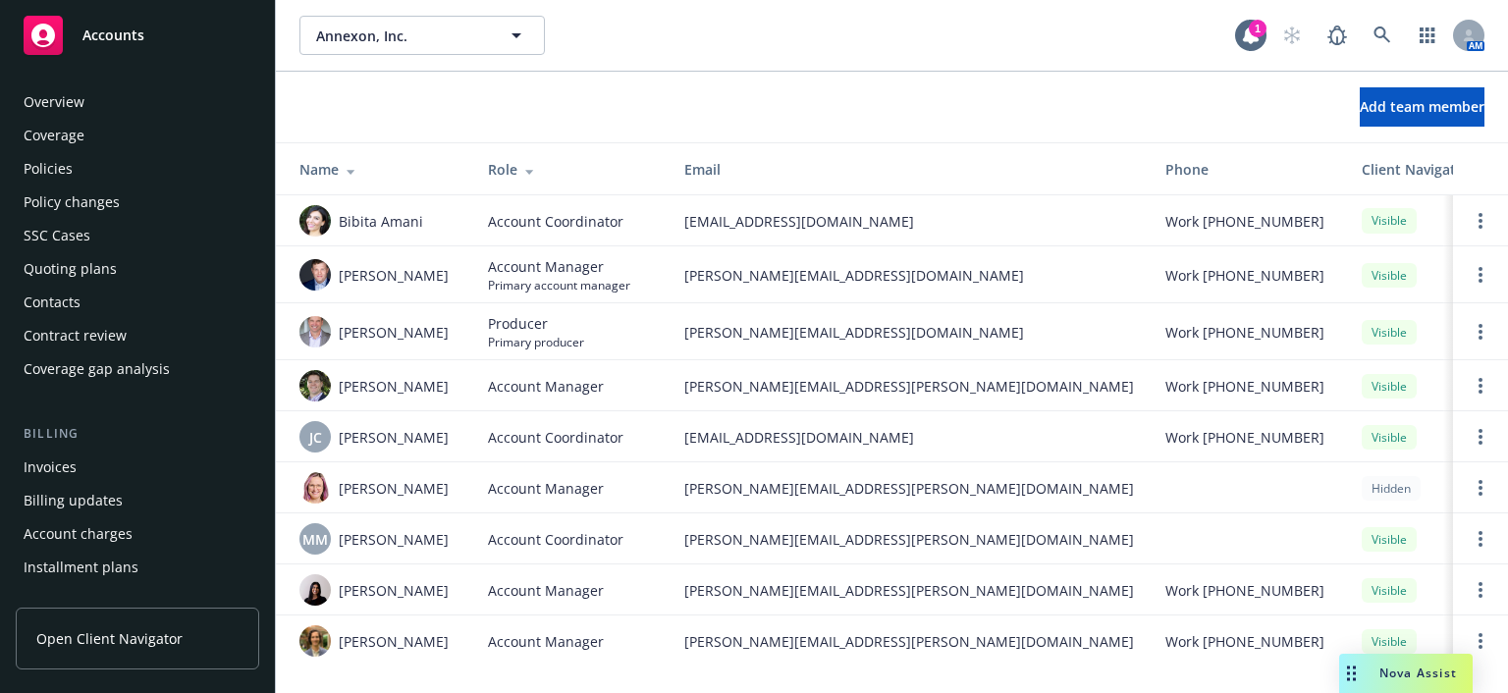
click at [98, 171] on div "Policies" at bounding box center [138, 168] width 228 height 31
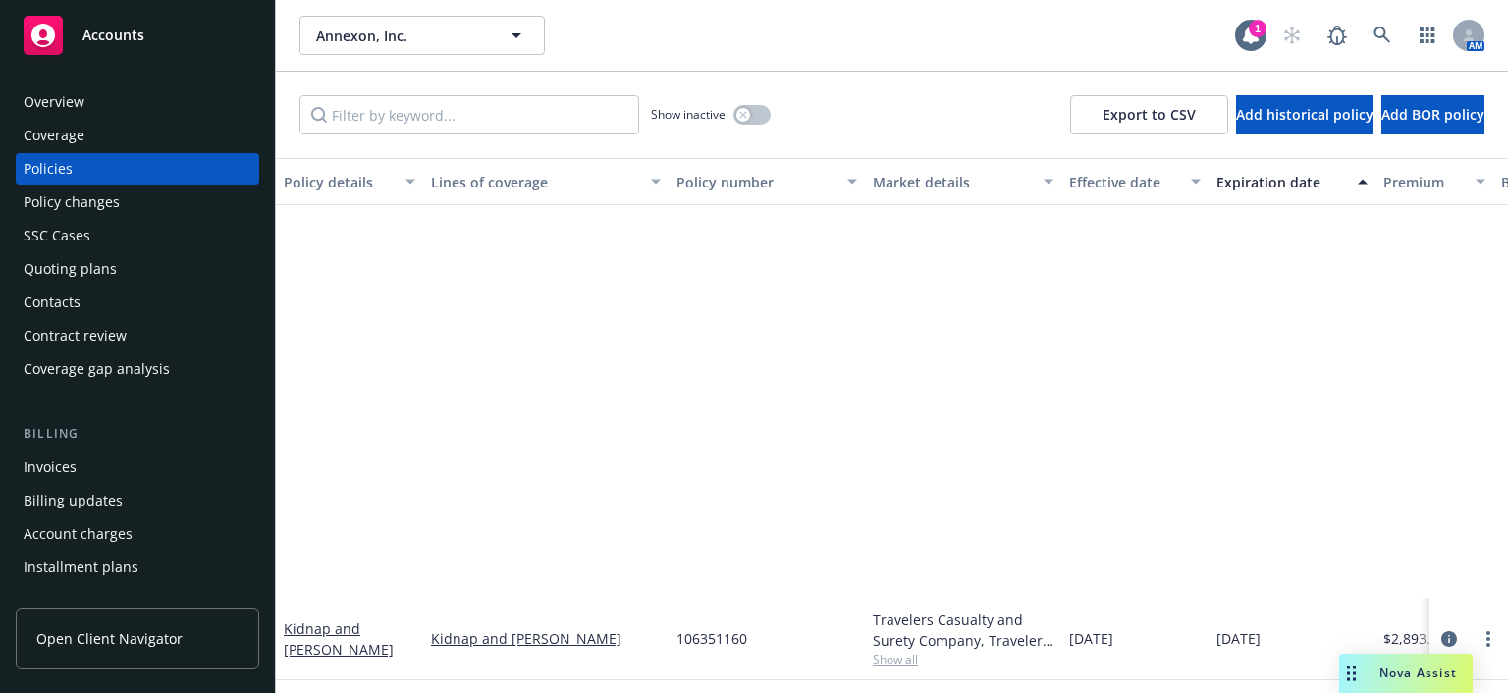
scroll to position [491, 0]
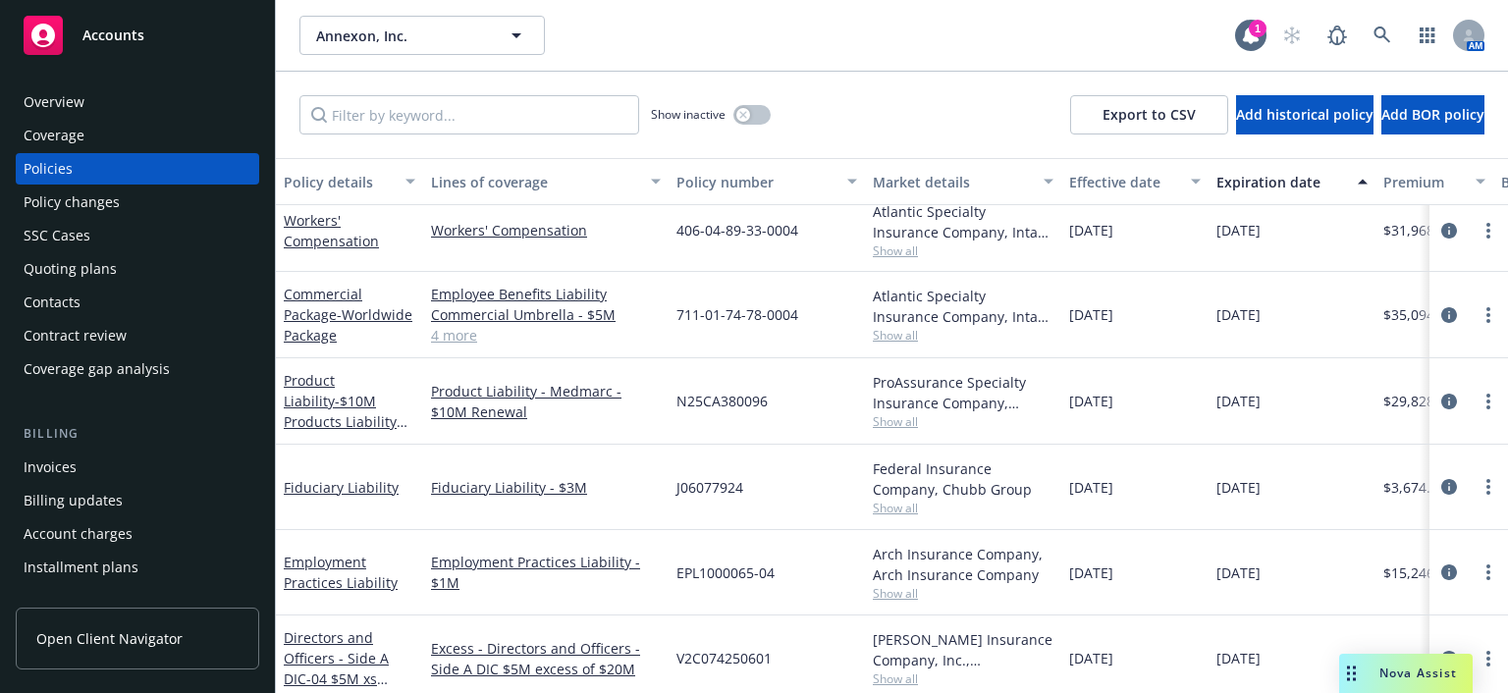
click at [310, 324] on div "Commercial Package - Worldwide Package" at bounding box center [350, 315] width 132 height 62
click at [362, 337] on span "- Worldwide Package" at bounding box center [348, 324] width 129 height 39
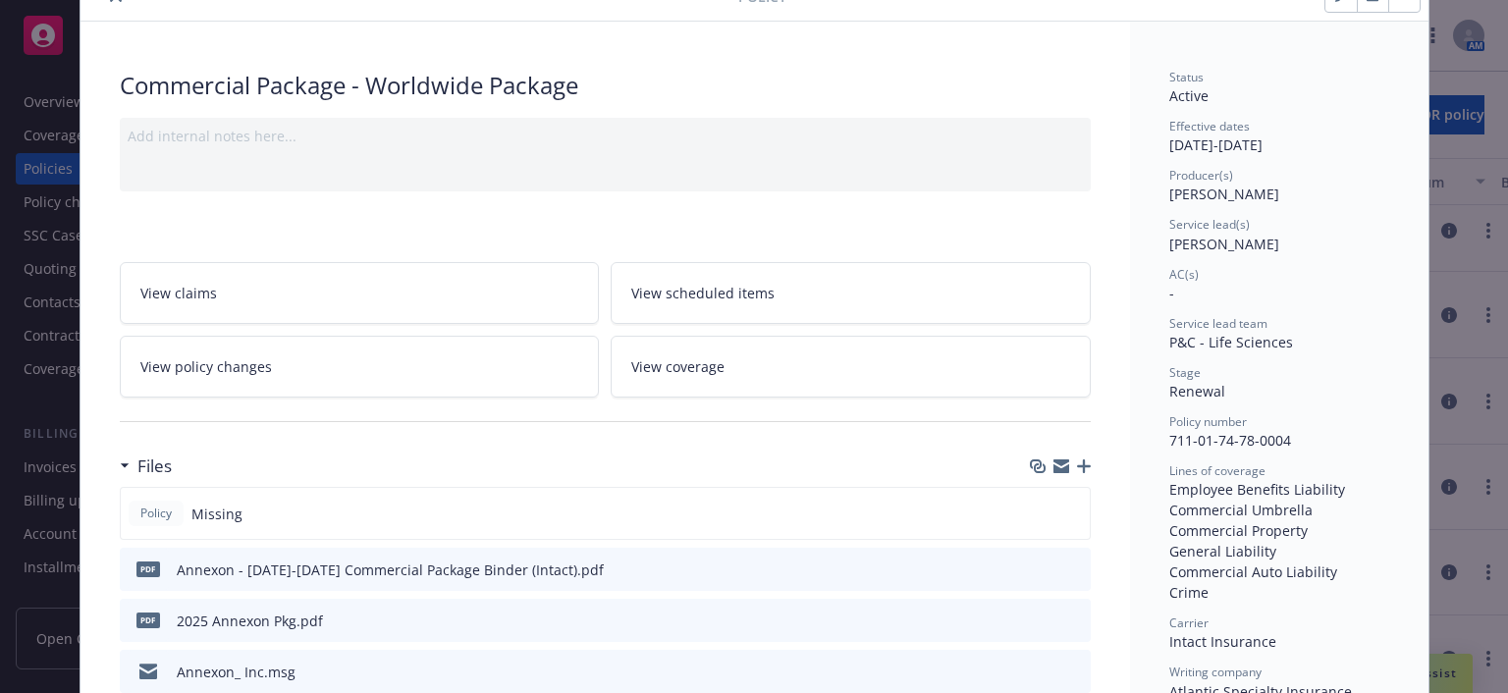
scroll to position [196, 0]
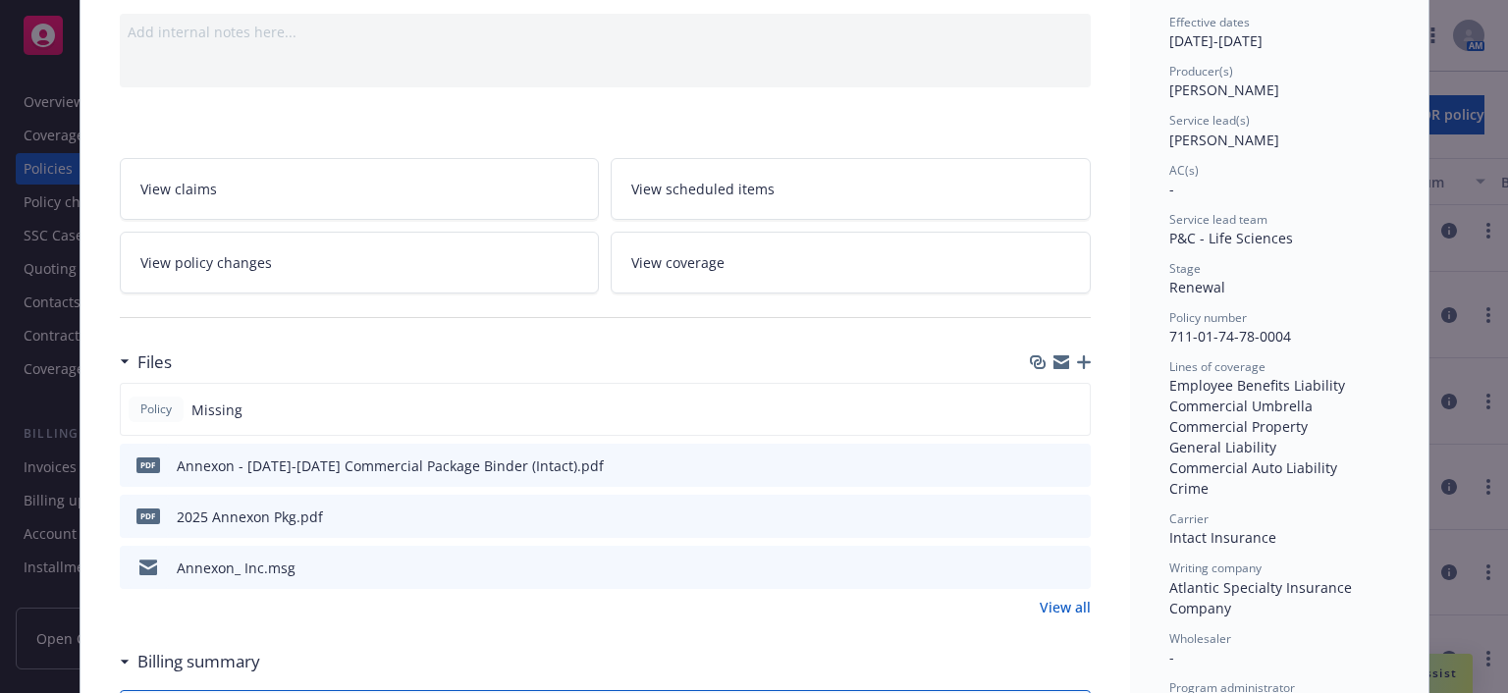
click at [1063, 461] on icon "preview file" at bounding box center [1072, 465] width 18 height 14
click at [1070, 461] on icon "preview file" at bounding box center [1072, 465] width 18 height 14
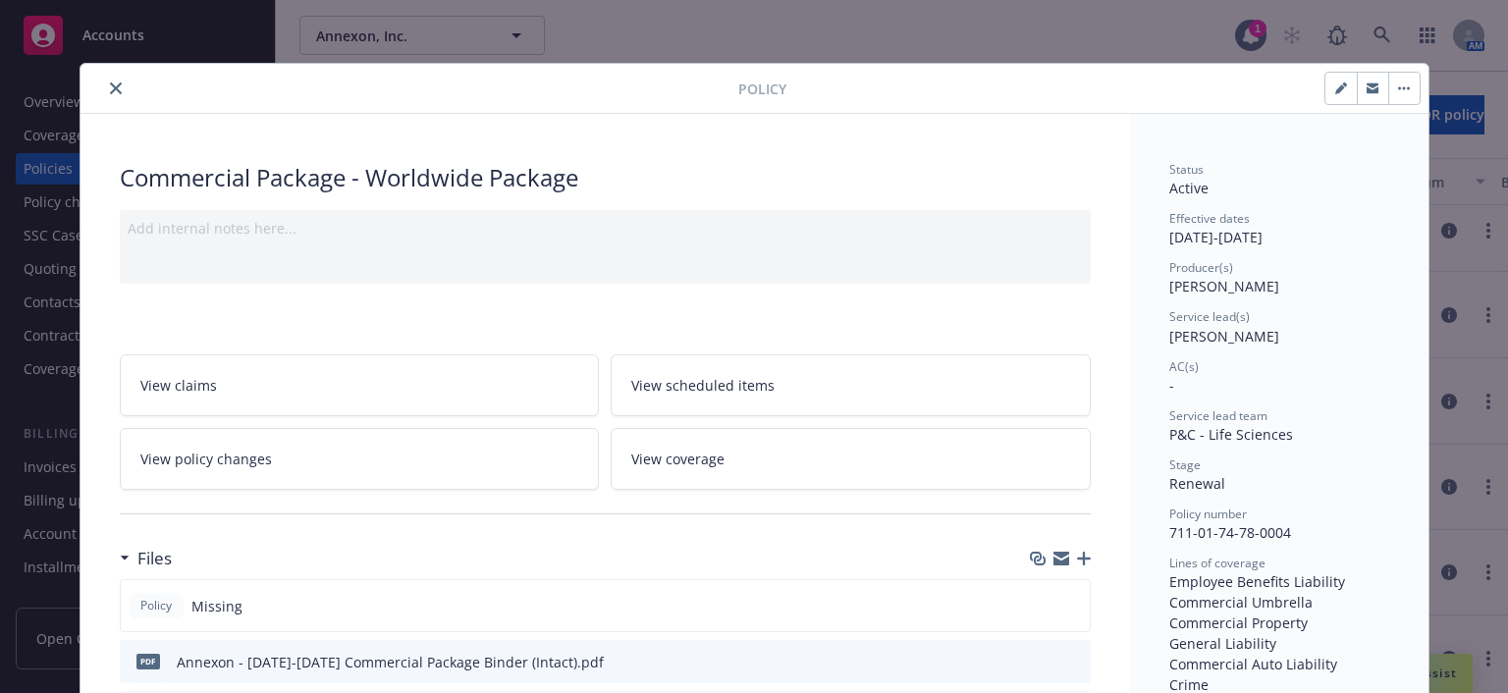
click at [110, 91] on icon "close" at bounding box center [116, 88] width 12 height 12
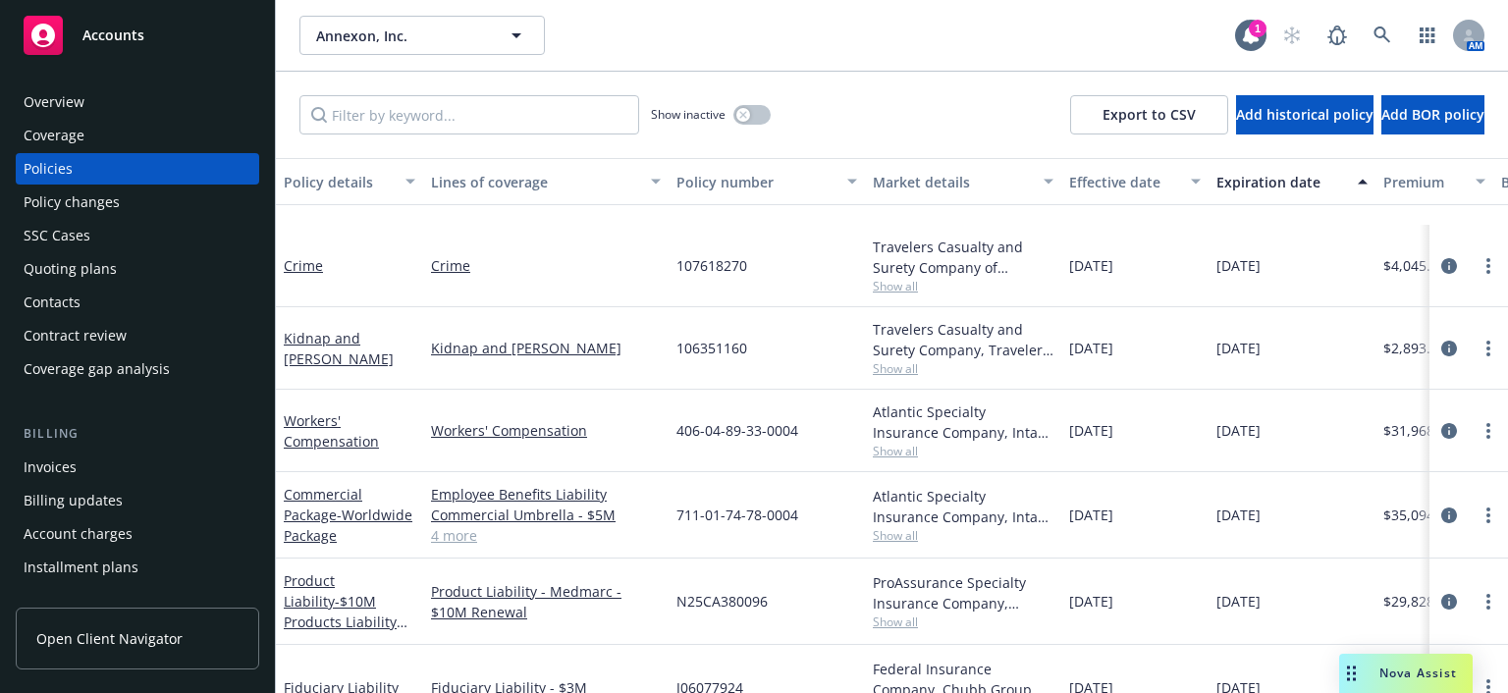
scroll to position [393, 0]
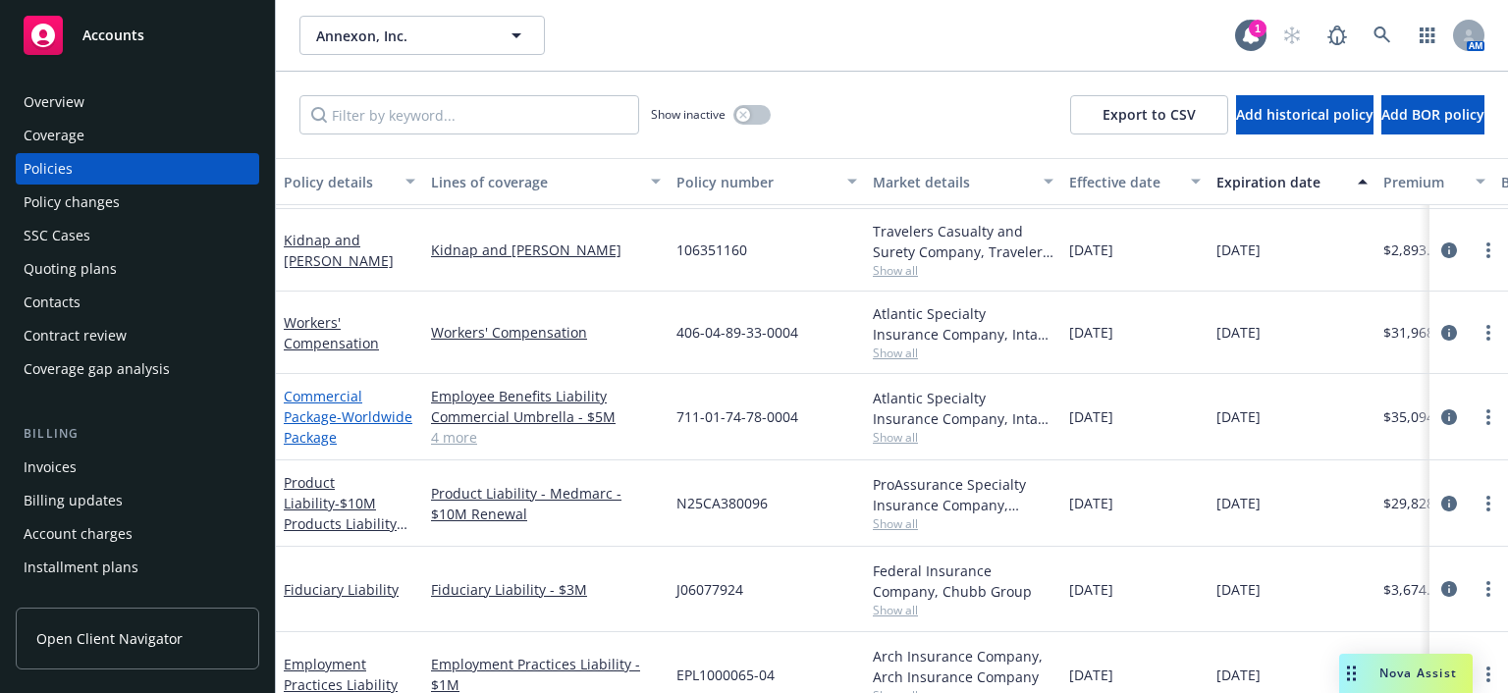
click at [300, 427] on span "- Worldwide Package" at bounding box center [348, 426] width 129 height 39
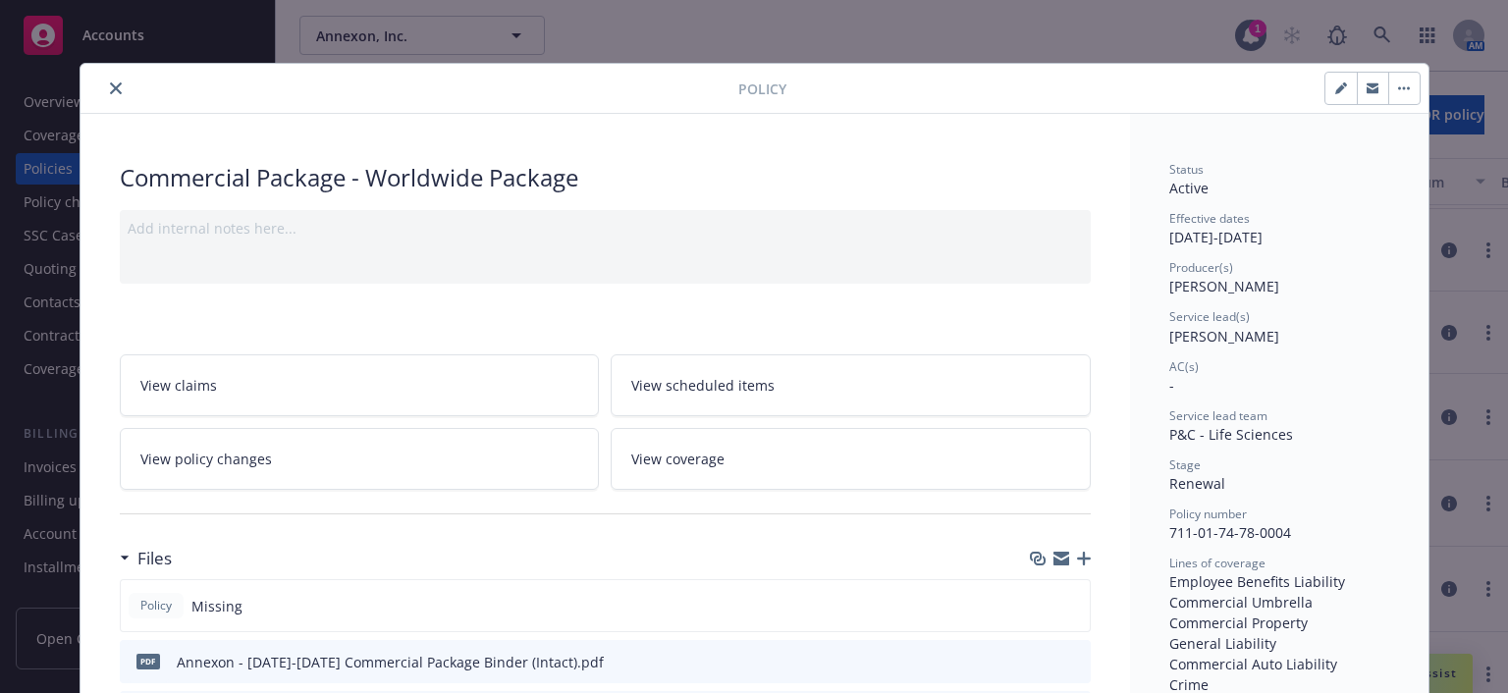
scroll to position [59, 0]
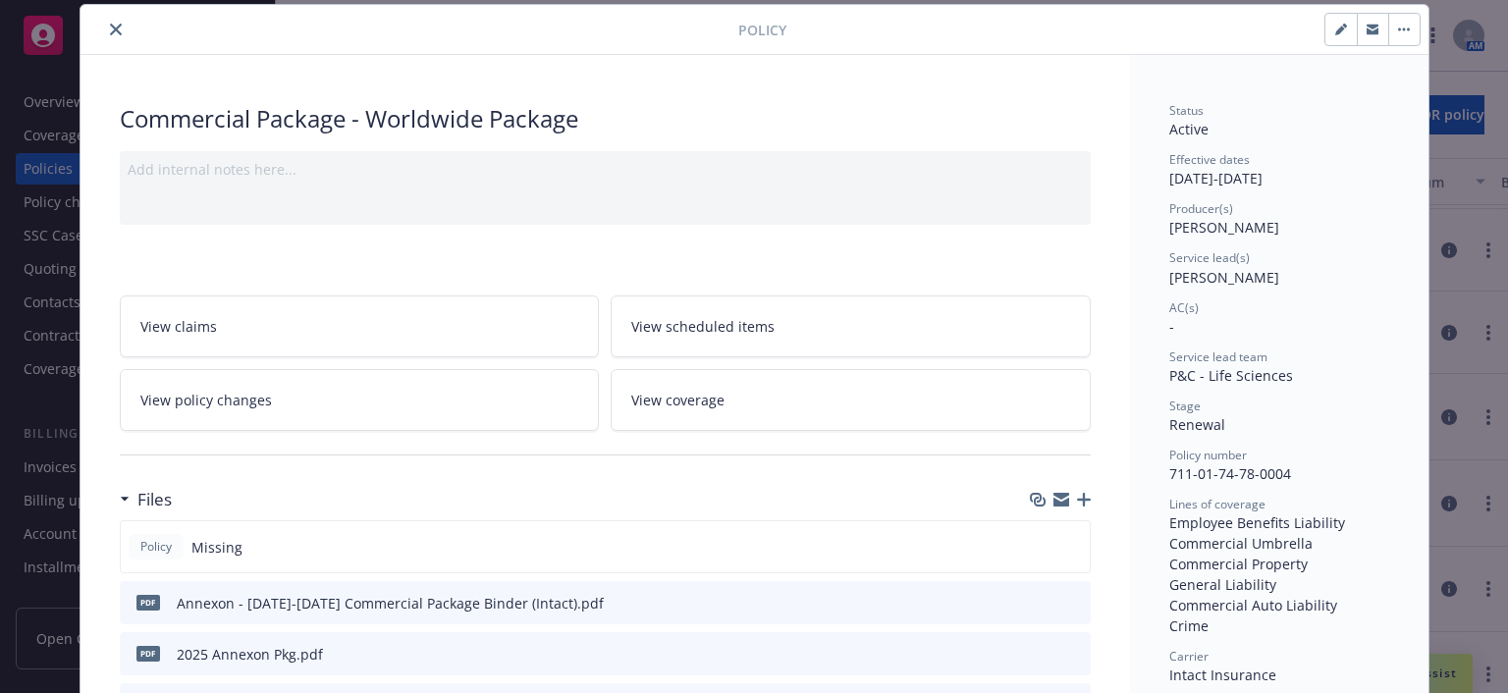
click at [113, 28] on icon "close" at bounding box center [116, 30] width 12 height 12
click at [110, 31] on icon "close" at bounding box center [116, 30] width 12 height 12
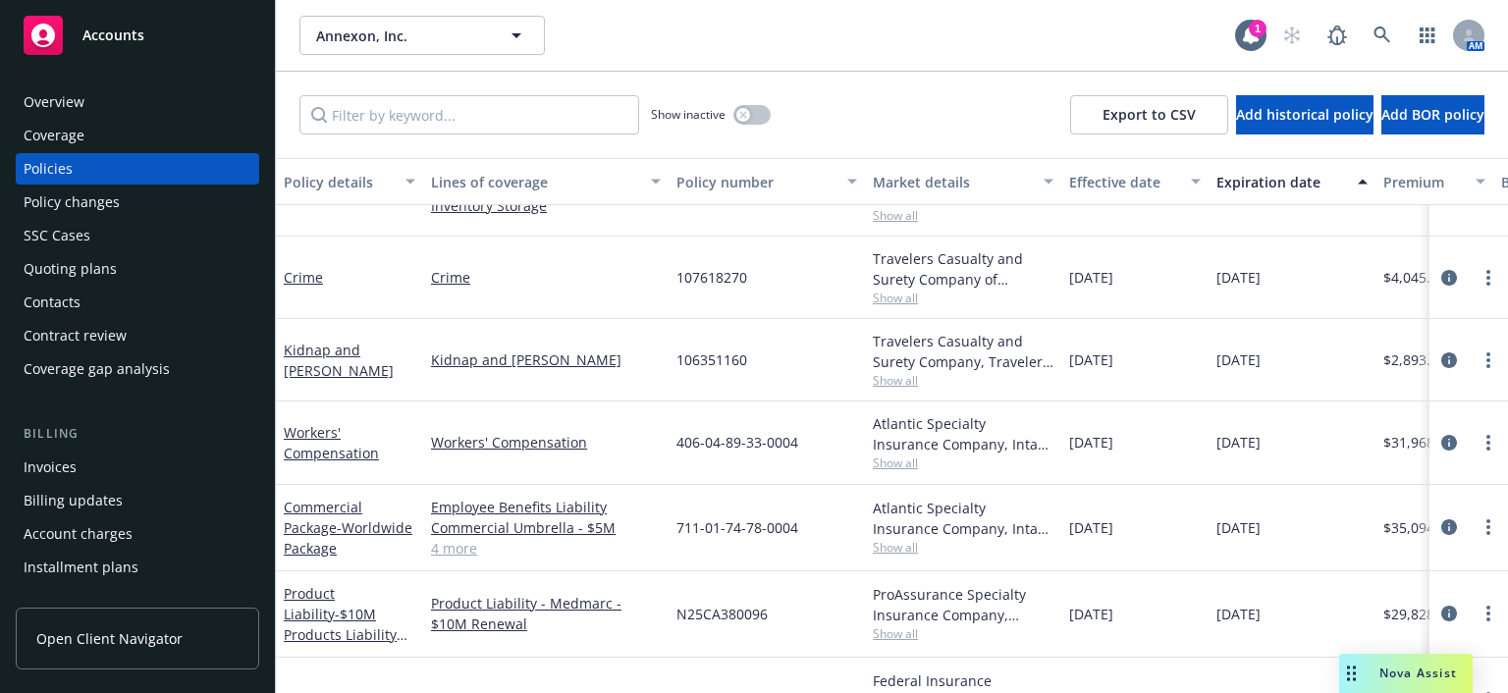
scroll to position [393, 0]
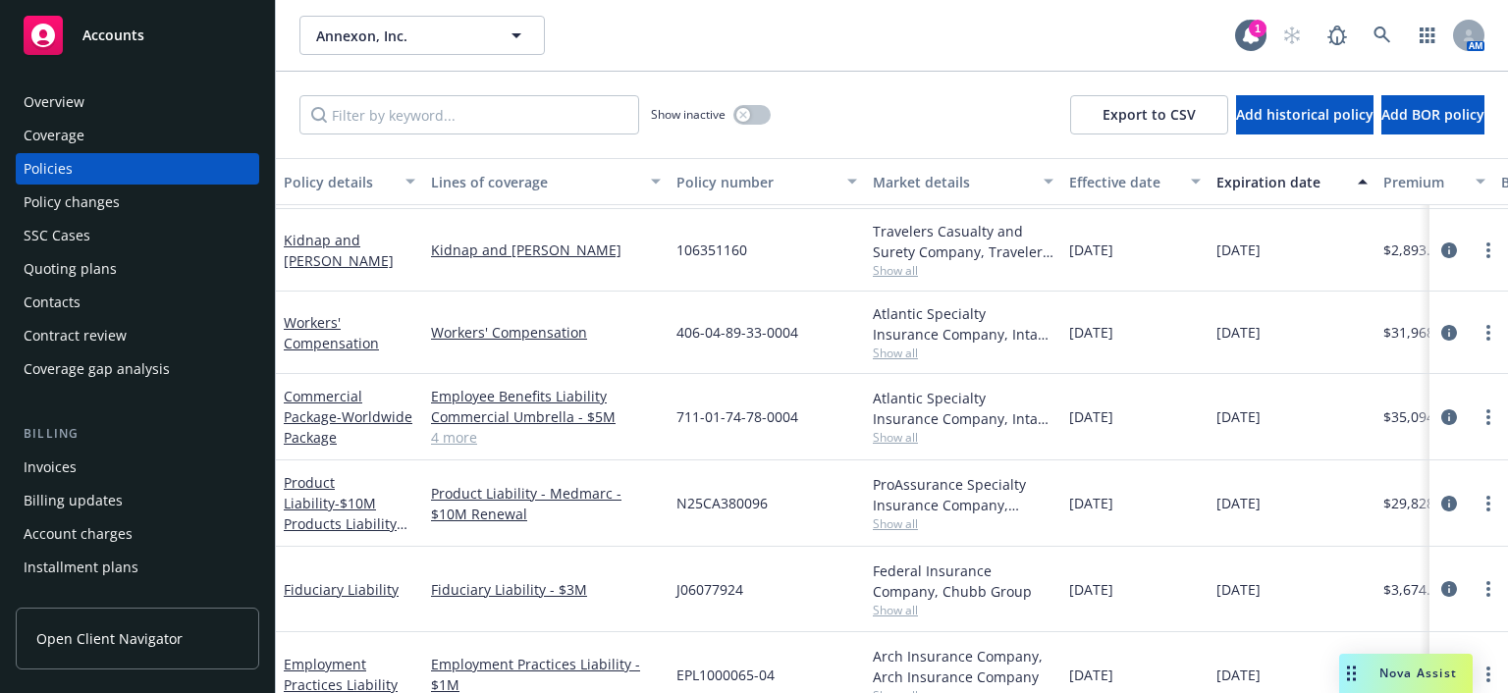
click at [472, 436] on link "4 more" at bounding box center [546, 437] width 230 height 21
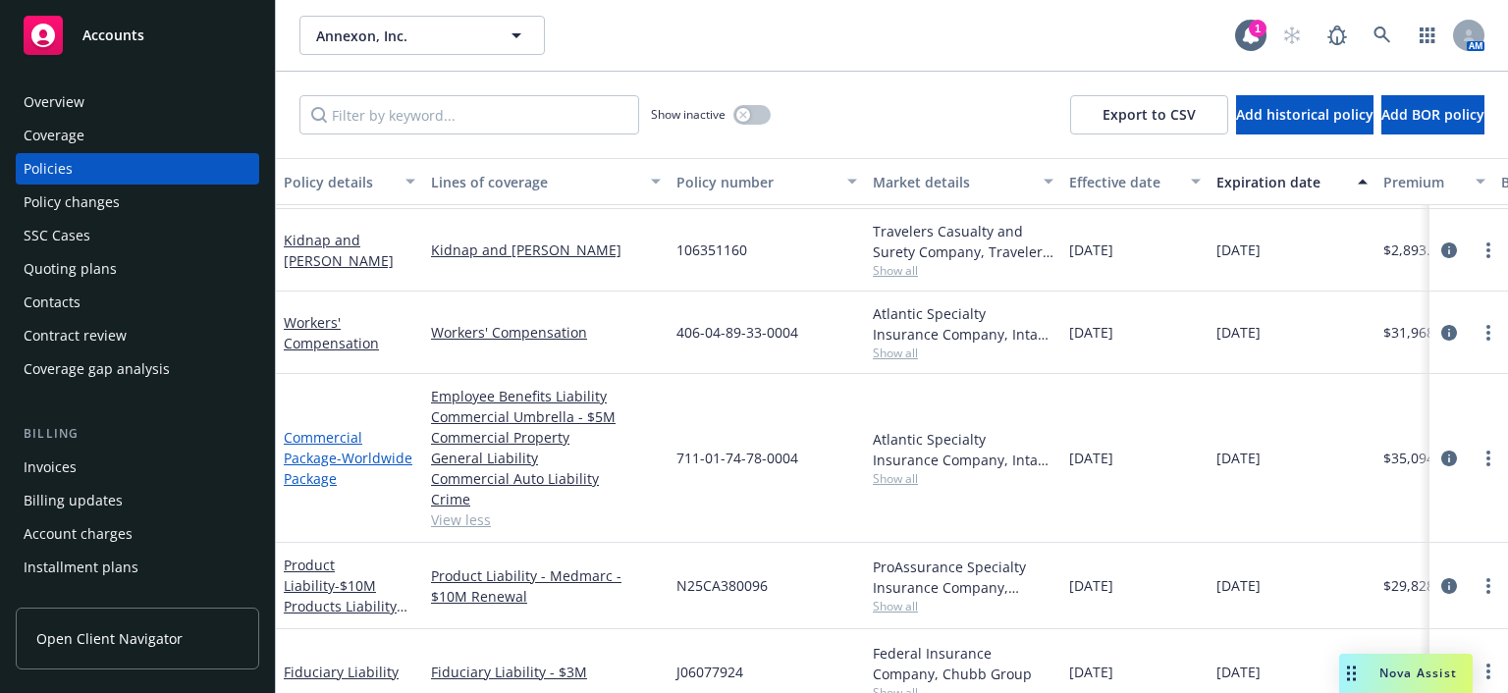
click at [310, 432] on link "Commercial Package - Worldwide Package" at bounding box center [348, 458] width 129 height 60
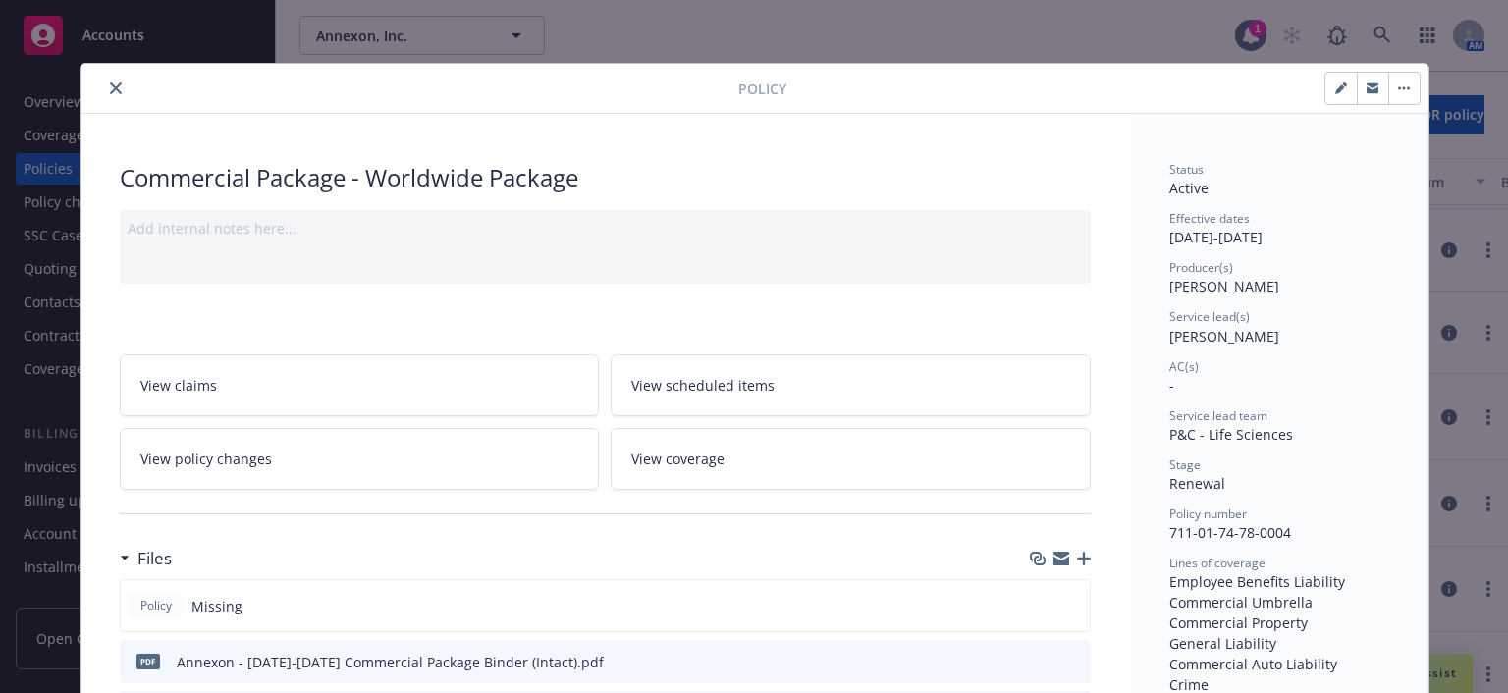
scroll to position [59, 0]
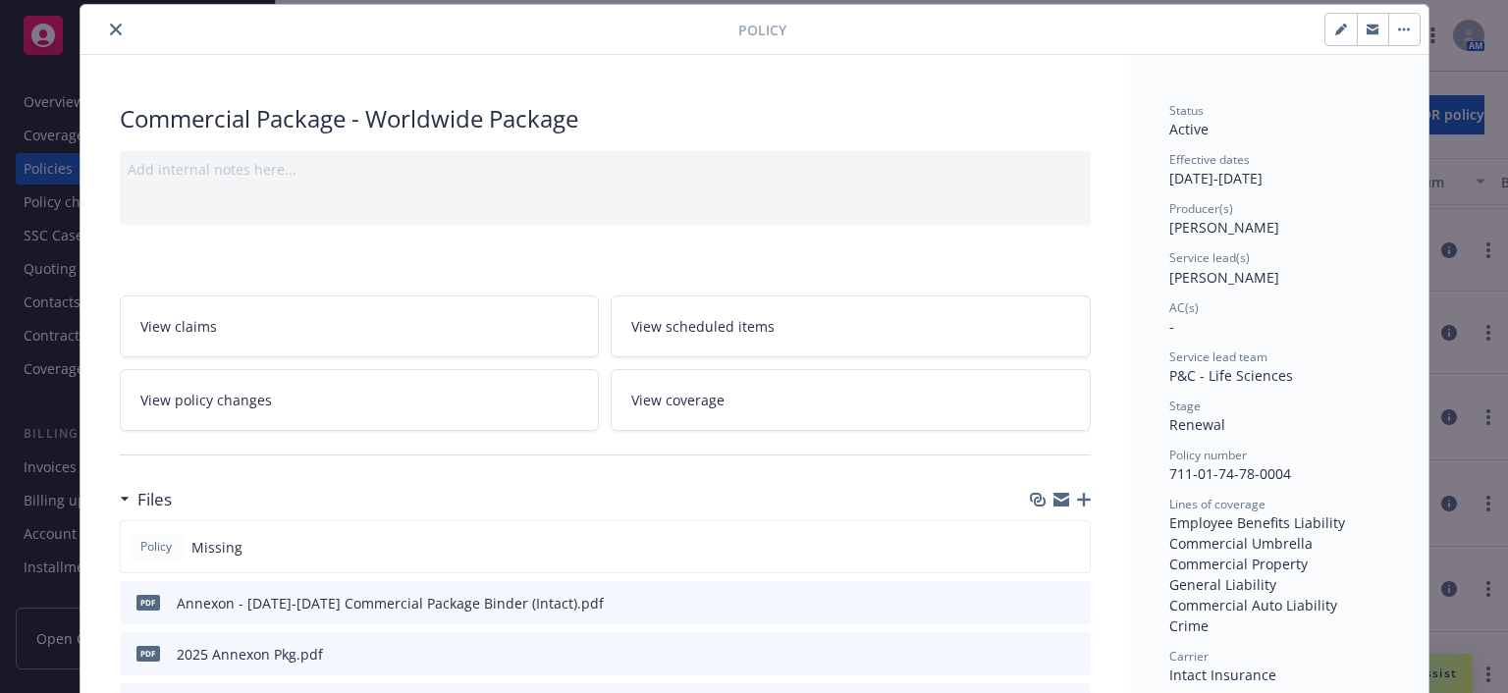
click at [1068, 600] on icon "preview file" at bounding box center [1072, 602] width 18 height 14
click at [110, 31] on icon "close" at bounding box center [116, 30] width 12 height 12
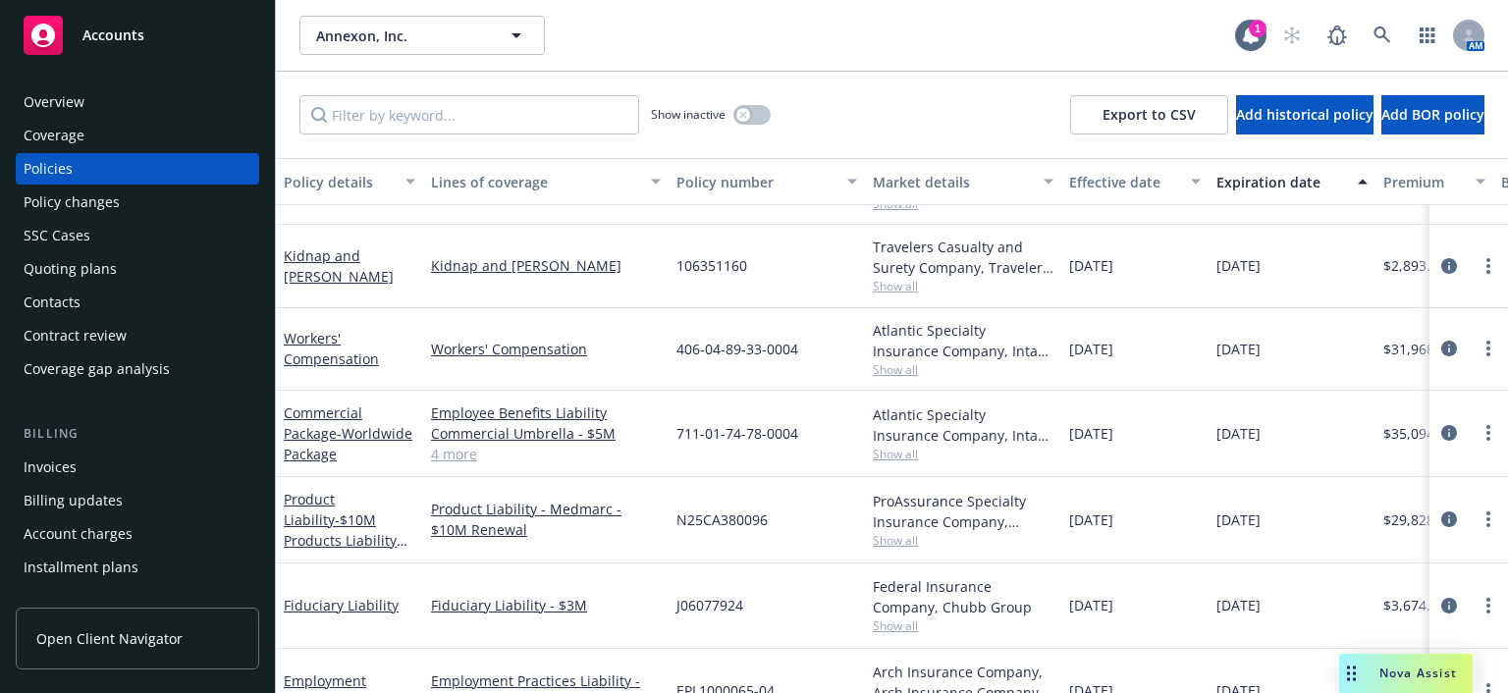
scroll to position [196, 0]
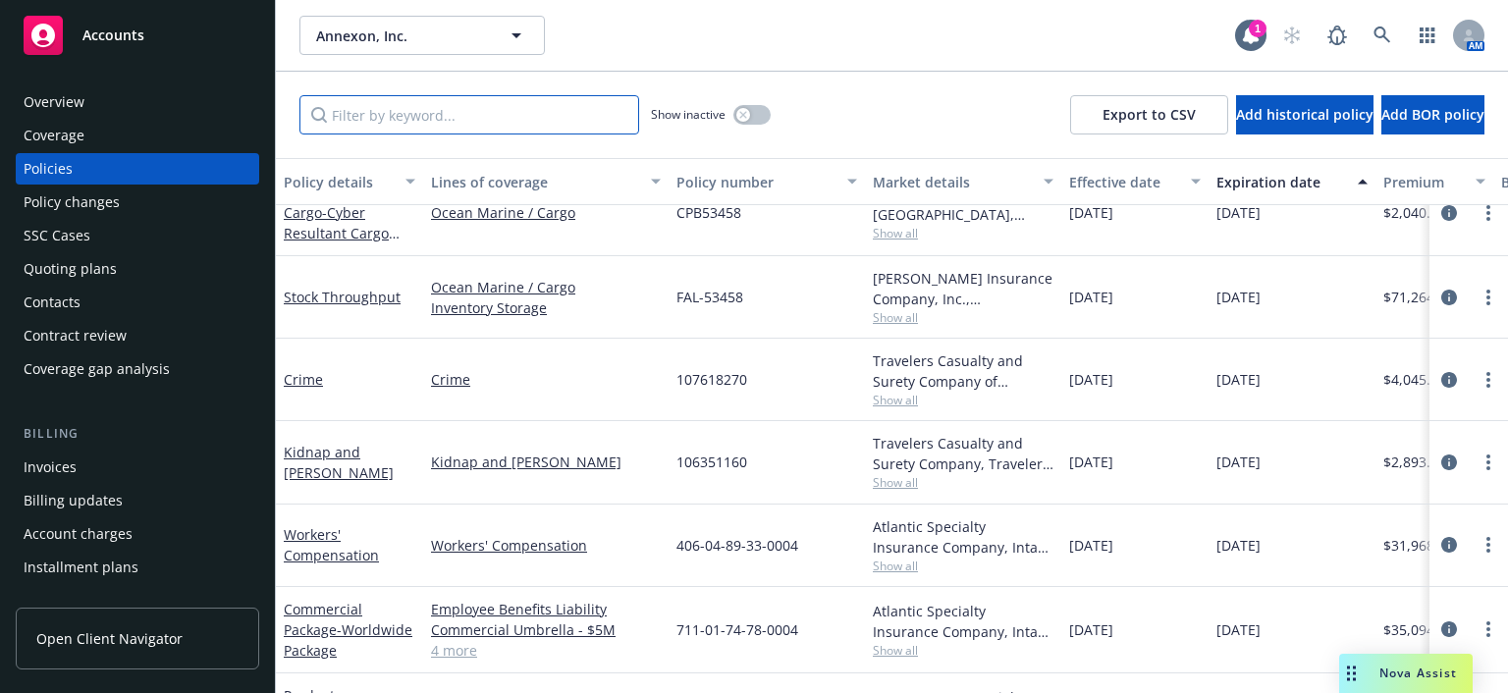
click at [353, 111] on input "Filter by keyword..." at bounding box center [469, 114] width 340 height 39
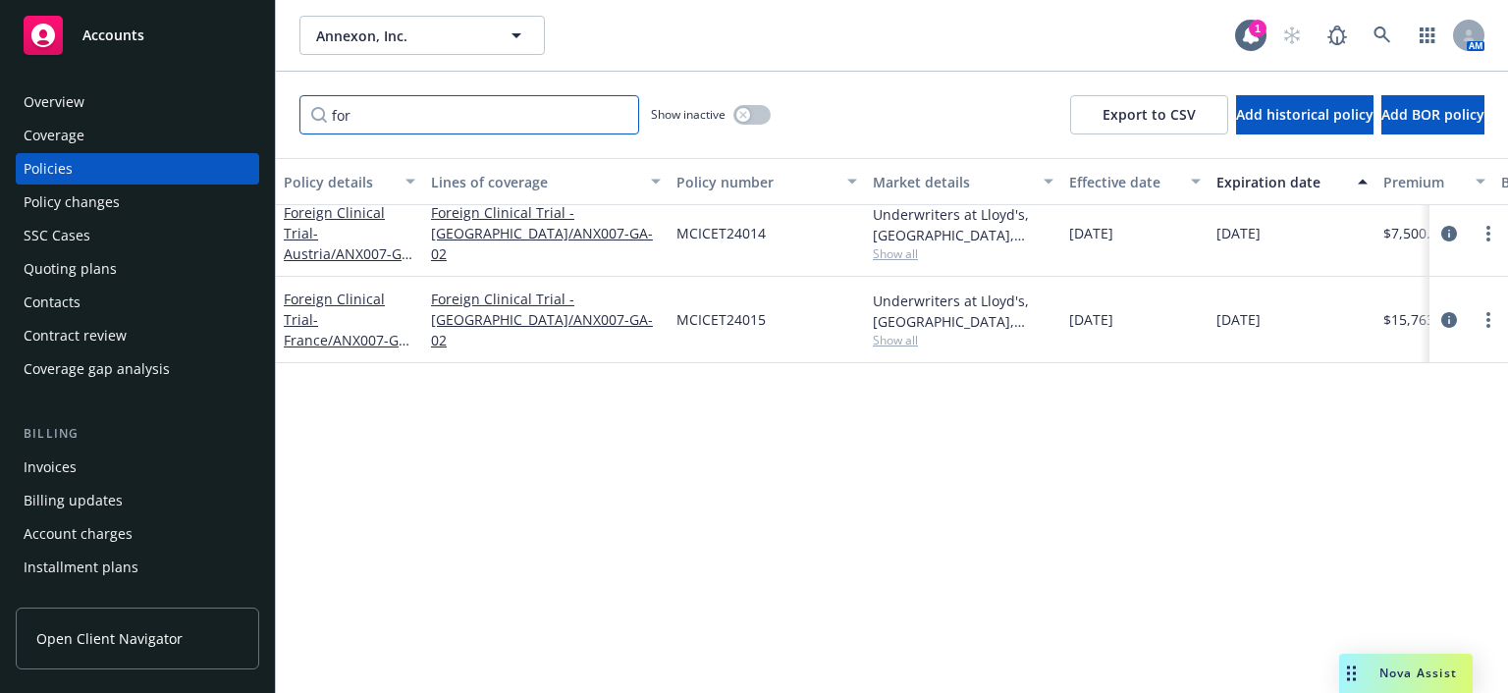
scroll to position [0, 0]
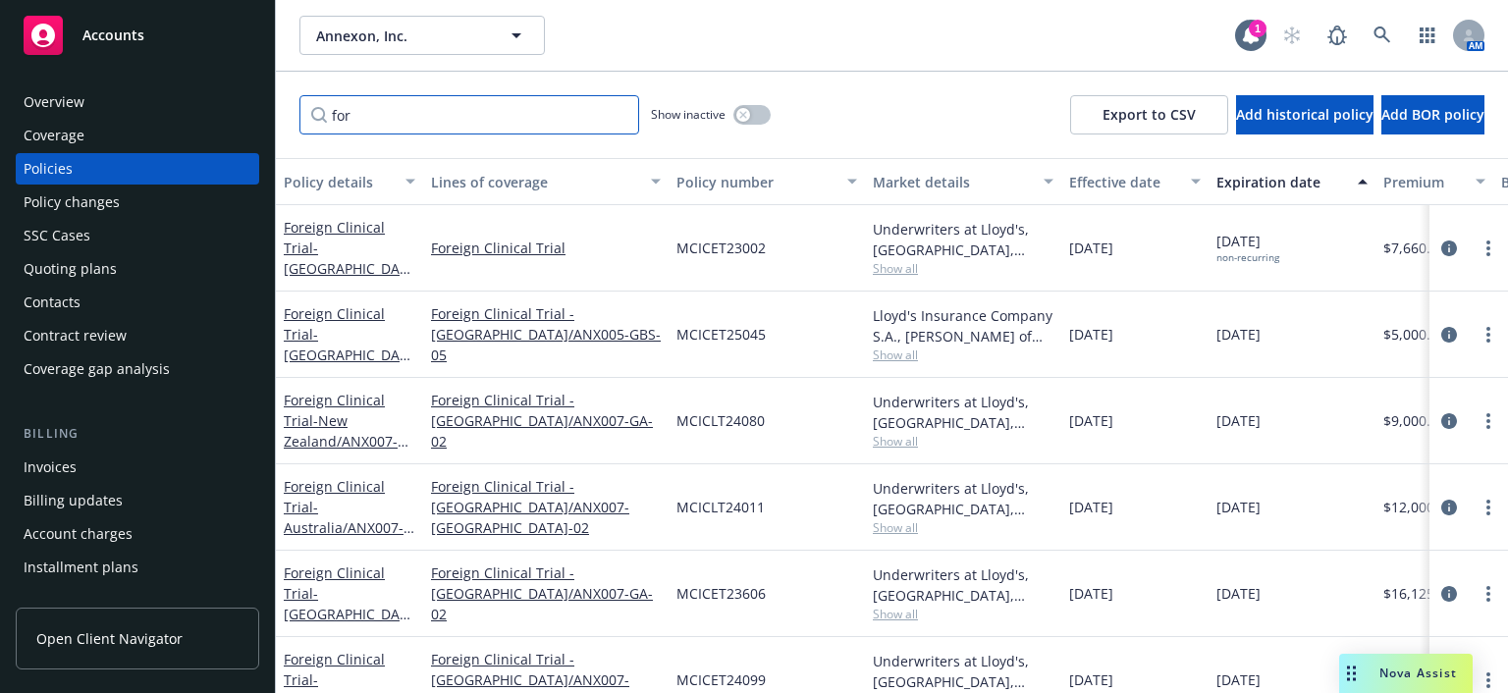
type input "for"
click at [95, 145] on div "Coverage" at bounding box center [138, 135] width 228 height 31
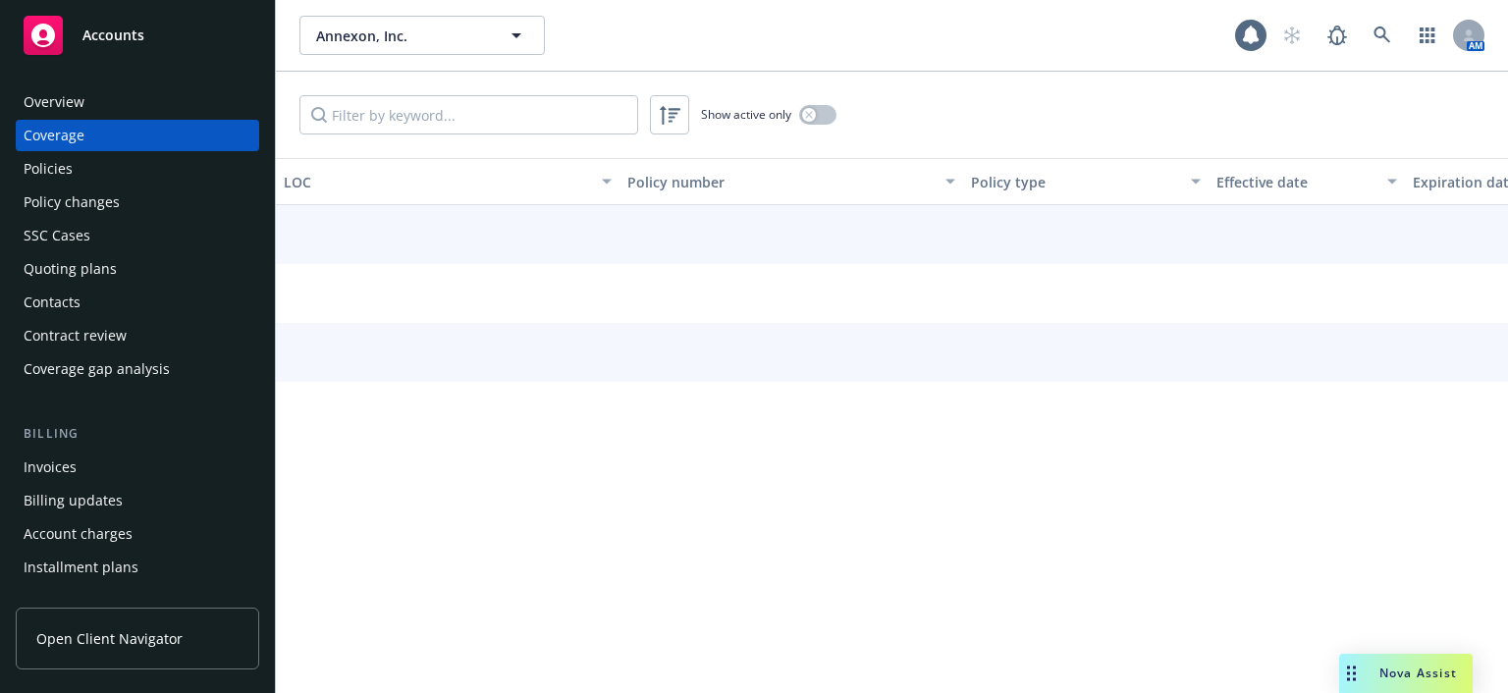
click at [78, 166] on div "Policies" at bounding box center [138, 168] width 228 height 31
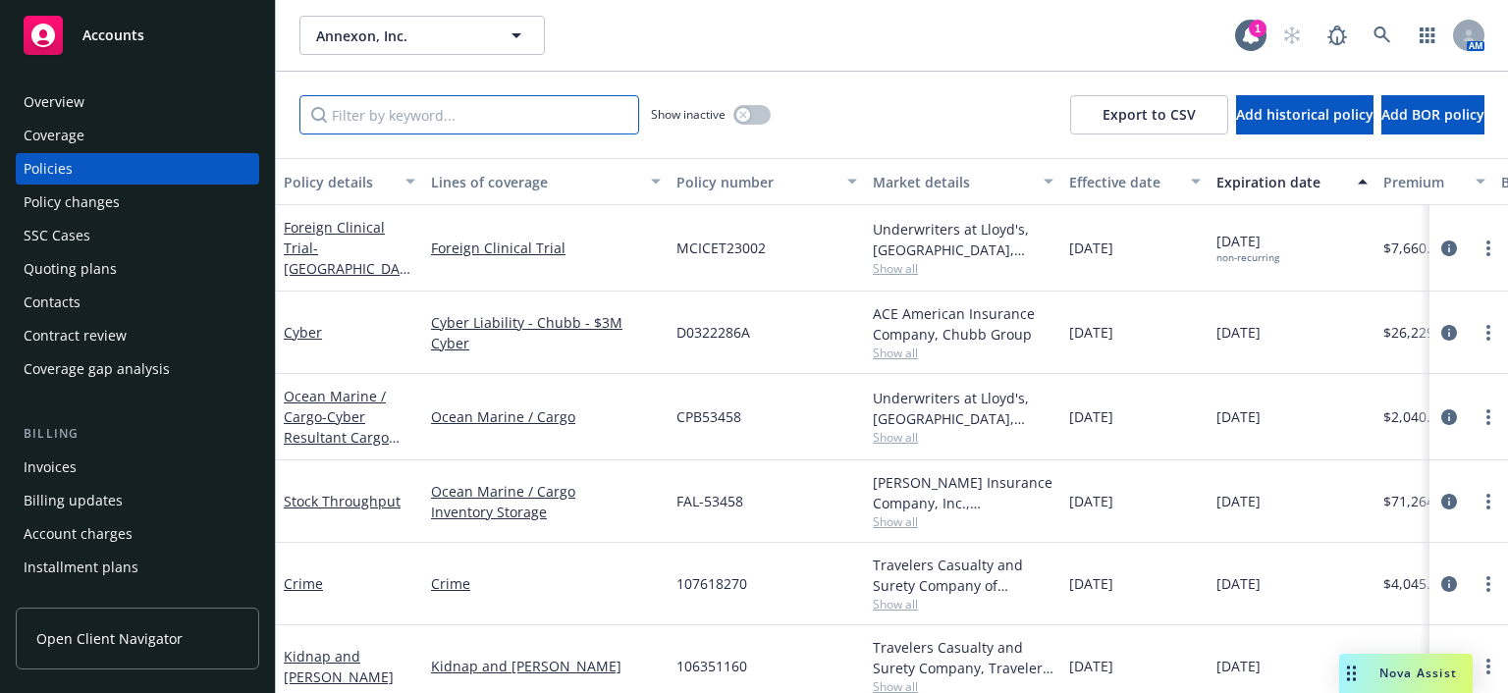
click at [444, 116] on input "Filter by keyword..." at bounding box center [469, 114] width 340 height 39
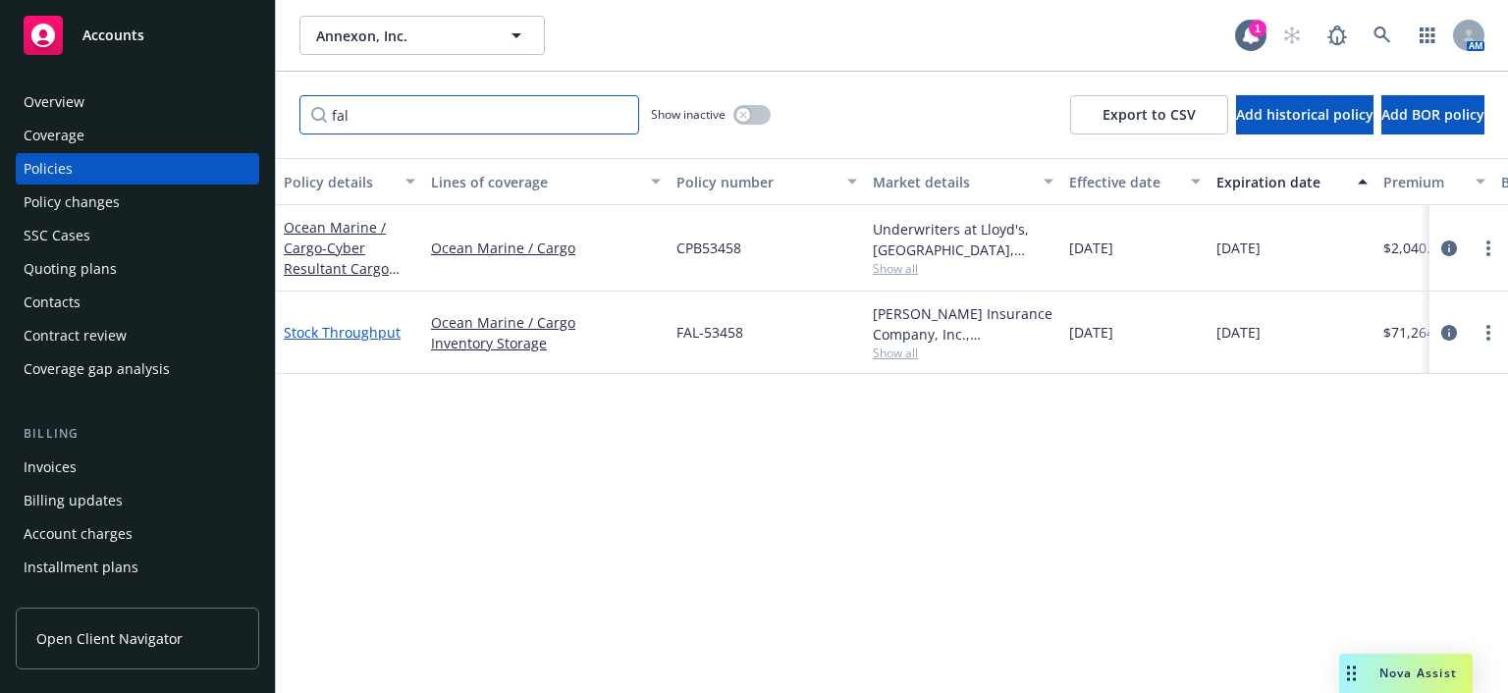
type input "fal"
click at [342, 334] on link "Stock Throughput" at bounding box center [342, 332] width 117 height 19
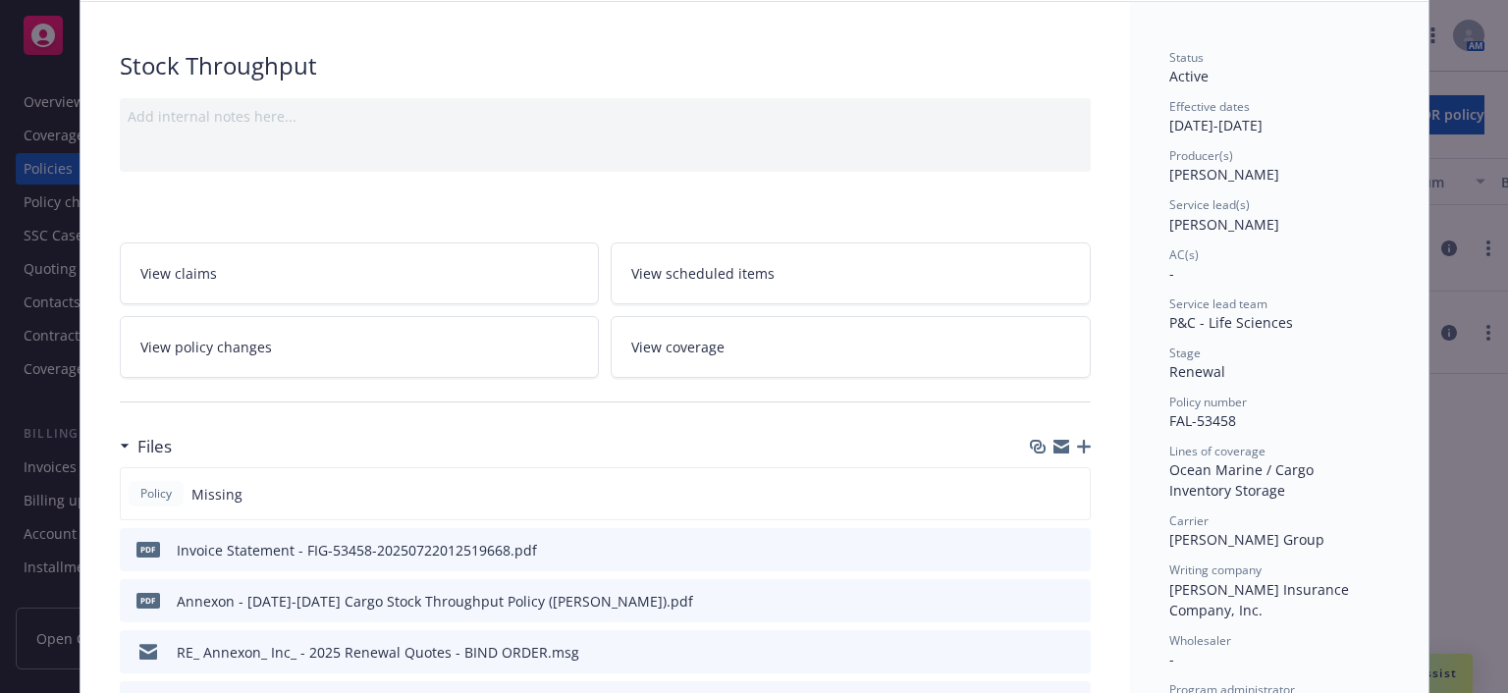
scroll to position [196, 0]
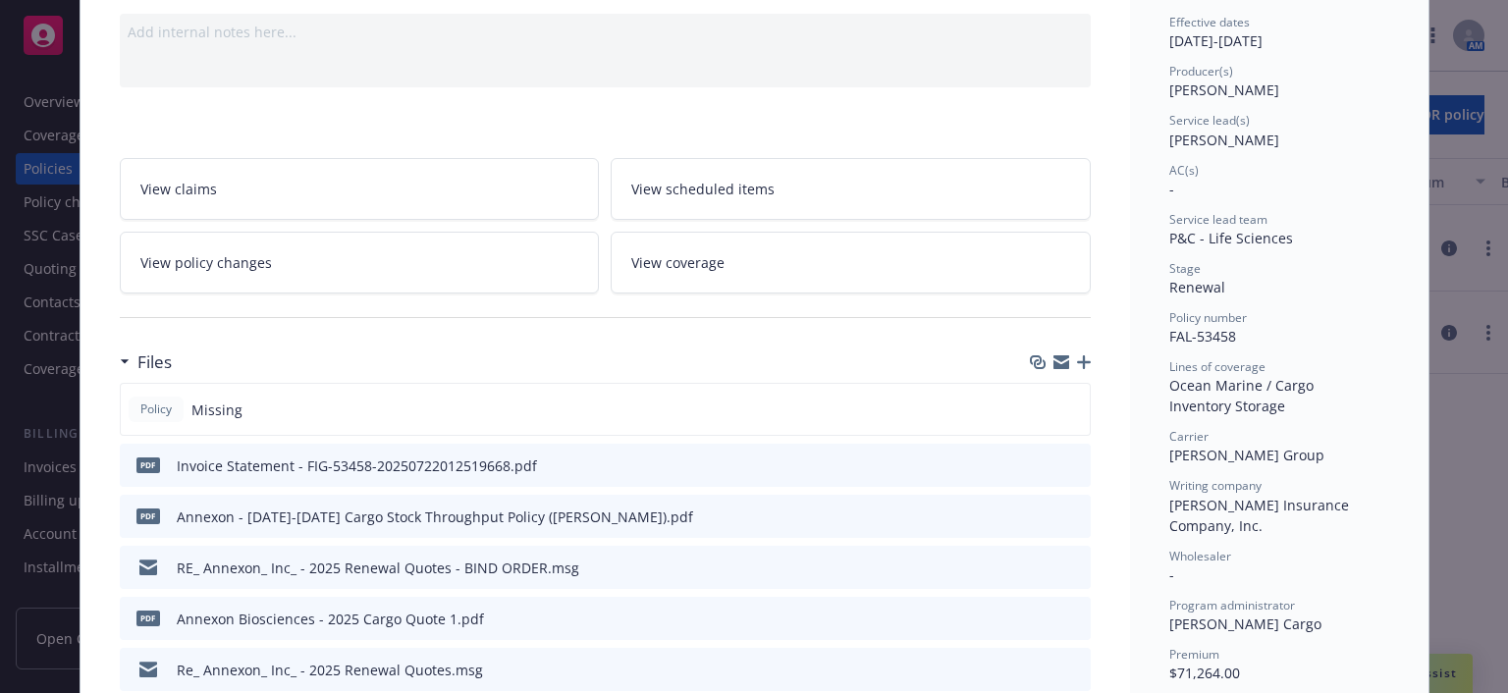
click at [649, 568] on div "RE_ Annexon_ Inc_ - 2025 Renewal Quotes - BIND ORDER.msg" at bounding box center [605, 567] width 971 height 43
click at [1065, 563] on icon "preview file" at bounding box center [1072, 567] width 18 height 14
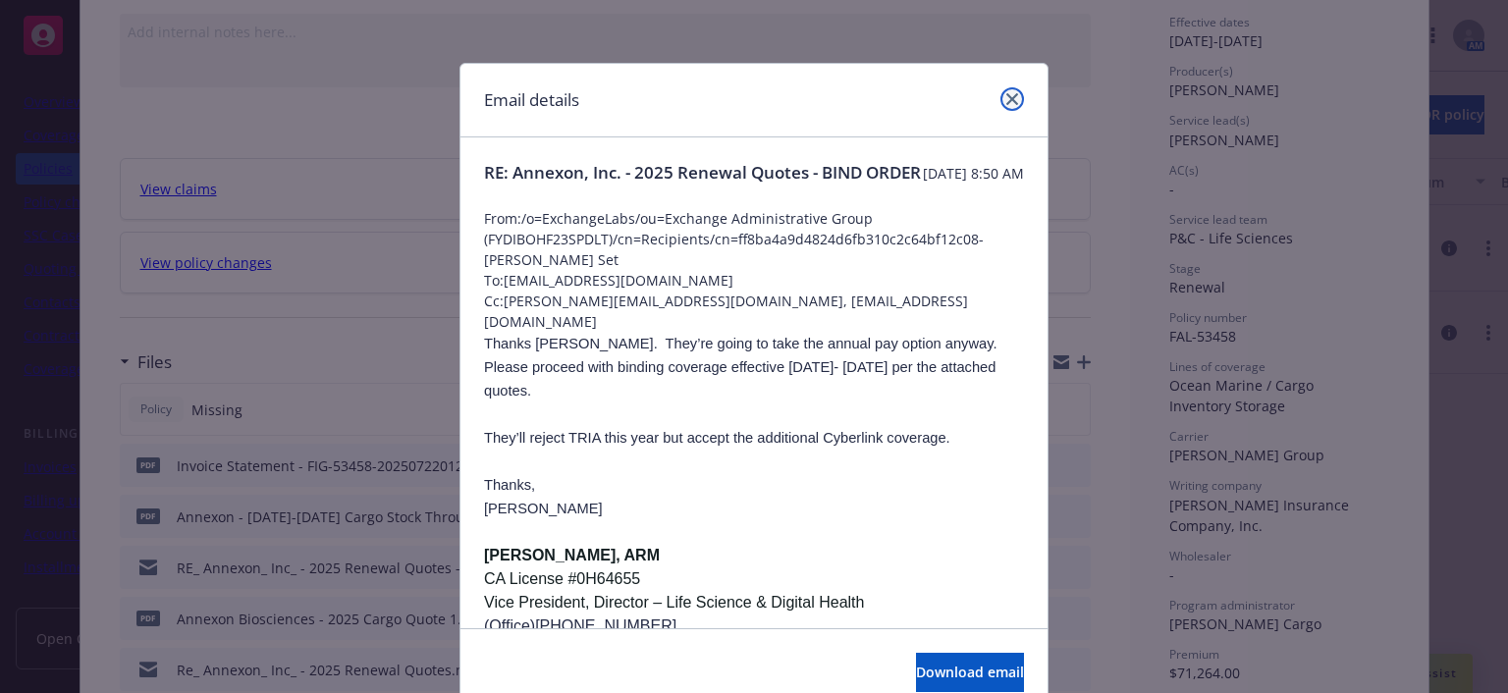
click at [1006, 97] on icon "close" at bounding box center [1012, 99] width 12 height 12
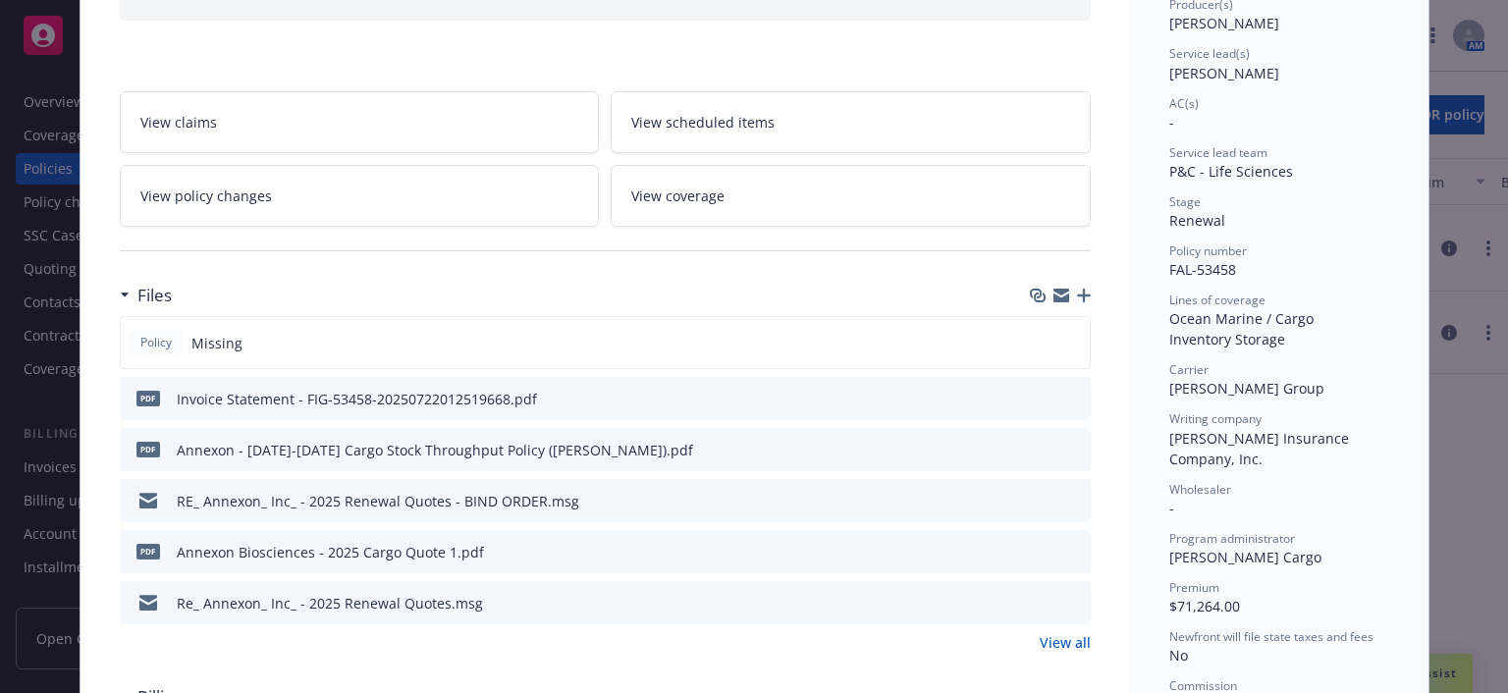
scroll to position [295, 0]
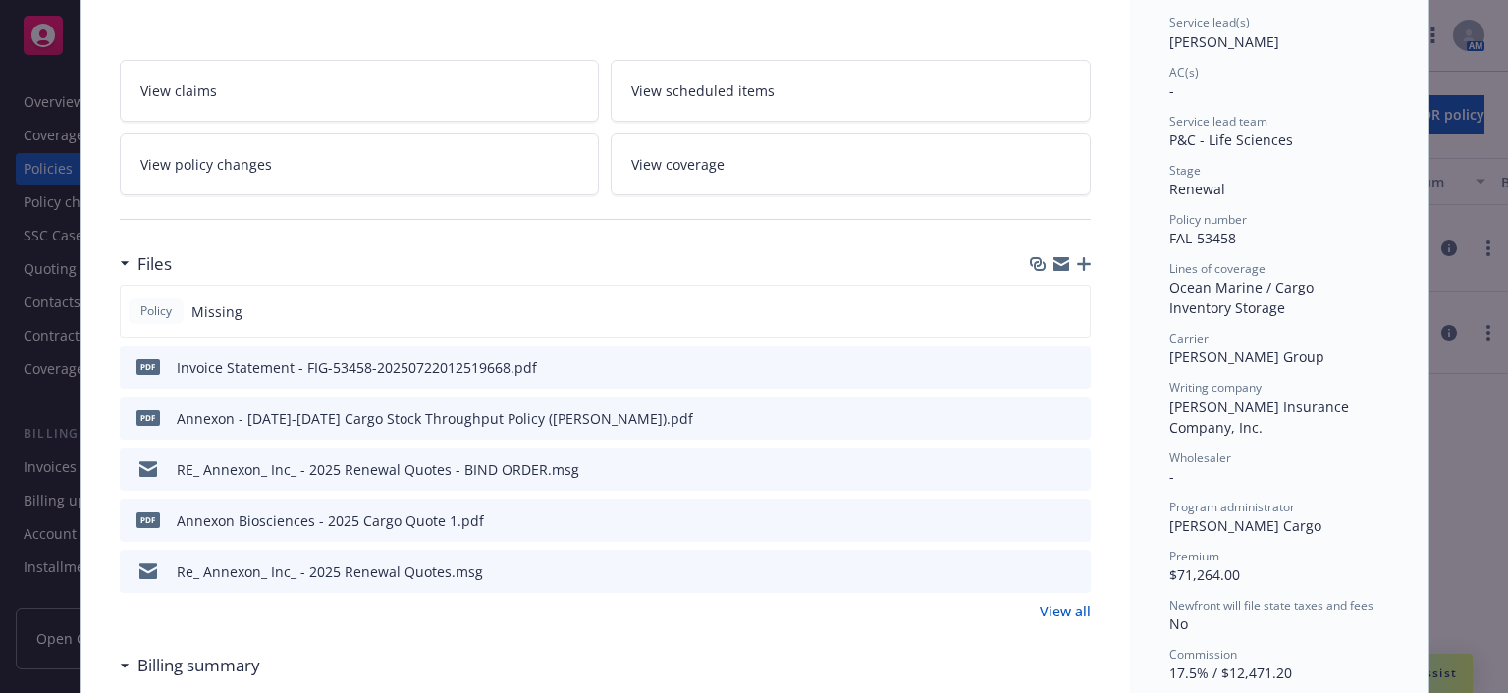
click at [570, 422] on div "Annexon - 2025-2026 Cargo Stock Throughput Policy (Falvey).pdf" at bounding box center [435, 418] width 516 height 21
click at [1063, 412] on icon "preview file" at bounding box center [1072, 417] width 18 height 14
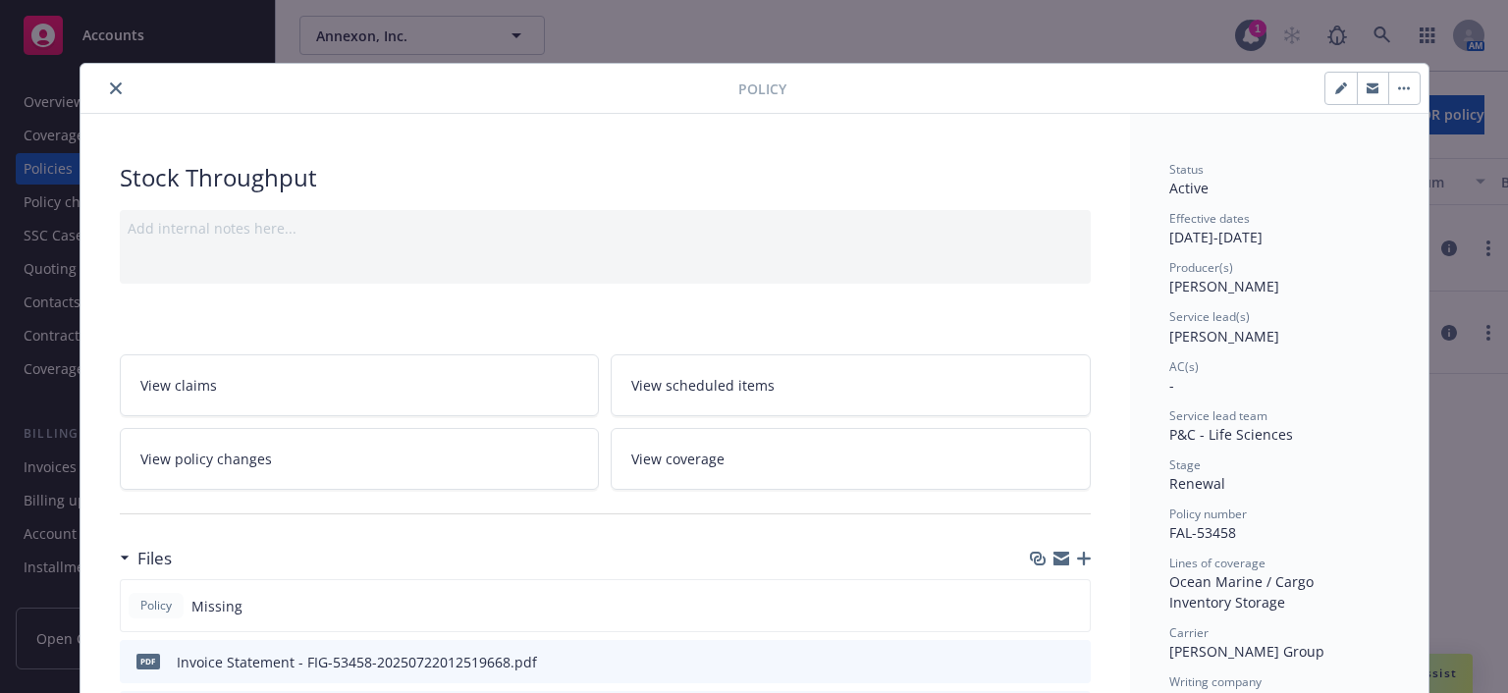
click at [111, 82] on icon "close" at bounding box center [116, 88] width 12 height 12
